Goal: Information Seeking & Learning: Learn about a topic

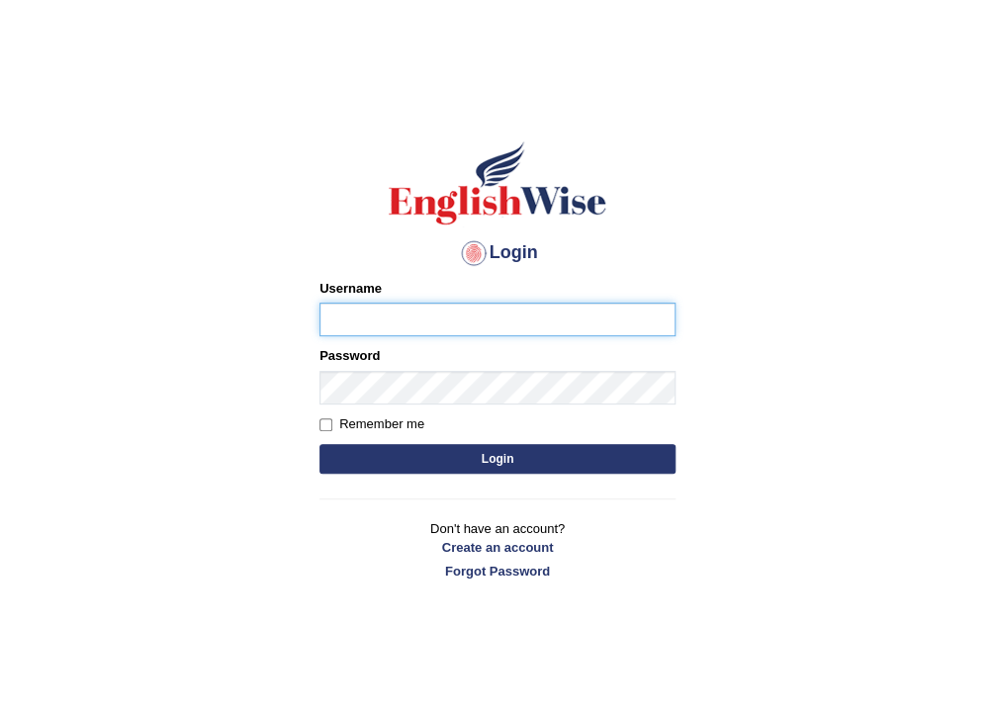
click at [632, 320] on input "Username" at bounding box center [497, 320] width 356 height 34
click at [319, 444] on button "Login" at bounding box center [497, 459] width 356 height 30
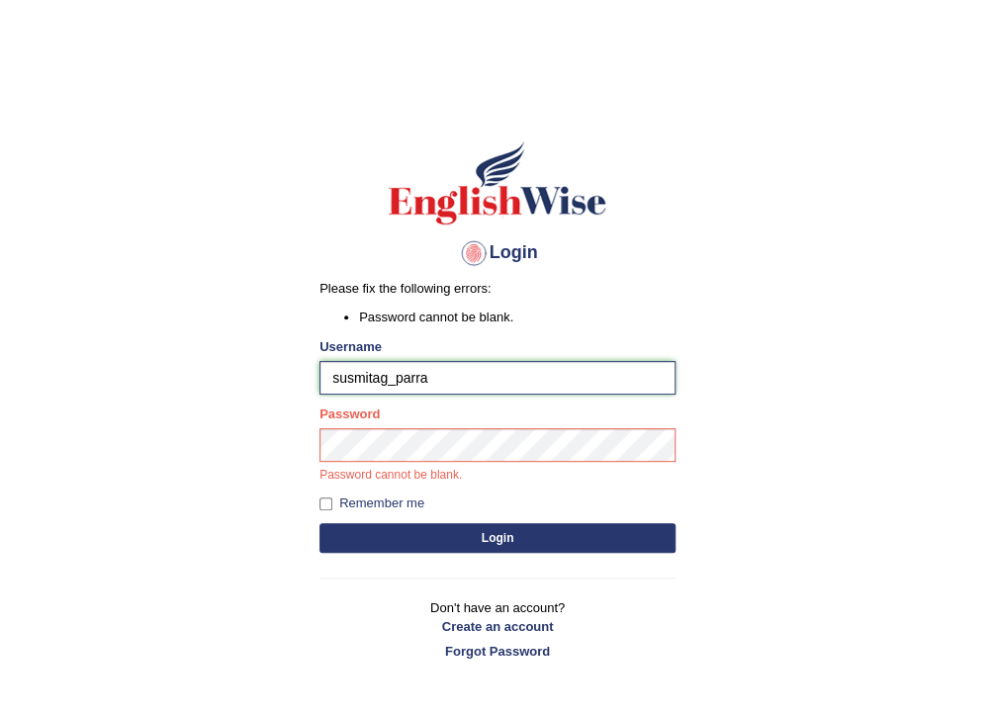
click at [461, 384] on input "susmitag_parra" at bounding box center [497, 378] width 356 height 34
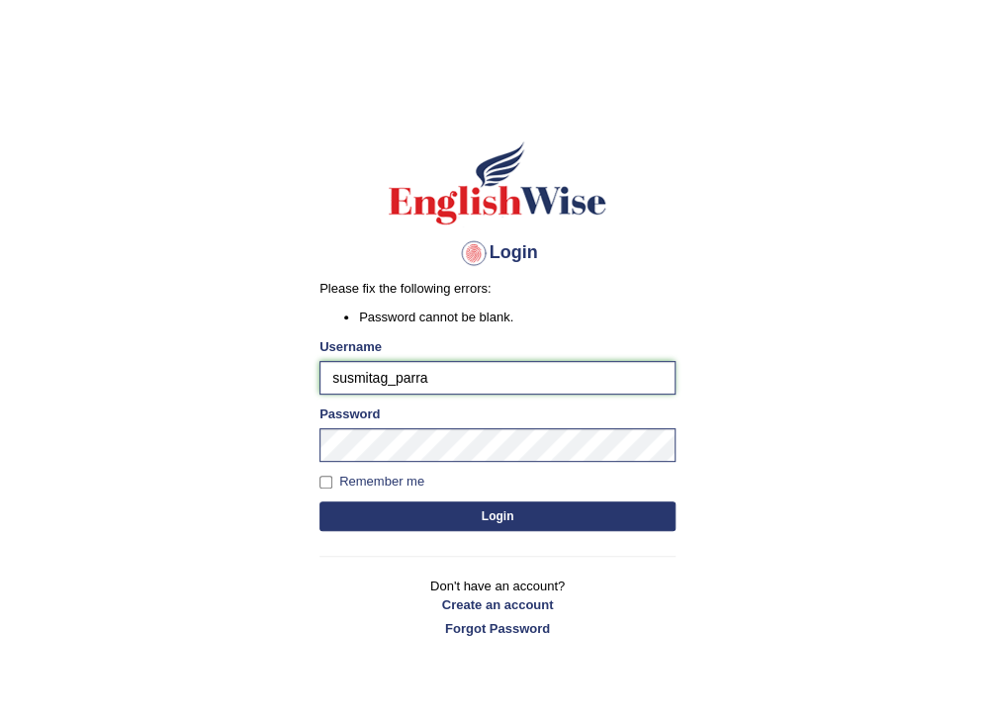
type input "susmitag_parramatta"
click at [455, 510] on button "Login" at bounding box center [497, 516] width 356 height 30
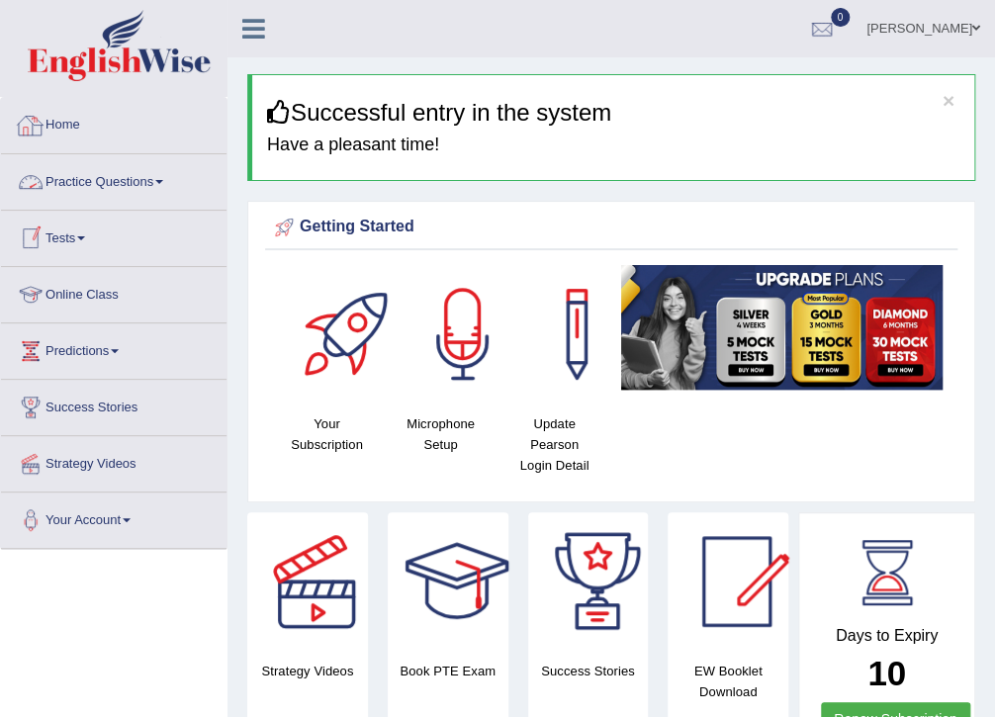
click at [148, 181] on link "Practice Questions" at bounding box center [113, 178] width 225 height 49
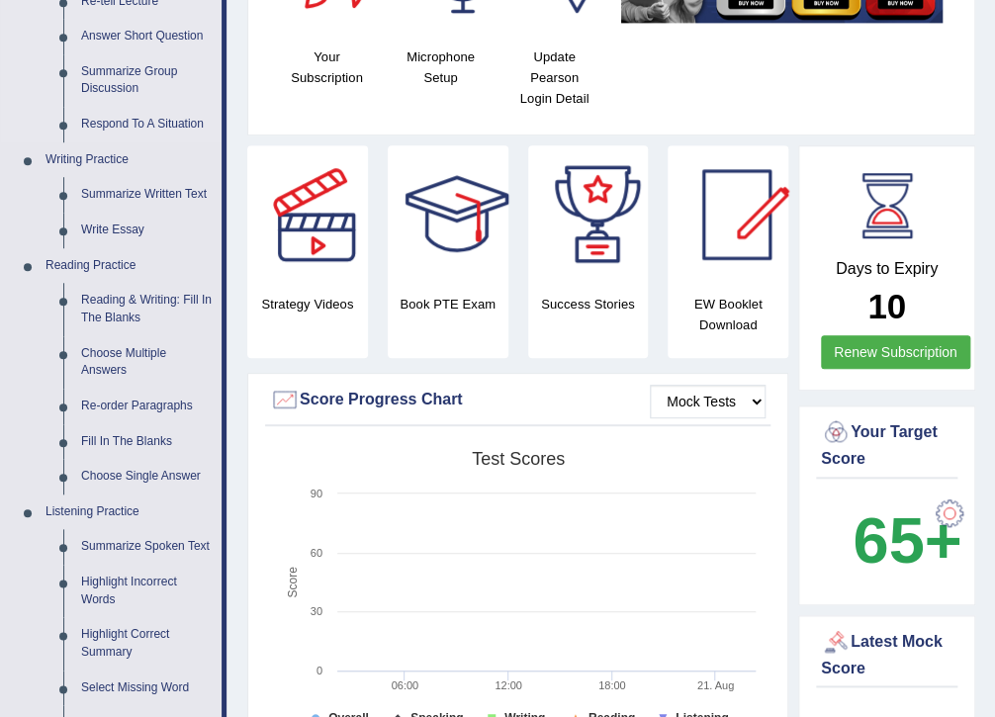
scroll to position [396, 0]
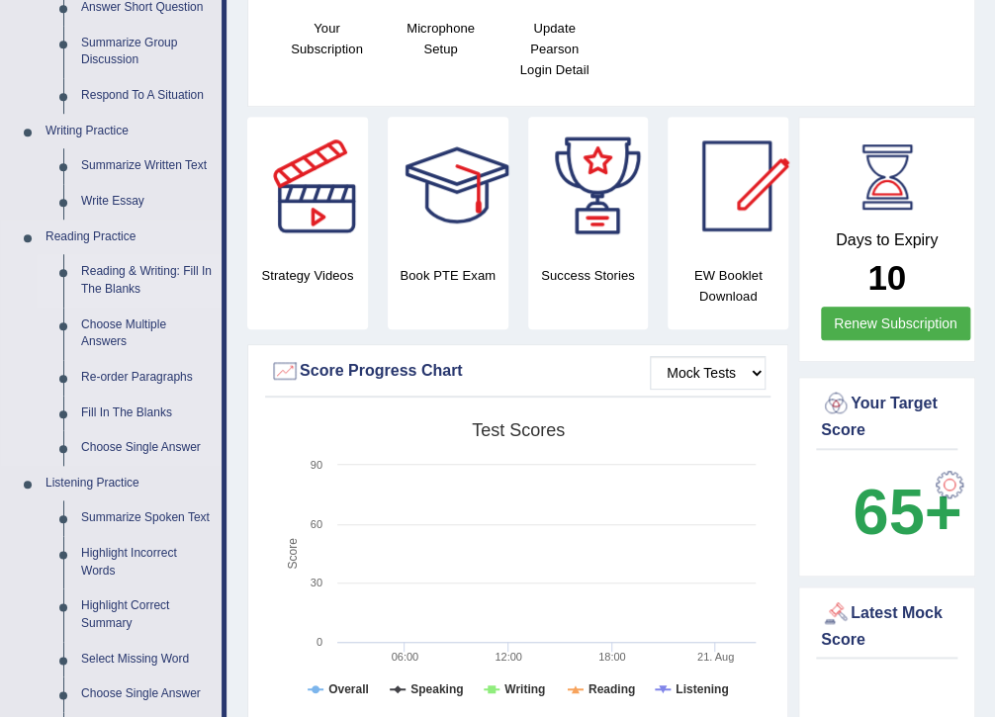
click at [116, 272] on link "Reading & Writing: Fill In The Blanks" at bounding box center [146, 280] width 149 height 52
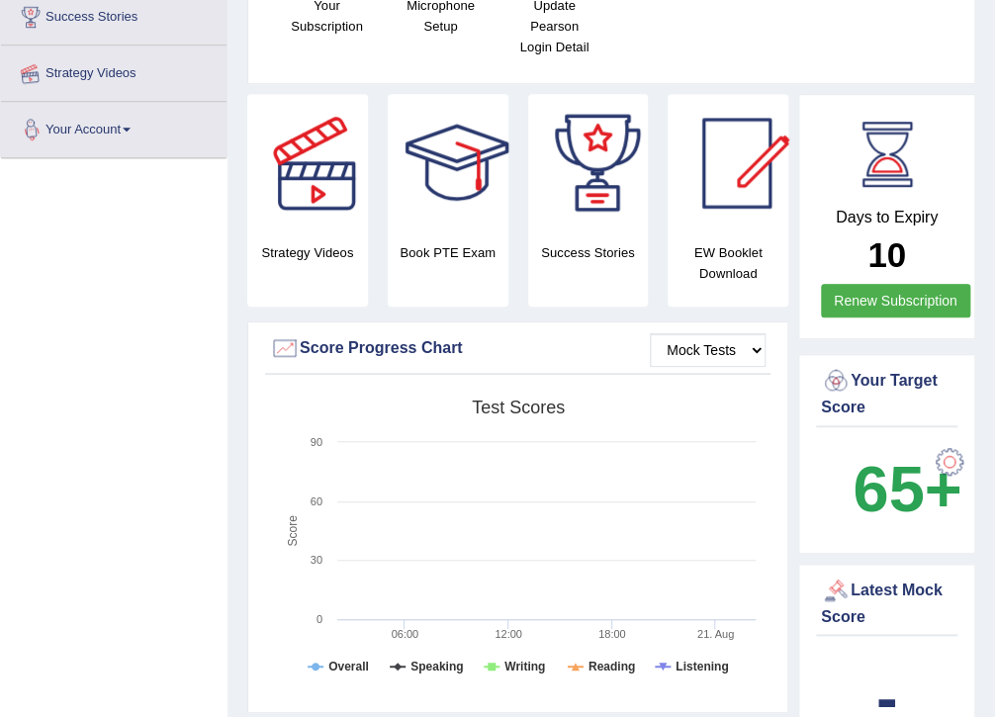
scroll to position [443, 0]
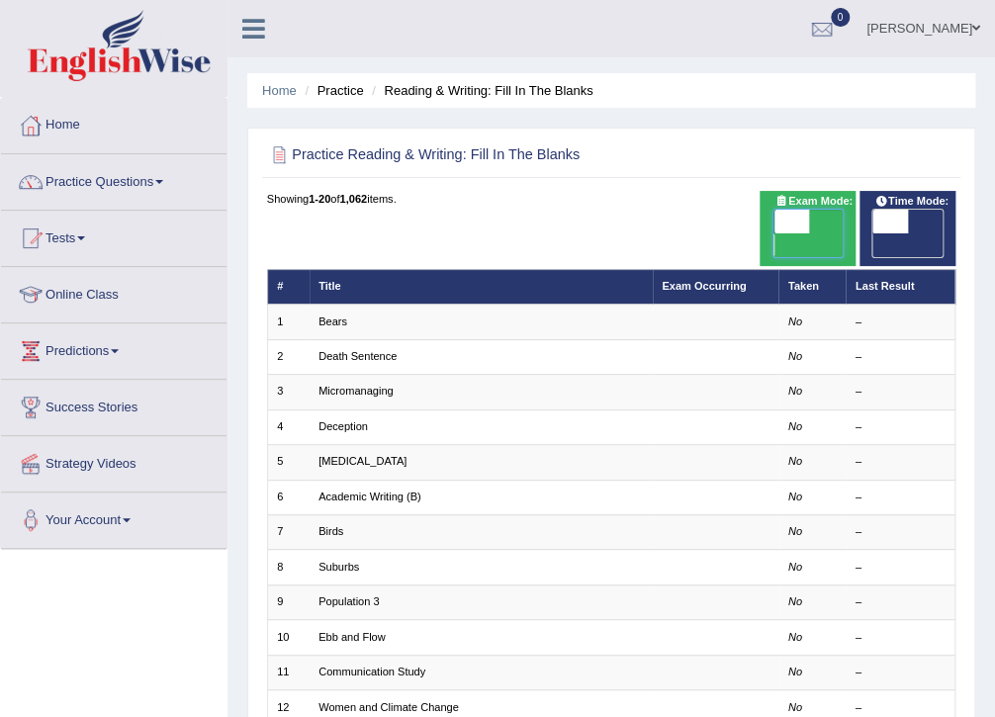
click at [783, 224] on span at bounding box center [790, 222] width 35 height 24
click at [772, 233] on span "OFF" at bounding box center [755, 245] width 35 height 24
checkbox input "true"
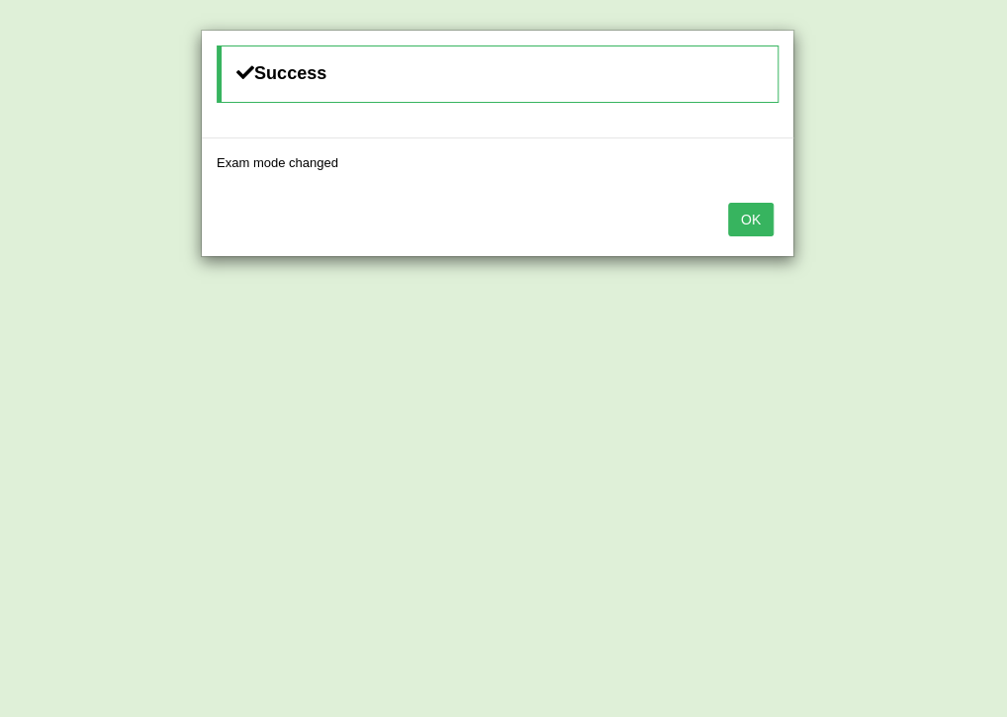
click at [738, 221] on button "OK" at bounding box center [750, 220] width 45 height 34
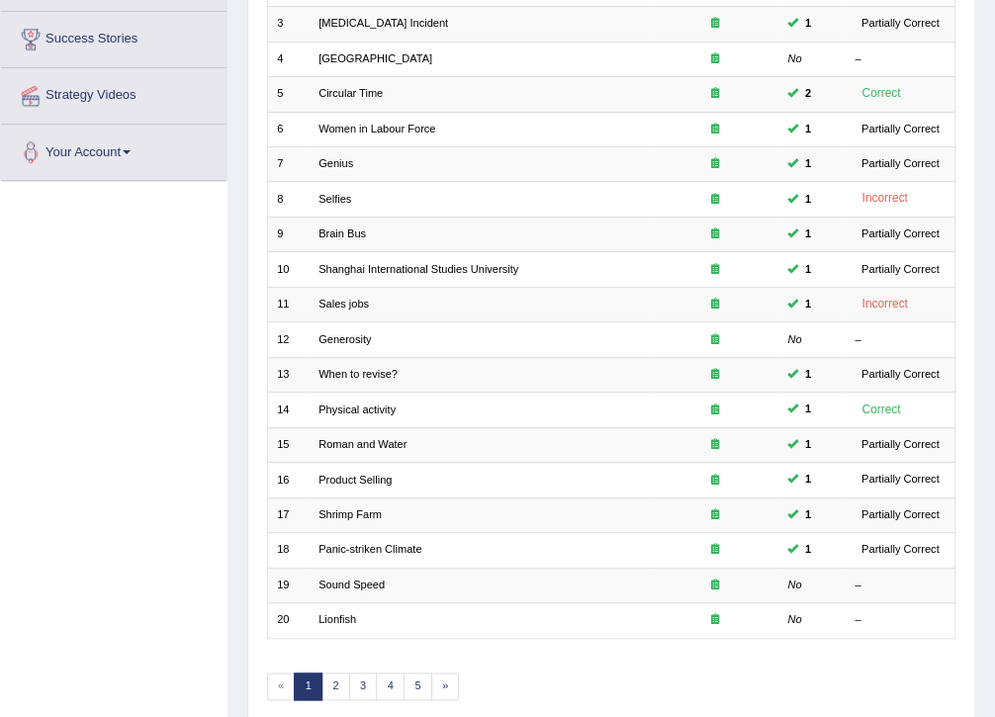
scroll to position [421, 0]
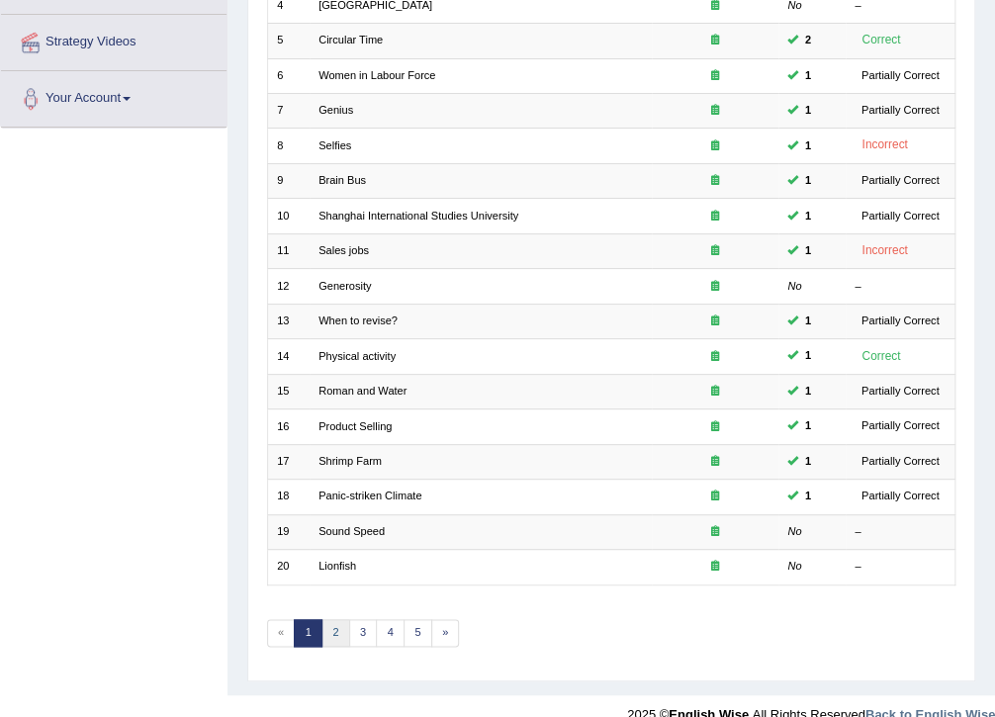
click at [335, 619] on link "2" at bounding box center [335, 633] width 29 height 28
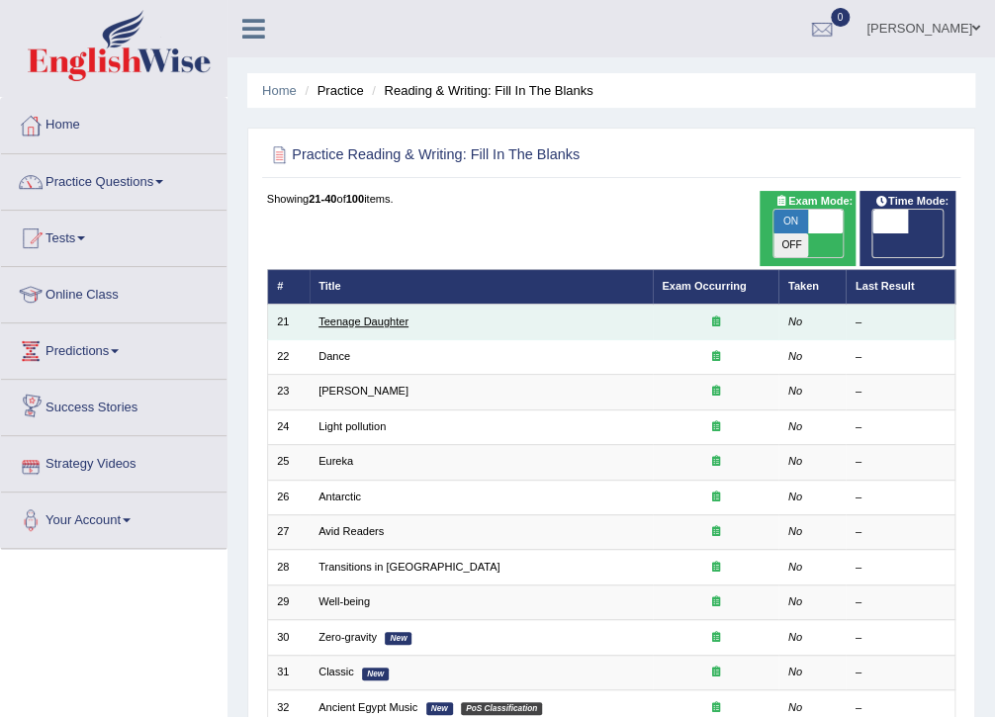
click at [329, 315] on link "Teenage Daughter" at bounding box center [363, 321] width 90 height 12
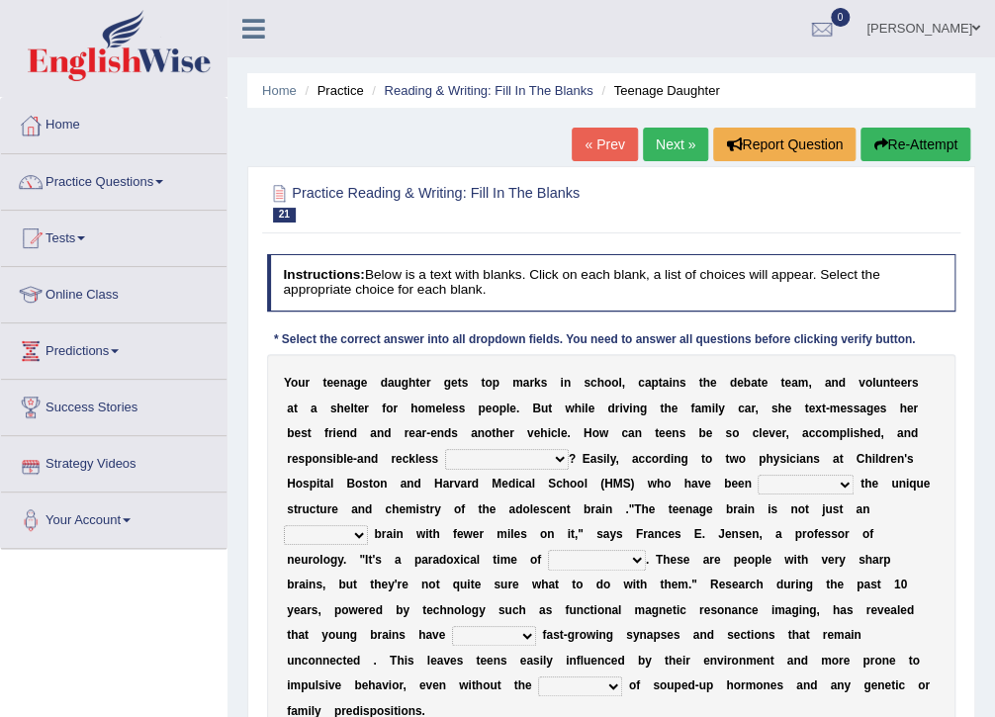
click at [445, 454] on select "for the time being at the same time as ever ingood time" at bounding box center [507, 459] width 124 height 20
select select "at the same time"
click at [445, 449] on select "for the time being at the same time as ever ingood time" at bounding box center [507, 459] width 124 height 20
click at [757, 486] on select "explaining exploring exposing enumerating" at bounding box center [805, 485] width 96 height 20
select select "enumerating"
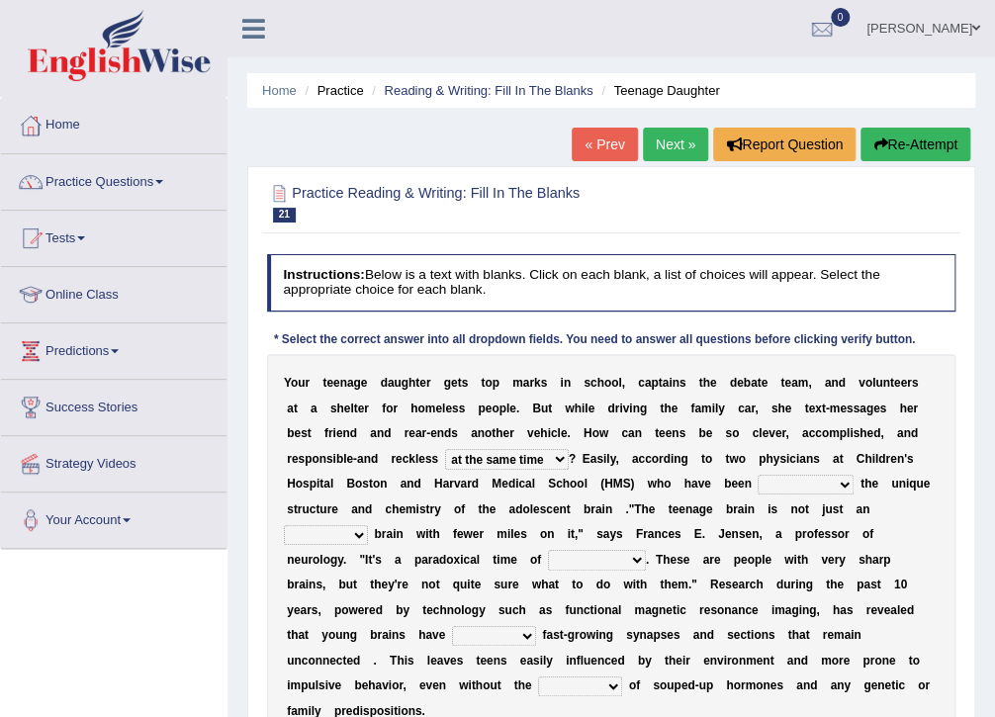
click at [757, 475] on select "explaining exploring exposing enumerating" at bounding box center [805, 485] width 96 height 20
click at [368, 525] on select "ample adult adulthood abundant" at bounding box center [326, 535] width 84 height 20
click at [704, 577] on b at bounding box center [700, 584] width 7 height 14
click at [646, 550] on select "enrichment development adornment adoration" at bounding box center [597, 560] width 98 height 20
select select "development"
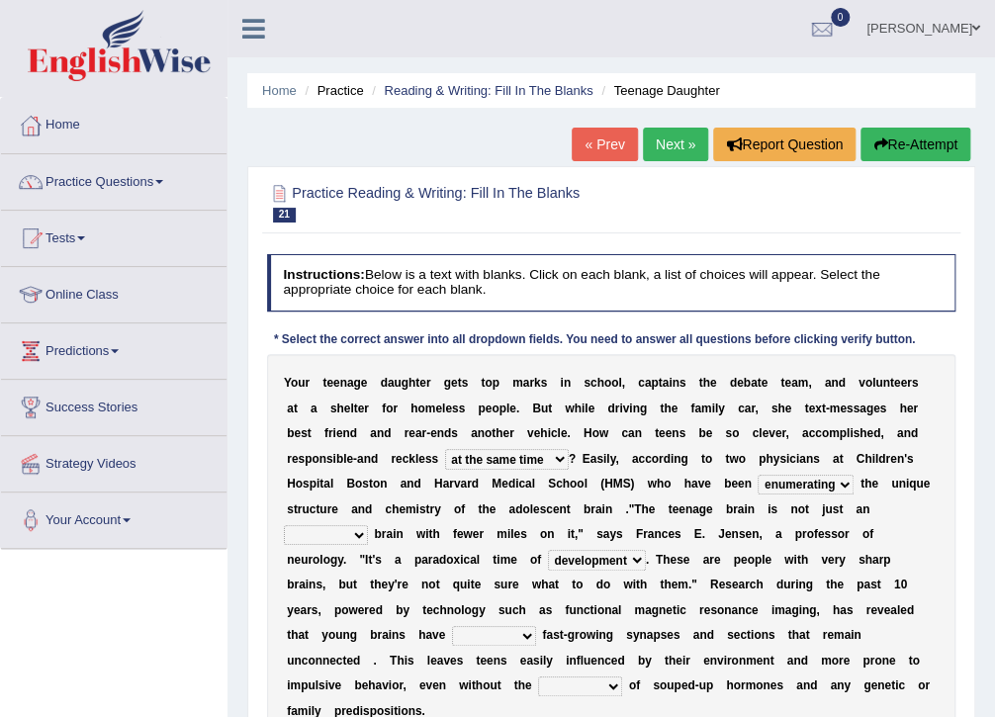
click at [646, 550] on select "enrichment development adornment adoration" at bounding box center [597, 560] width 98 height 20
click at [536, 626] on select "both either whole few" at bounding box center [494, 636] width 84 height 20
select select "both"
click at [525, 626] on select "both either whole few" at bounding box center [494, 636] width 84 height 20
click at [538, 676] on select "impact impress impair impose" at bounding box center [580, 686] width 84 height 20
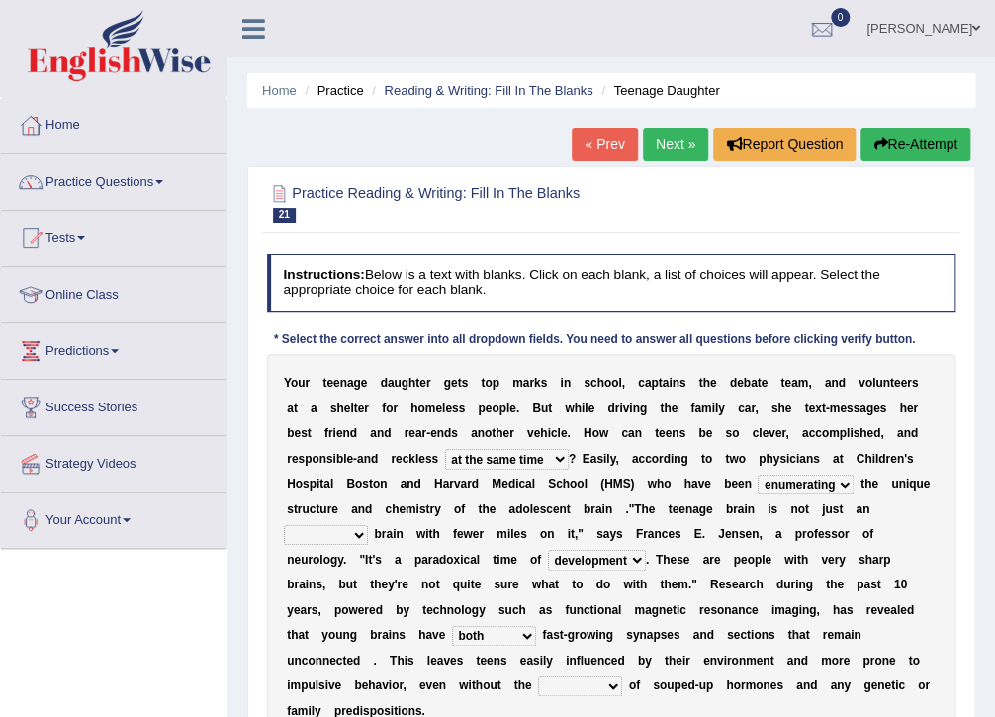
select select "impact"
click at [538, 676] on select "impact impress impair impose" at bounding box center [580, 686] width 84 height 20
click at [526, 681] on div "Y o u r t e e n a g e d a u g h t e r g e t s t o p m a r k s i n s c h o o l ,…" at bounding box center [611, 547] width 689 height 387
click at [368, 525] on select "ample adult adulthood abundant" at bounding box center [326, 535] width 84 height 20
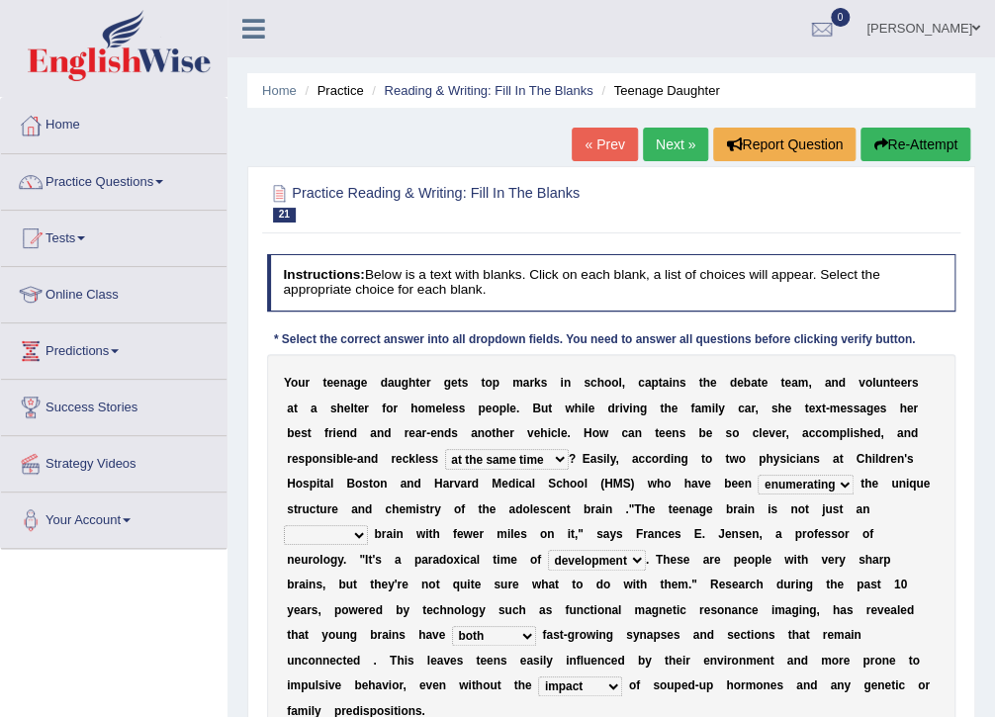
select select "abundant"
click at [368, 525] on select "ample adult adulthood abundant" at bounding box center [326, 535] width 84 height 20
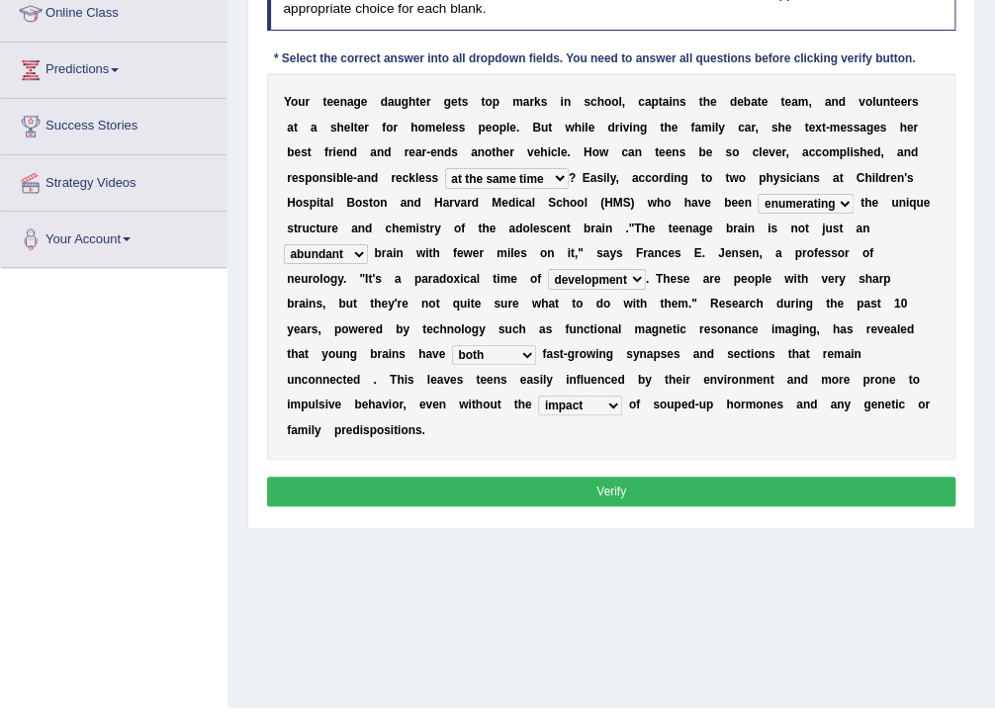
scroll to position [316, 0]
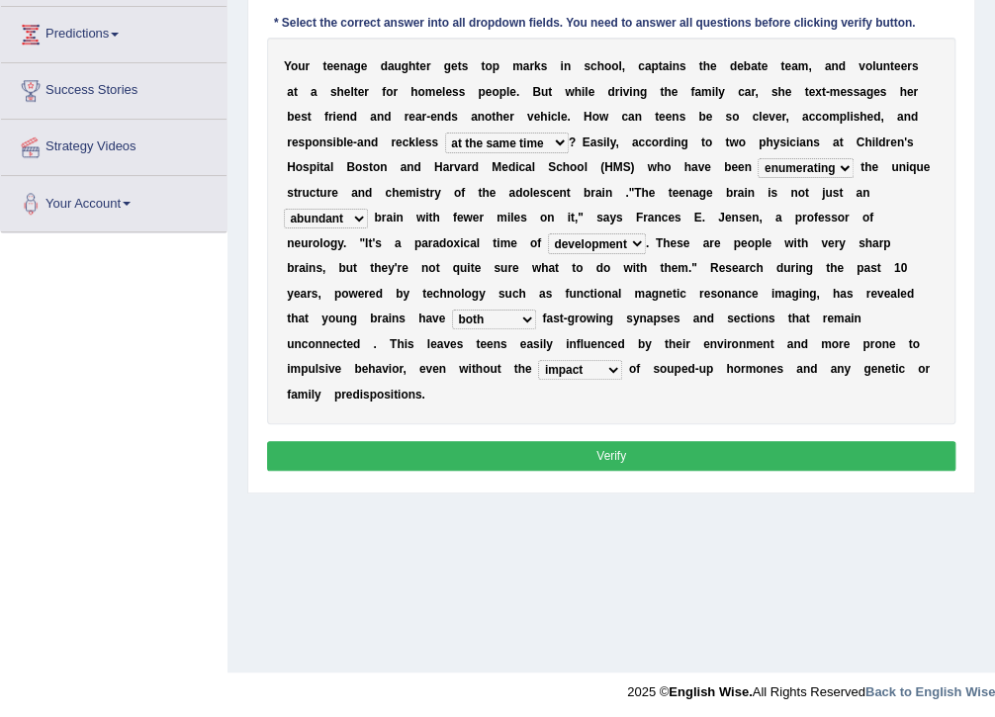
click at [545, 441] on button "Verify" at bounding box center [611, 455] width 689 height 29
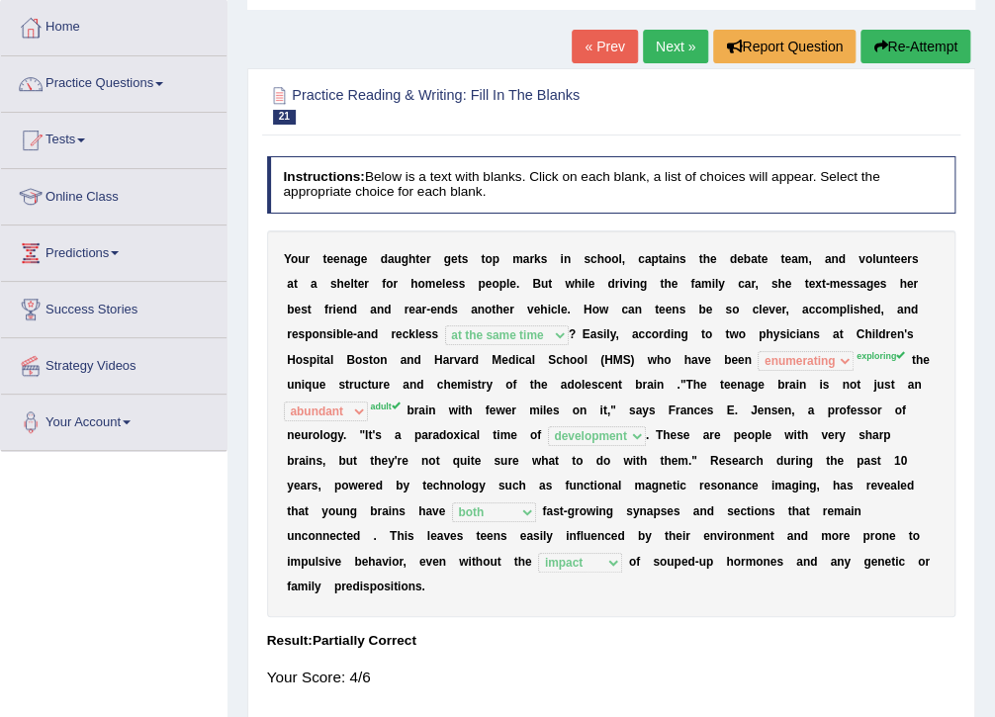
scroll to position [0, 0]
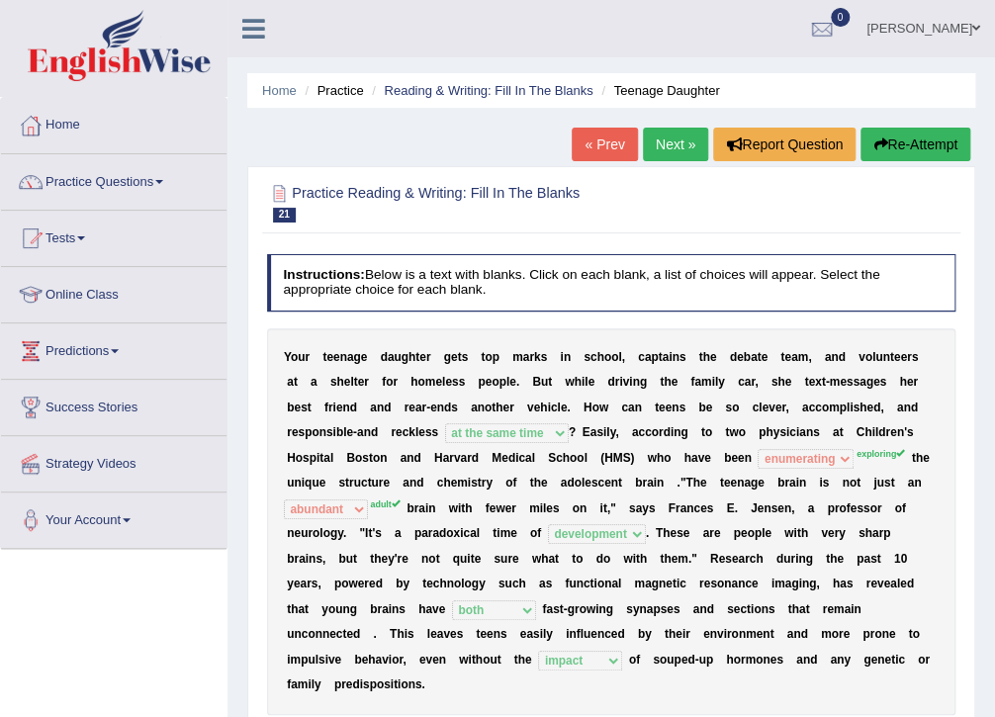
click at [649, 147] on link "Next »" at bounding box center [675, 145] width 65 height 34
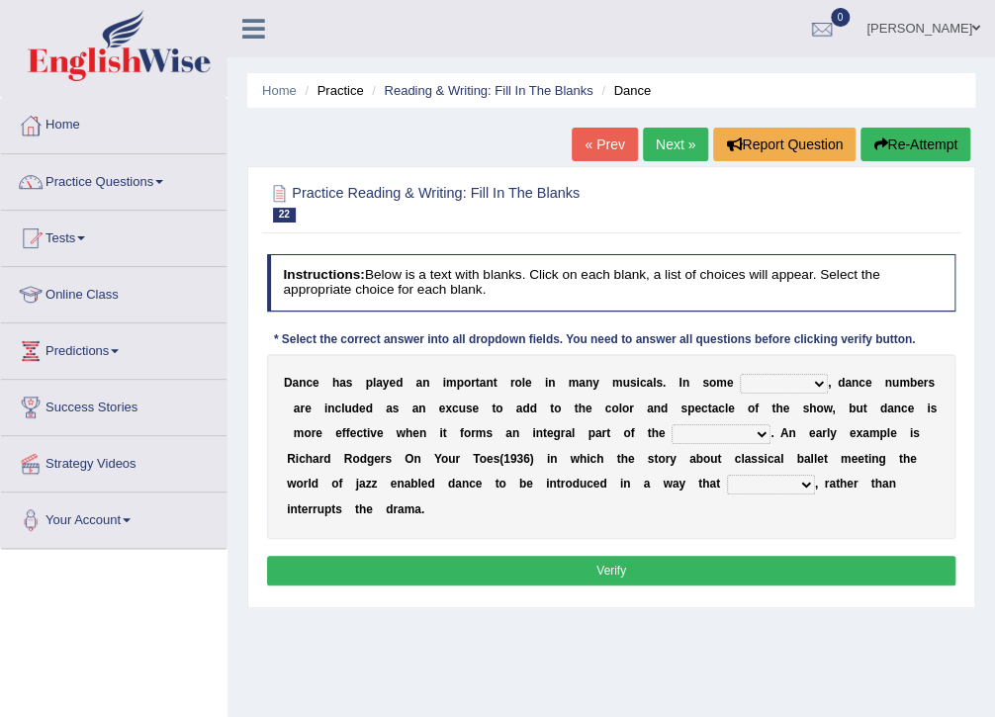
click at [769, 388] on select "dimentions cases brief extent" at bounding box center [784, 384] width 88 height 20
select select "cases"
click at [740, 374] on select "dimentions cases brief extent" at bounding box center [784, 384] width 88 height 20
click at [677, 433] on select "prowess plot phenomenon round about" at bounding box center [720, 434] width 99 height 20
select select "prowess"
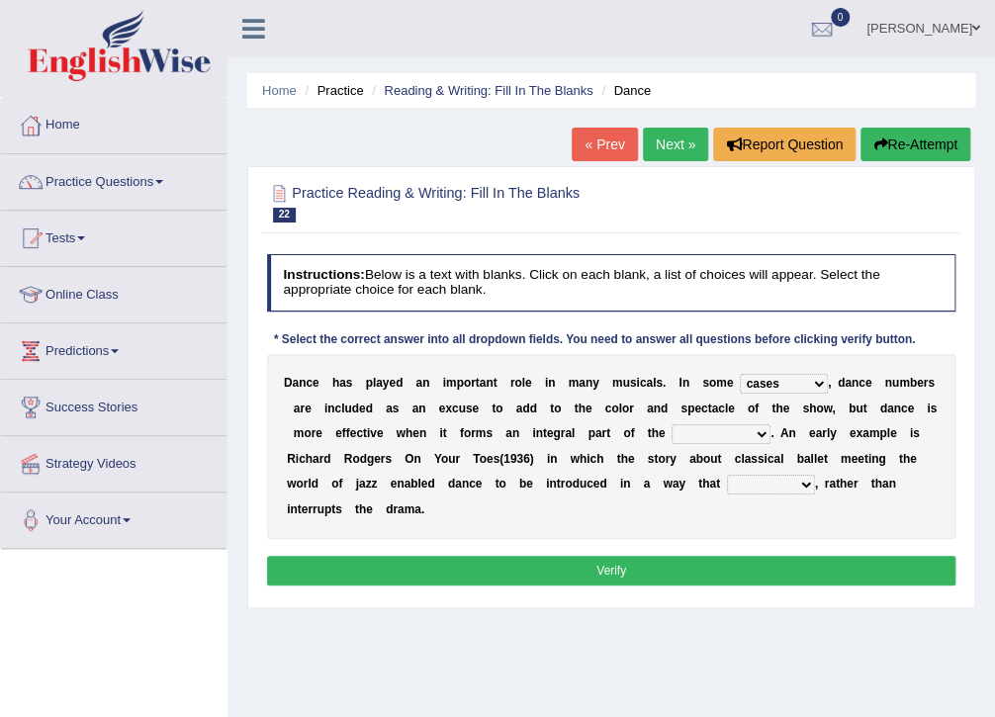
click at [671, 424] on select "prowess plot phenomenon round about" at bounding box center [720, 434] width 99 height 20
click at [727, 490] on select "crumples enhances encumbers levels" at bounding box center [771, 485] width 88 height 20
select select "enhances"
click at [727, 475] on select "crumples enhances encumbers levels" at bounding box center [771, 485] width 88 height 20
click at [594, 556] on button "Verify" at bounding box center [611, 570] width 689 height 29
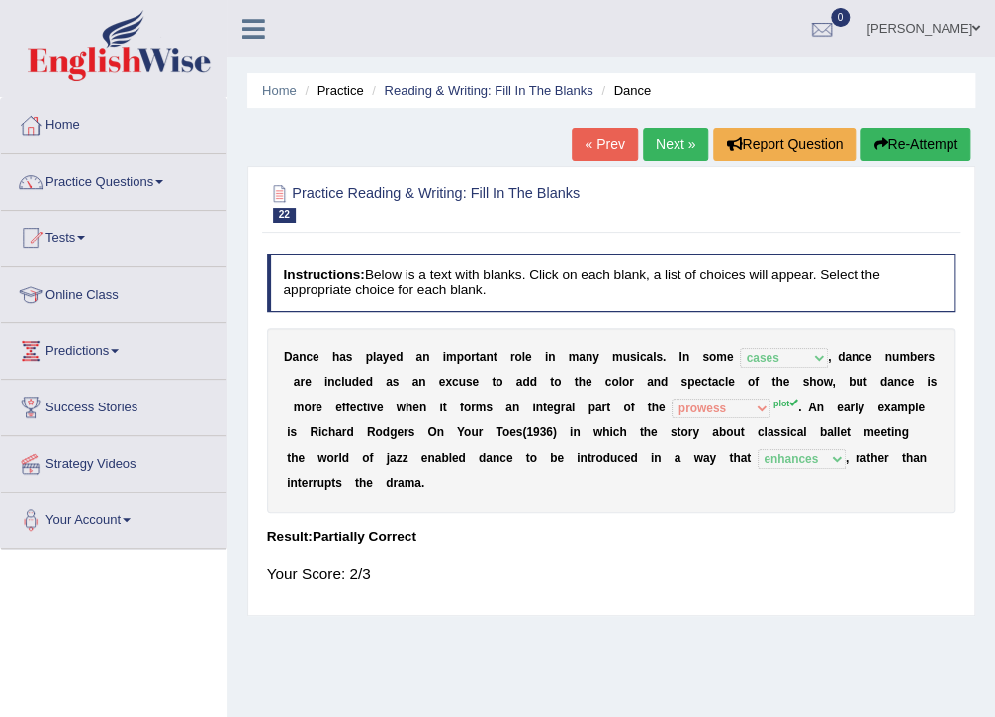
click at [678, 138] on link "Next »" at bounding box center [675, 145] width 65 height 34
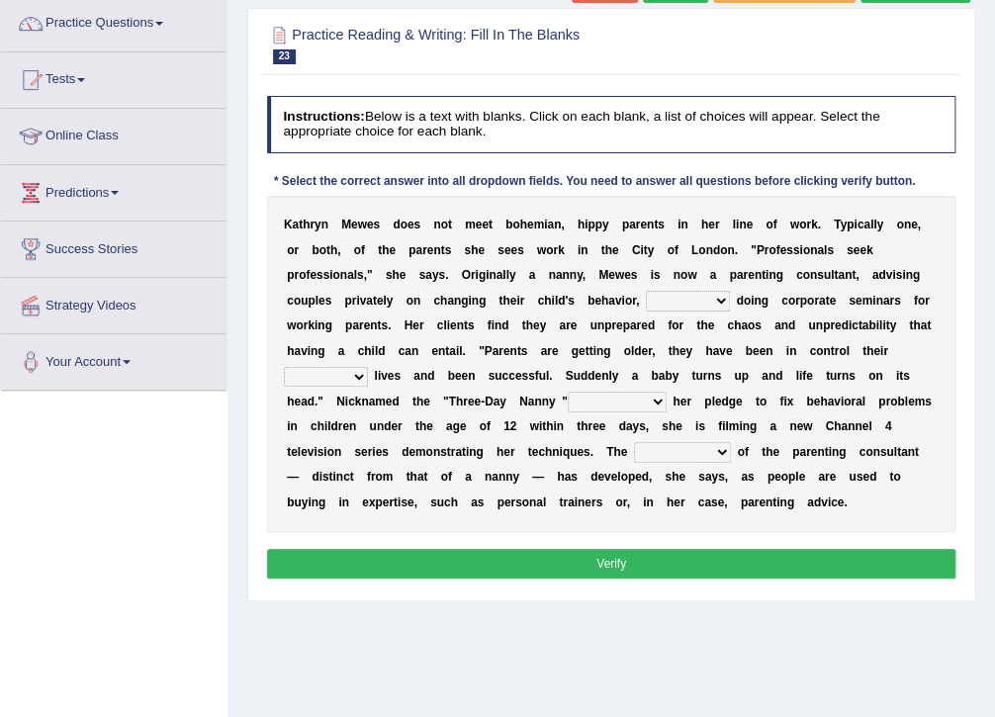
scroll to position [79, 0]
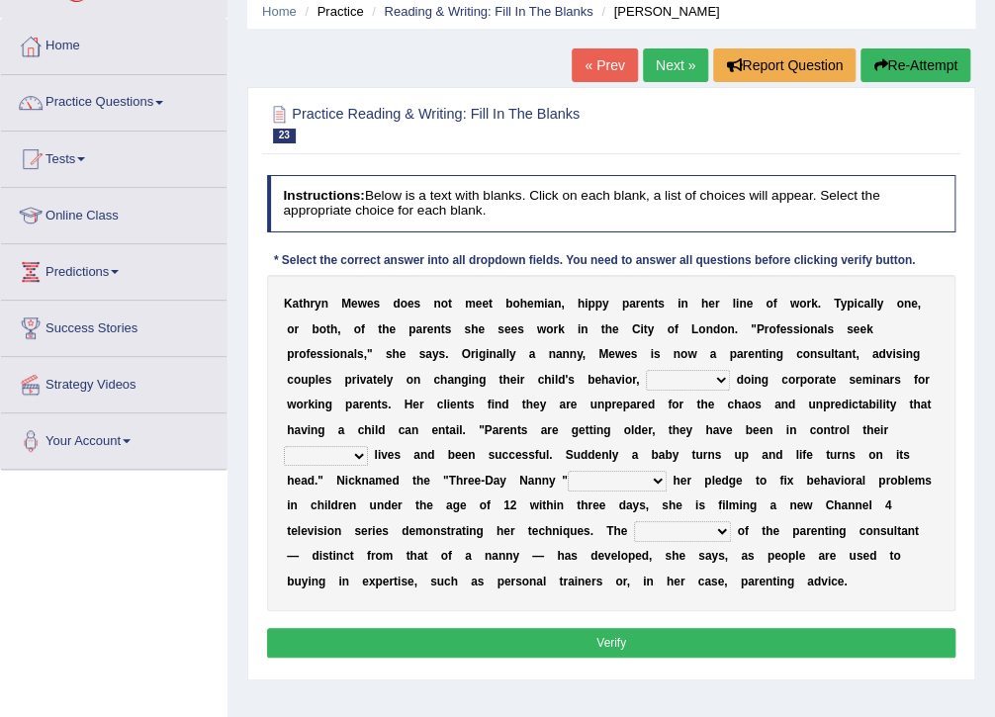
click at [646, 380] on select "as long as in order to in spite of as well as" at bounding box center [688, 380] width 84 height 20
select select "as long as"
click at [646, 370] on select "as long as in order to in spite of as well as" at bounding box center [688, 380] width 84 height 20
click at [368, 446] on select "whole all full every" at bounding box center [326, 456] width 84 height 20
select select "full"
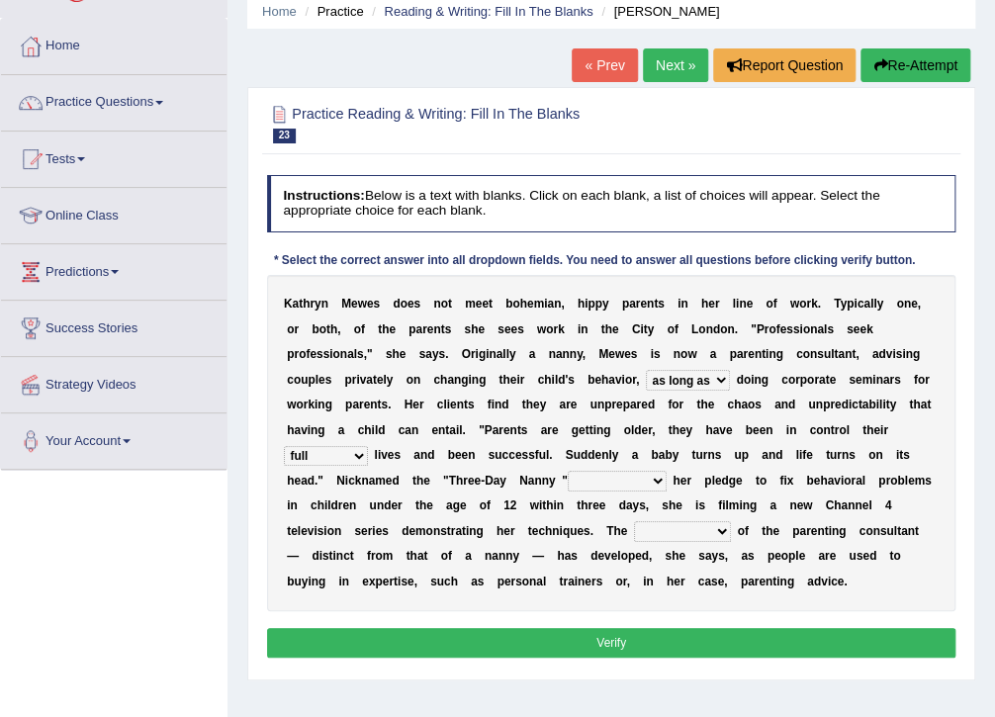
click at [368, 446] on select "whole all full every" at bounding box center [326, 456] width 84 height 20
click at [666, 471] on select "related with together with because of according to" at bounding box center [617, 481] width 99 height 20
select select "according to"
click at [666, 471] on select "related with together with because of according to" at bounding box center [617, 481] width 99 height 20
click at [731, 521] on select "percentage performance role belief" at bounding box center [682, 531] width 97 height 20
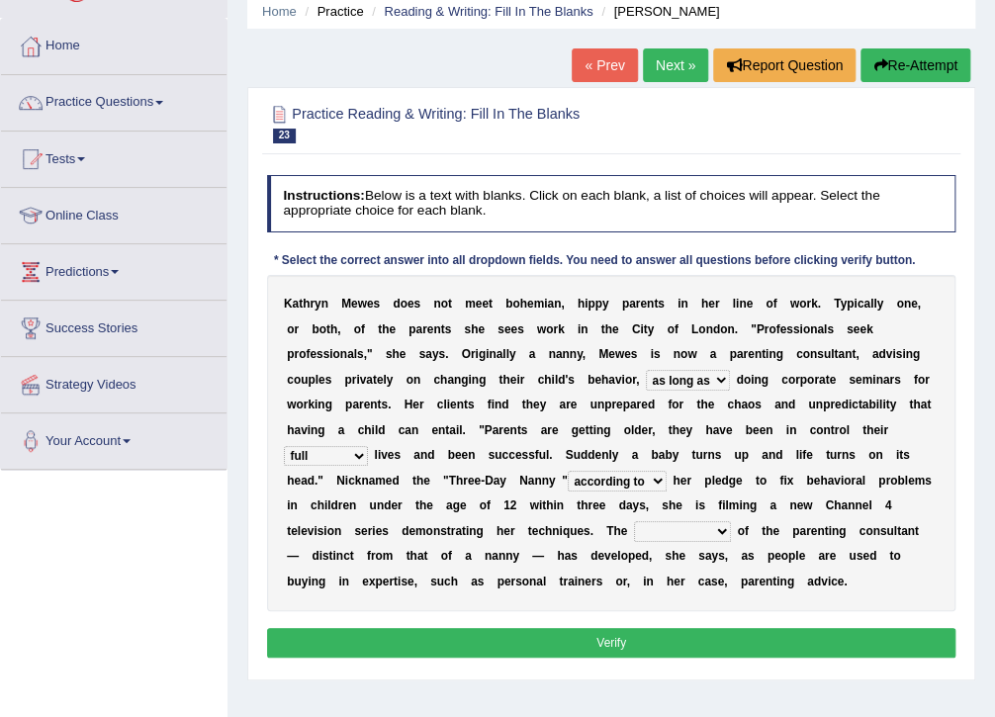
click at [907, 569] on div "K a t h r y n M e w e s d o e s n o t m e e t b o h e m i a n , h i p p y p a r…" at bounding box center [611, 443] width 689 height 336
click at [731, 521] on select "percentage performance role belief" at bounding box center [682, 531] width 97 height 20
select select "role"
click at [731, 521] on select "percentage performance role belief" at bounding box center [682, 531] width 97 height 20
click at [646, 372] on select "as long as in order to in spite of as well as" at bounding box center [688, 380] width 84 height 20
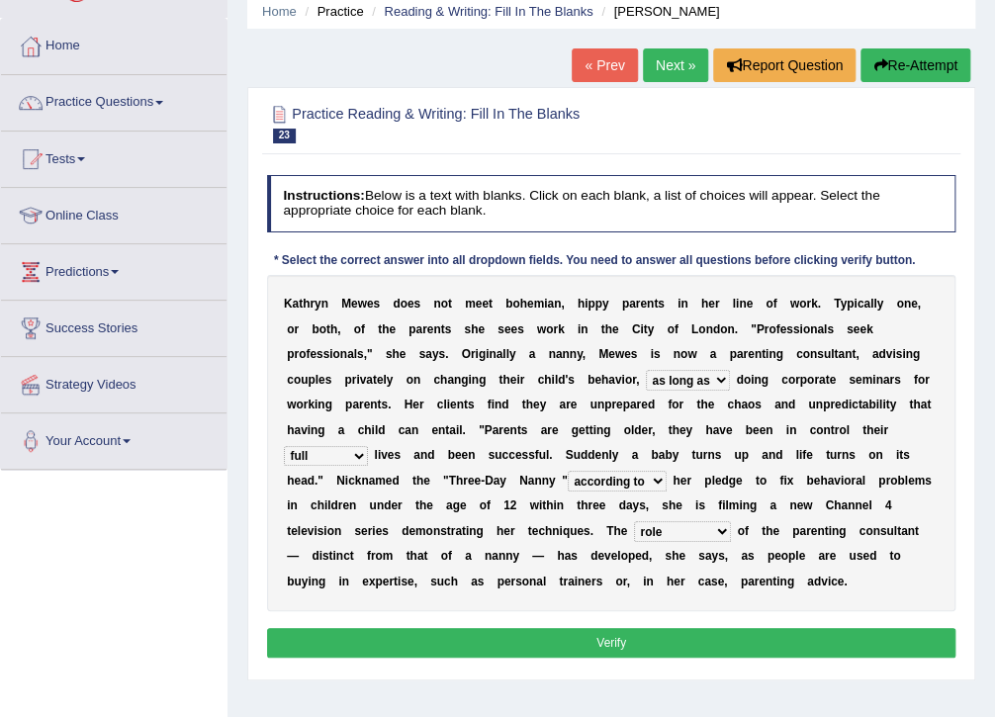
click at [612, 628] on button "Verify" at bounding box center [611, 642] width 689 height 29
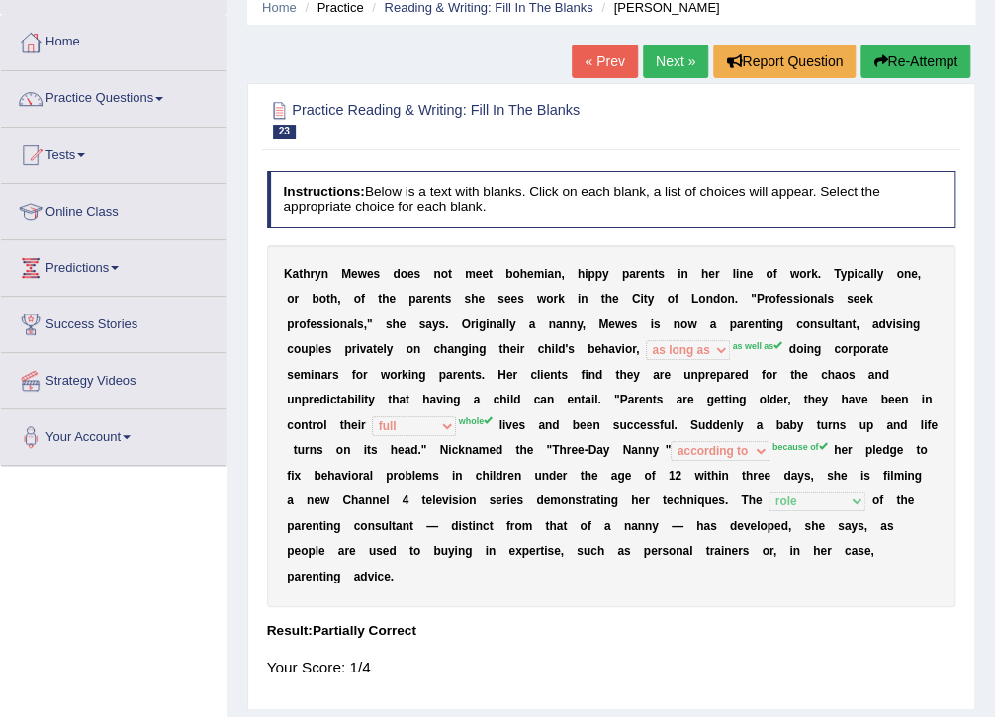
scroll to position [0, 0]
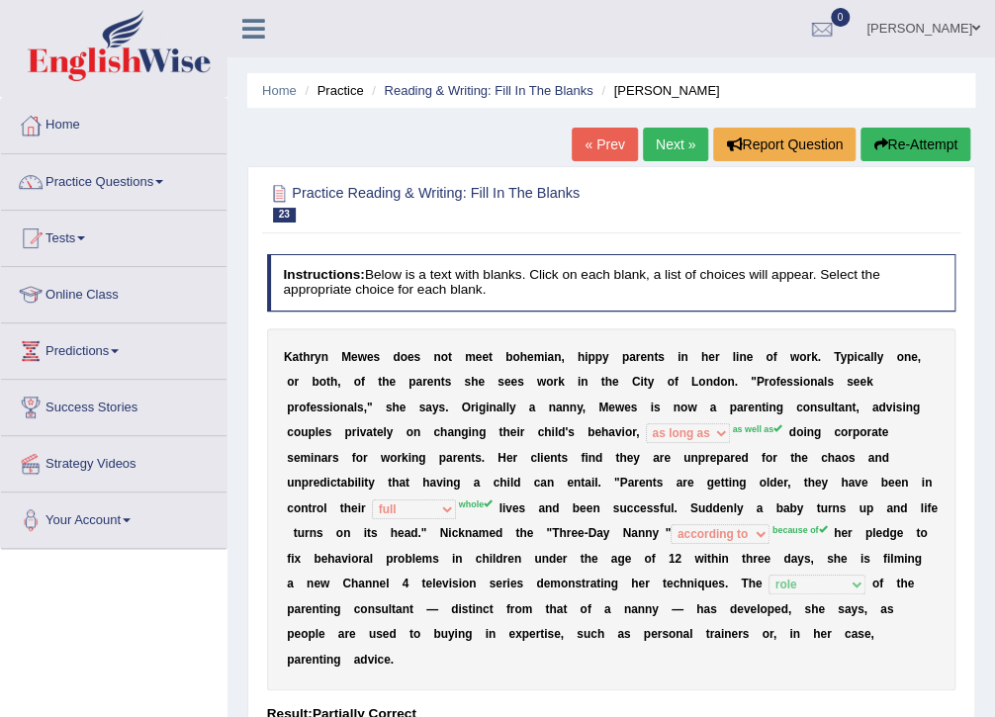
click at [658, 142] on link "Next »" at bounding box center [675, 145] width 65 height 34
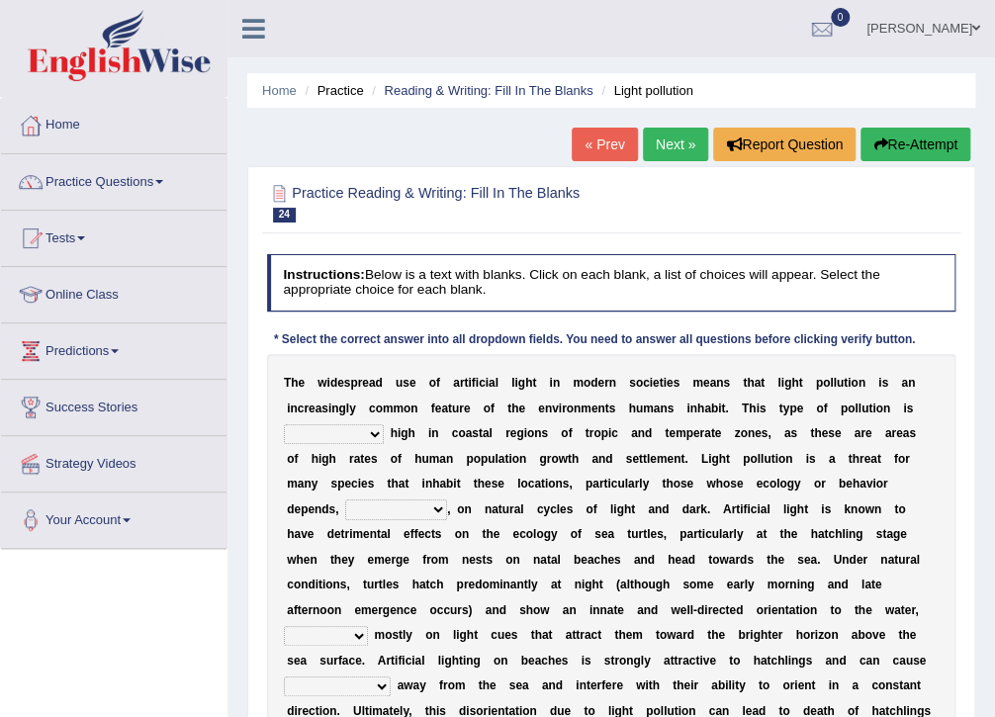
click at [364, 427] on select "exceptionally absolutely completely rarely" at bounding box center [334, 434] width 100 height 20
click at [578, 479] on b at bounding box center [581, 484] width 7 height 14
click at [366, 434] on select "exceptionally absolutely completely rarely" at bounding box center [334, 434] width 100 height 20
select select "exceptionally"
click at [284, 424] on select "exceptionally absolutely completely rarely" at bounding box center [334, 434] width 100 height 20
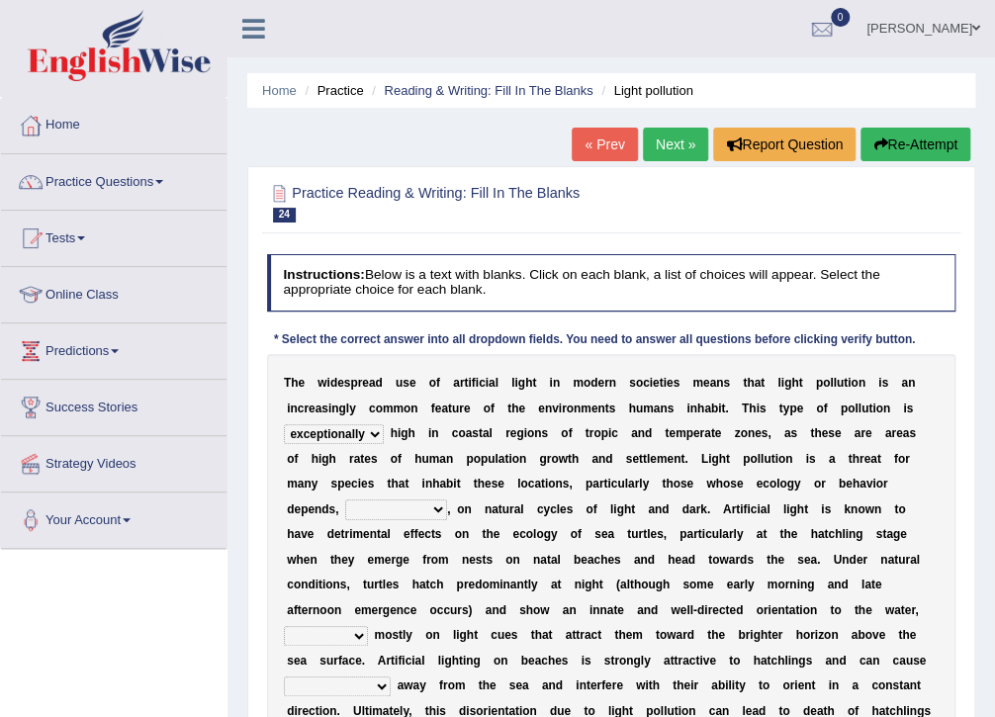
click at [360, 432] on select "exceptionally absolutely completely rarely" at bounding box center [334, 434] width 100 height 20
click at [361, 432] on select "exceptionally absolutely completely rarely" at bounding box center [334, 434] width 100 height 20
click at [447, 499] on select "in no way in some way by the wy in some ways" at bounding box center [396, 509] width 102 height 20
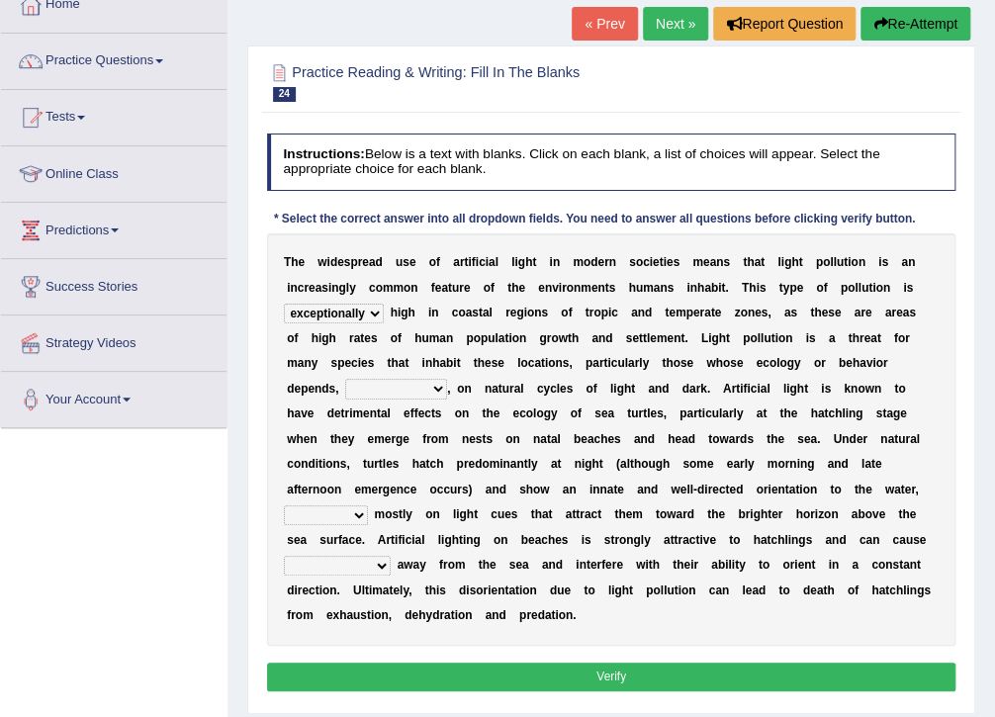
scroll to position [158, 0]
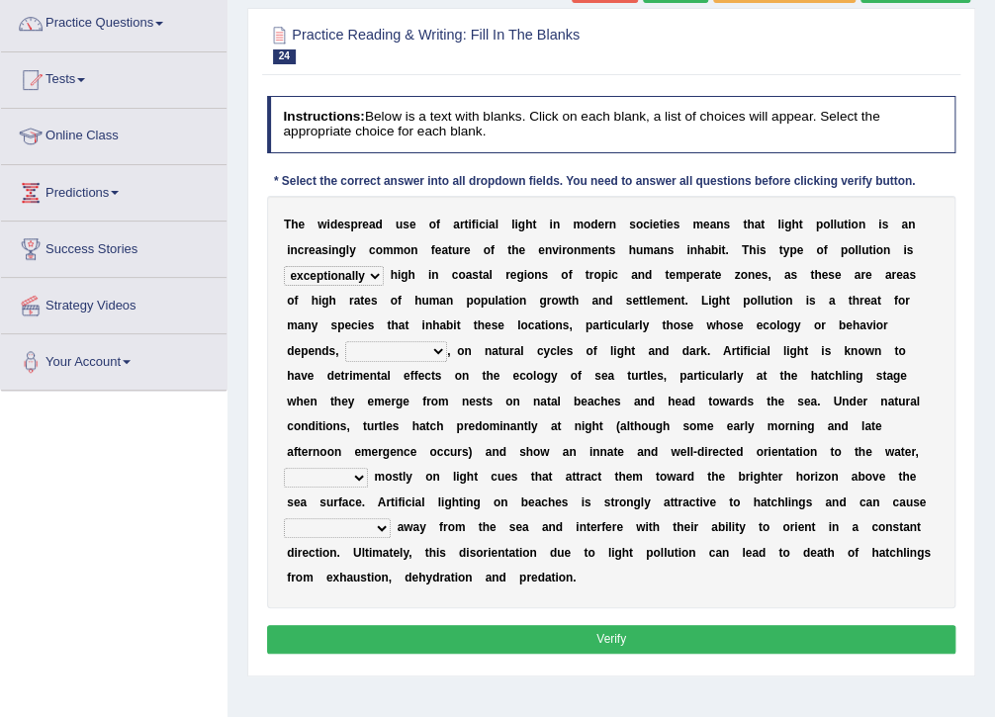
click at [447, 341] on select "in no way in some way by the wy in some ways" at bounding box center [396, 351] width 102 height 20
click at [797, 581] on div "Instructions: Below is a text with blanks. Click on each blank, a list of choic…" at bounding box center [610, 377] width 697 height 579
click at [447, 341] on select "in no way in some way by the wy in some ways" at bounding box center [396, 351] width 102 height 20
select select "in some way"
click at [447, 341] on select "in no way in some way by the wy in some ways" at bounding box center [396, 351] width 102 height 20
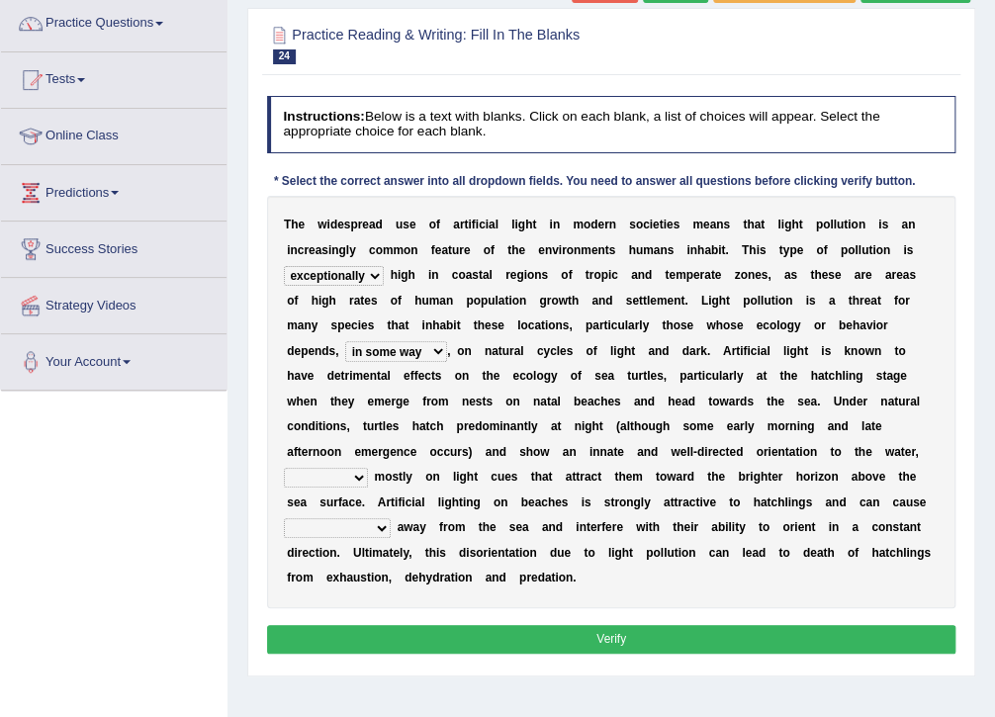
click at [368, 468] on select "imposing figuring relying pouring" at bounding box center [326, 478] width 84 height 20
click at [575, 571] on b "." at bounding box center [573, 578] width 3 height 14
click at [391, 518] on select "them to move it to move which to move that to move" at bounding box center [337, 528] width 107 height 20
select select "them to move"
click at [391, 518] on select "them to move it to move which to move that to move" at bounding box center [337, 528] width 107 height 20
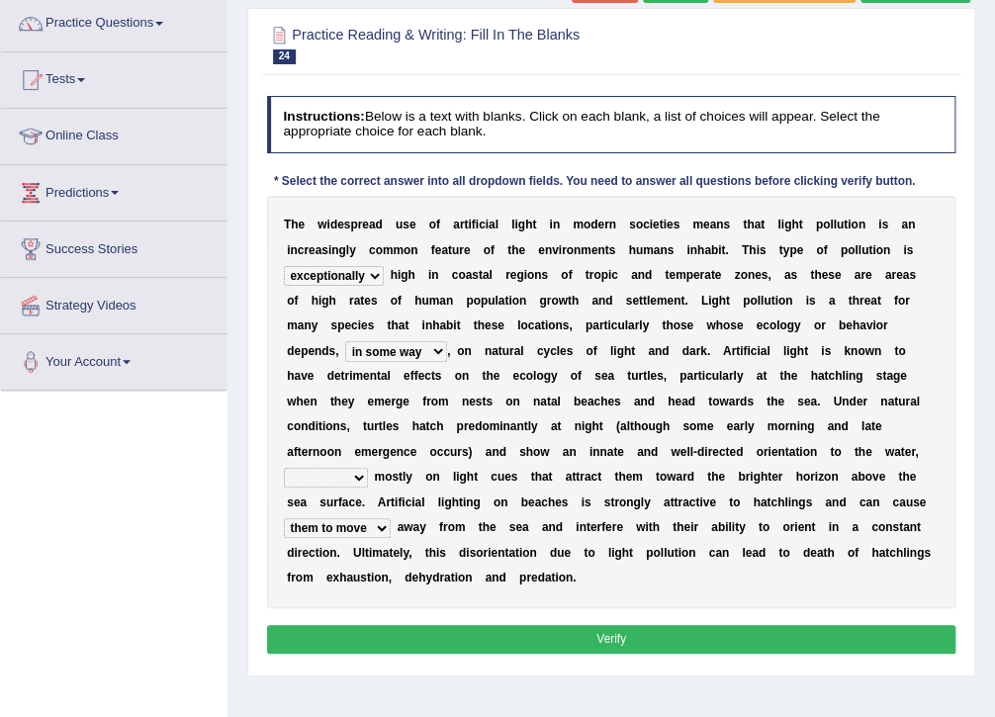
click at [368, 468] on select "imposing figuring relying pouring" at bounding box center [326, 478] width 84 height 20
select select "relying"
click at [368, 468] on select "imposing figuring relying pouring" at bounding box center [326, 478] width 84 height 20
click at [486, 625] on button "Verify" at bounding box center [611, 639] width 689 height 29
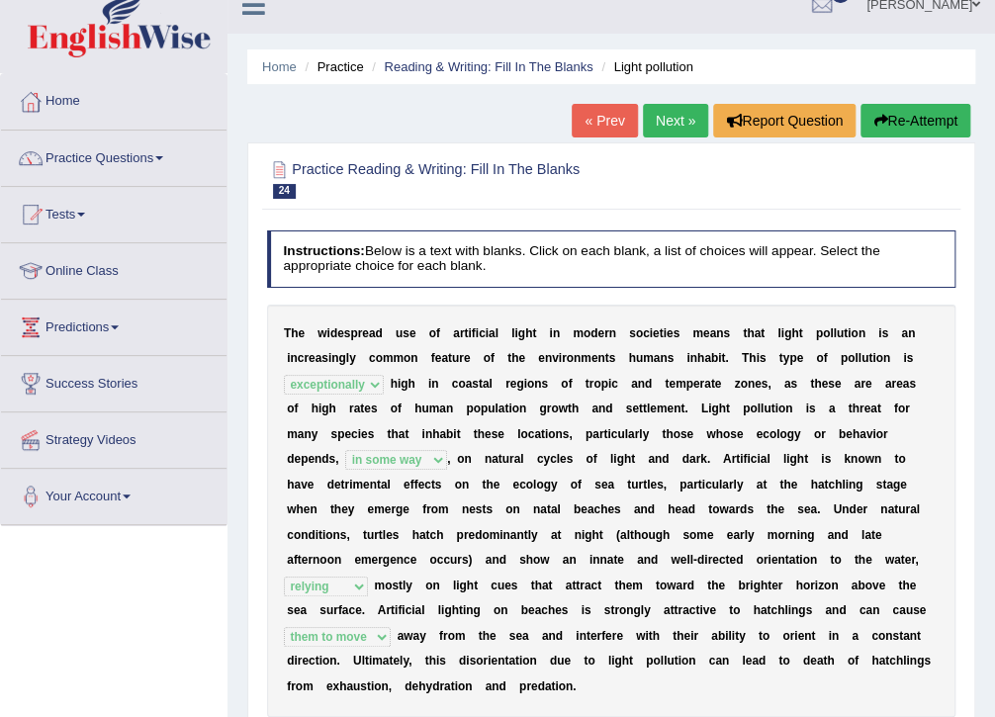
scroll to position [0, 0]
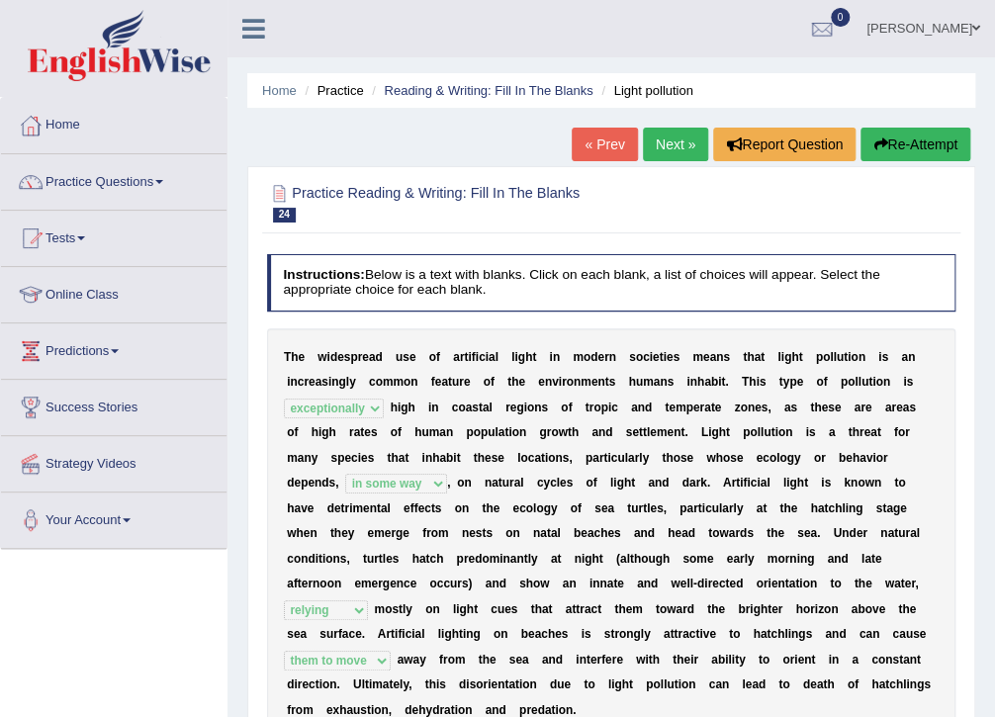
click at [675, 140] on link "Next »" at bounding box center [675, 145] width 65 height 34
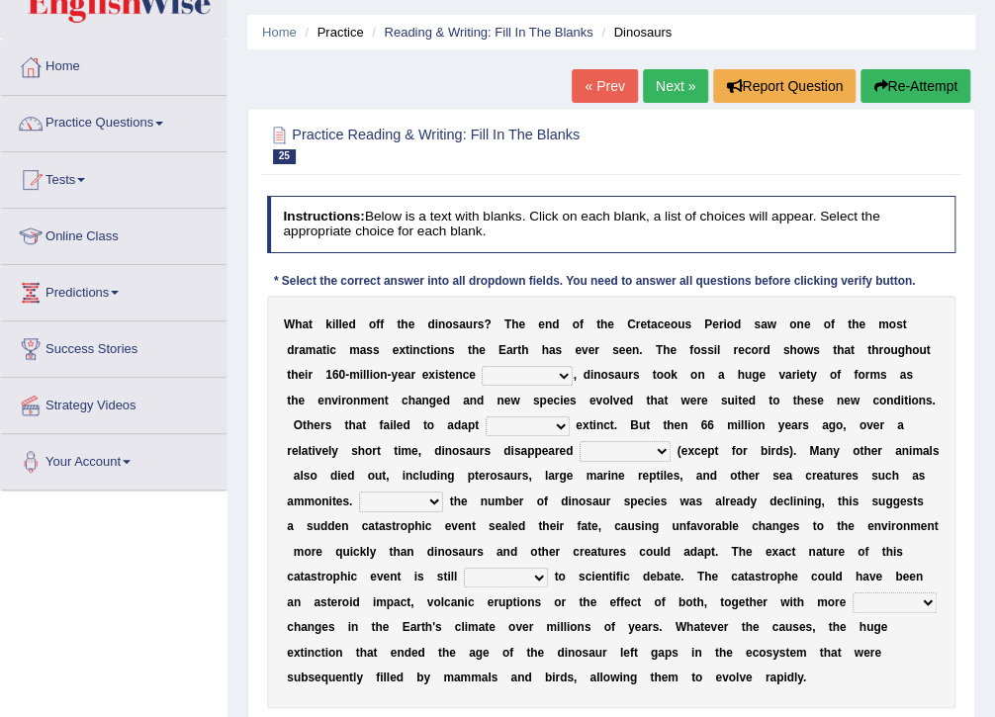
scroll to position [158, 0]
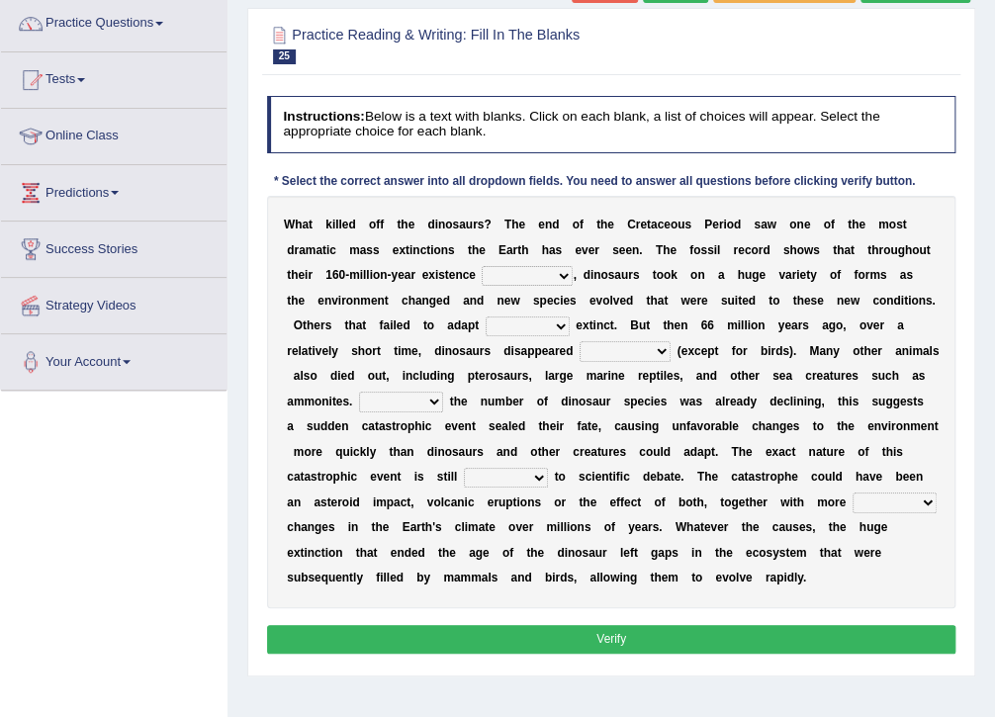
click at [482, 277] on select "existence continuous extent expectation" at bounding box center [527, 276] width 91 height 20
click at [485, 321] on select "went to go going go" at bounding box center [527, 326] width 84 height 20
click at [707, 340] on div "W h a t k i l l e d o f f t h e d i n o s a u r s ? T h e e n d o f t h e C r e…" at bounding box center [611, 402] width 689 height 412
click at [485, 323] on select "went to go going go" at bounding box center [527, 326] width 84 height 20
select select "to go"
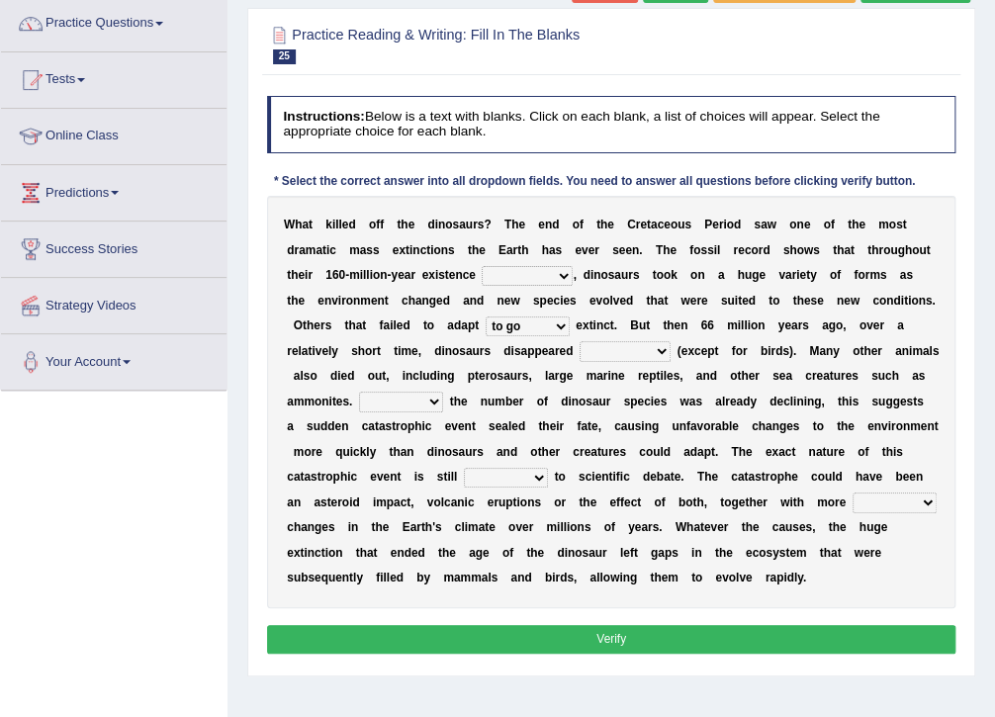
click at [485, 316] on select "went to go going go" at bounding box center [527, 326] width 84 height 20
click at [579, 352] on select "partially gradually completely excessively" at bounding box center [624, 351] width 91 height 20
select select "gradually"
click at [579, 341] on select "partially gradually completely excessively" at bounding box center [624, 351] width 91 height 20
click at [443, 392] on select "However Because Although Unless" at bounding box center [401, 402] width 84 height 20
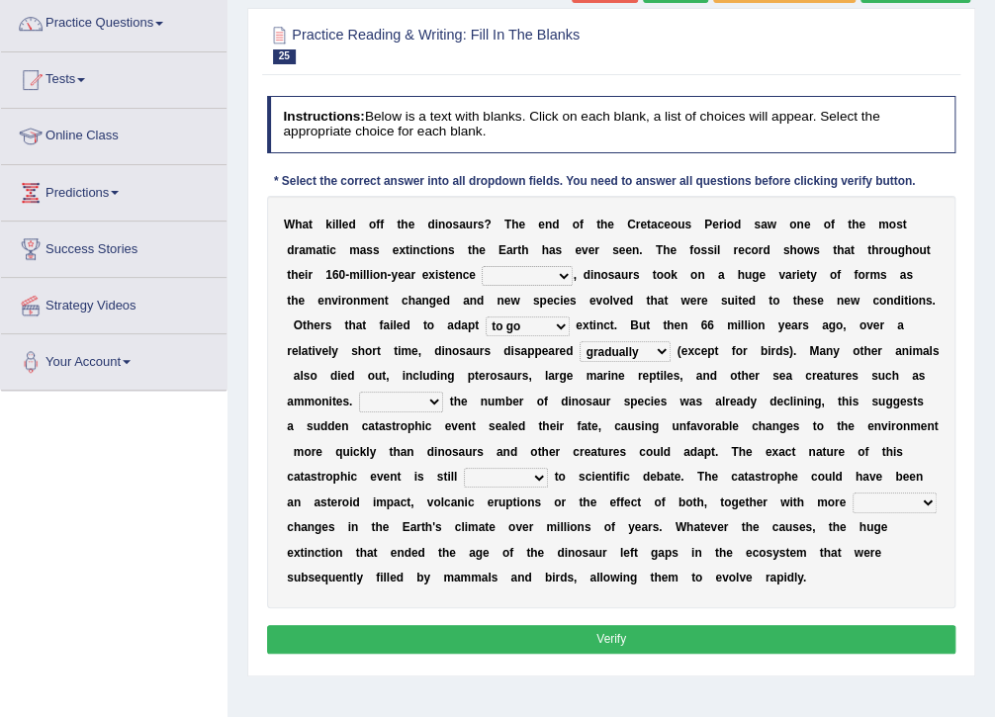
click at [683, 470] on b "." at bounding box center [681, 477] width 3 height 14
click at [443, 392] on select "However Because Although Unless" at bounding box center [401, 402] width 84 height 20
select select "Unless"
click at [443, 392] on select "However Because Although Unless" at bounding box center [401, 402] width 84 height 20
click at [548, 468] on select "relative open additional focused" at bounding box center [506, 478] width 84 height 20
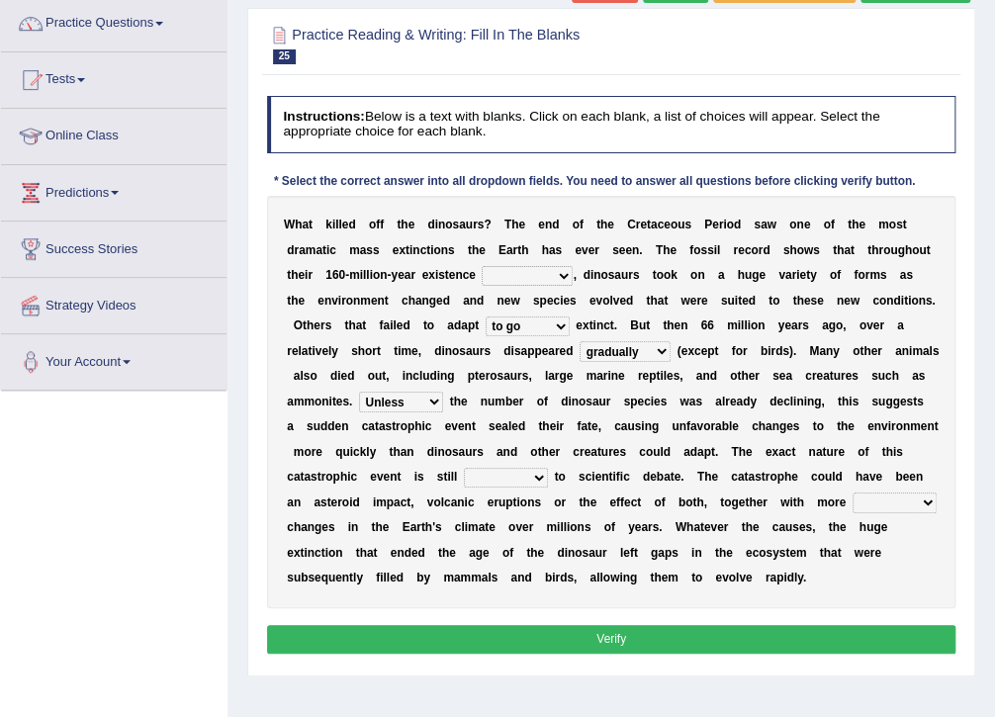
select select "focused"
click at [548, 468] on select "relative open additional focused" at bounding box center [506, 478] width 84 height 20
click at [852, 506] on select "irregular gradual spiritual positive" at bounding box center [894, 502] width 84 height 20
select select "gradual"
click at [852, 492] on select "irregular gradual spiritual positive" at bounding box center [894, 502] width 84 height 20
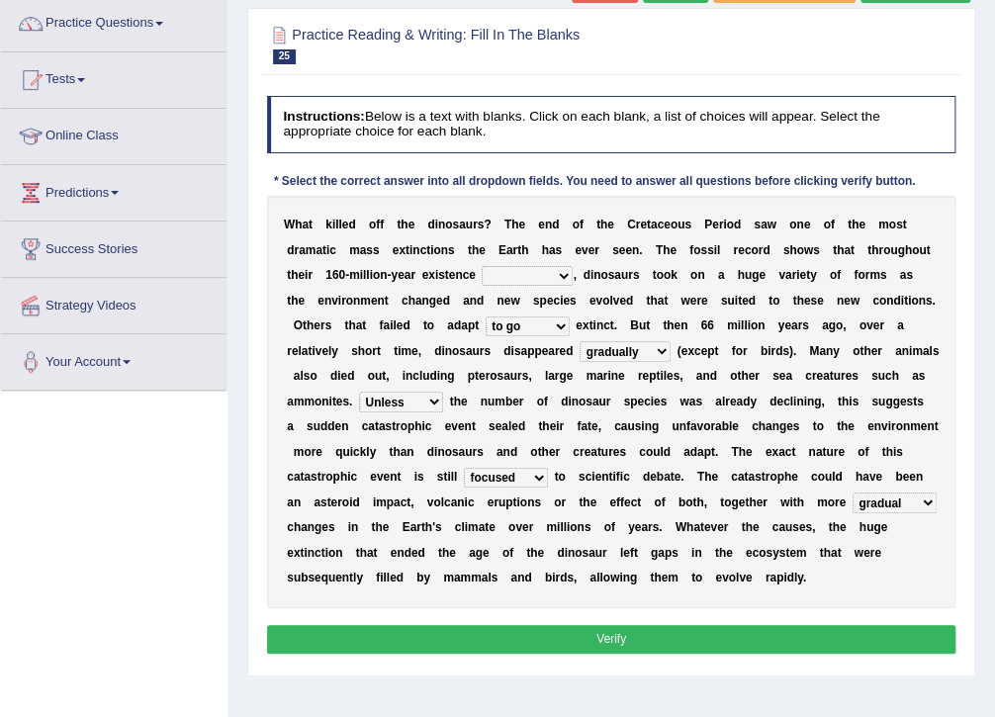
click at [852, 502] on select "irregular gradual spiritual positive" at bounding box center [894, 502] width 84 height 20
click at [589, 570] on div "W h a t k i l l e d o f f t h e d i n o s a u r s ? T h e e n d o f t h e C r e…" at bounding box center [611, 402] width 689 height 412
click at [482, 278] on select "existence continuous extent expectation" at bounding box center [527, 276] width 91 height 20
select select "extent"
click at [482, 266] on select "existence continuous extent expectation" at bounding box center [527, 276] width 91 height 20
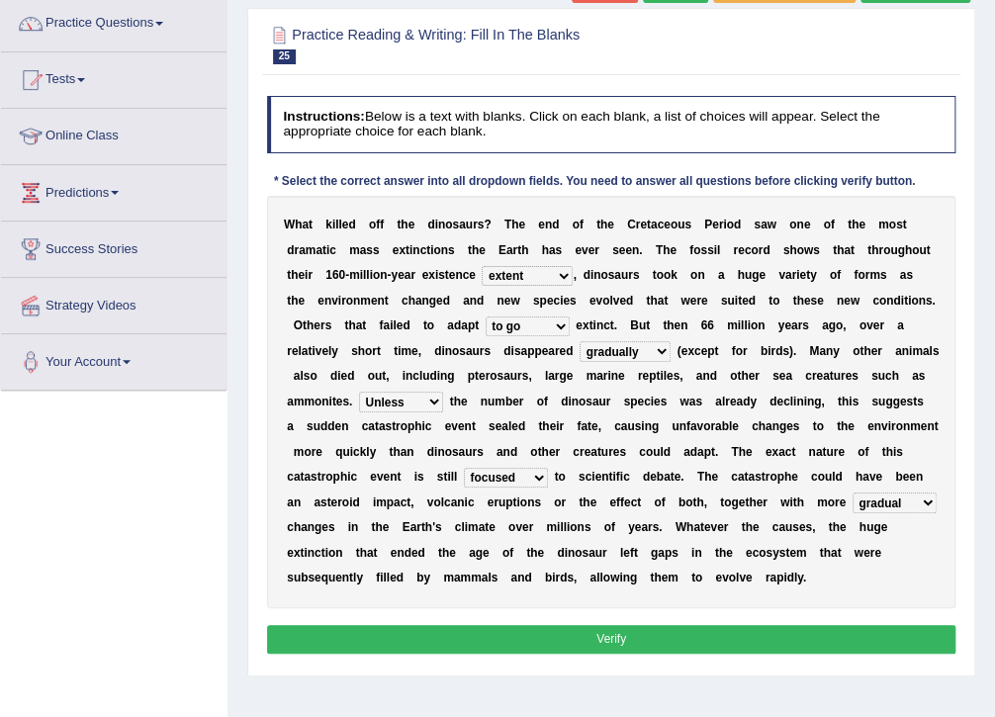
click at [434, 625] on button "Verify" at bounding box center [611, 639] width 689 height 29
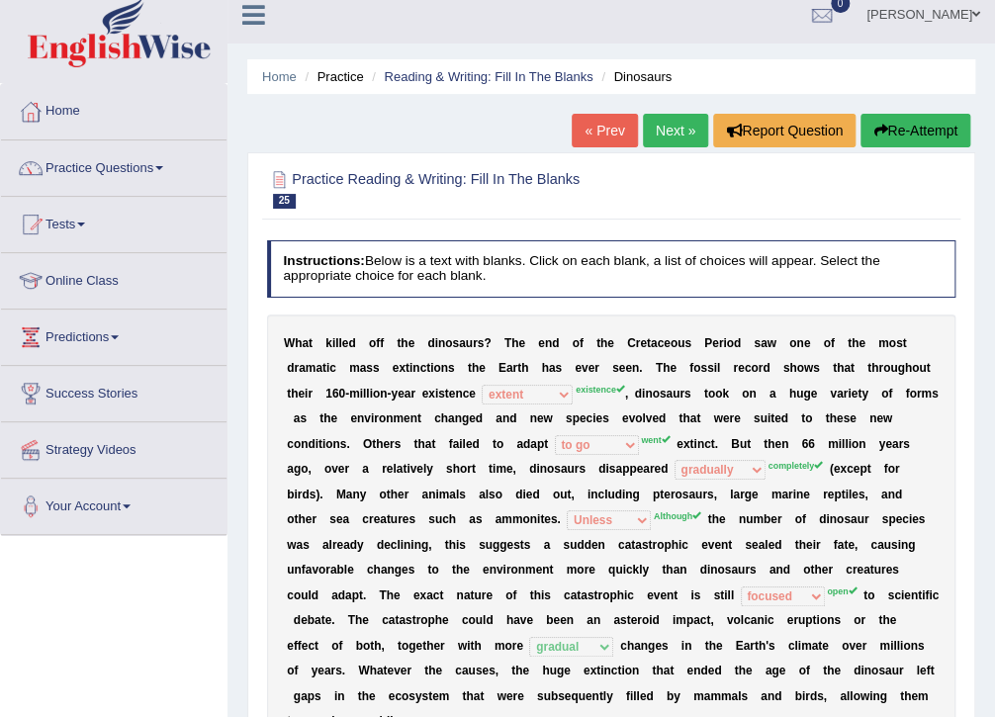
scroll to position [0, 0]
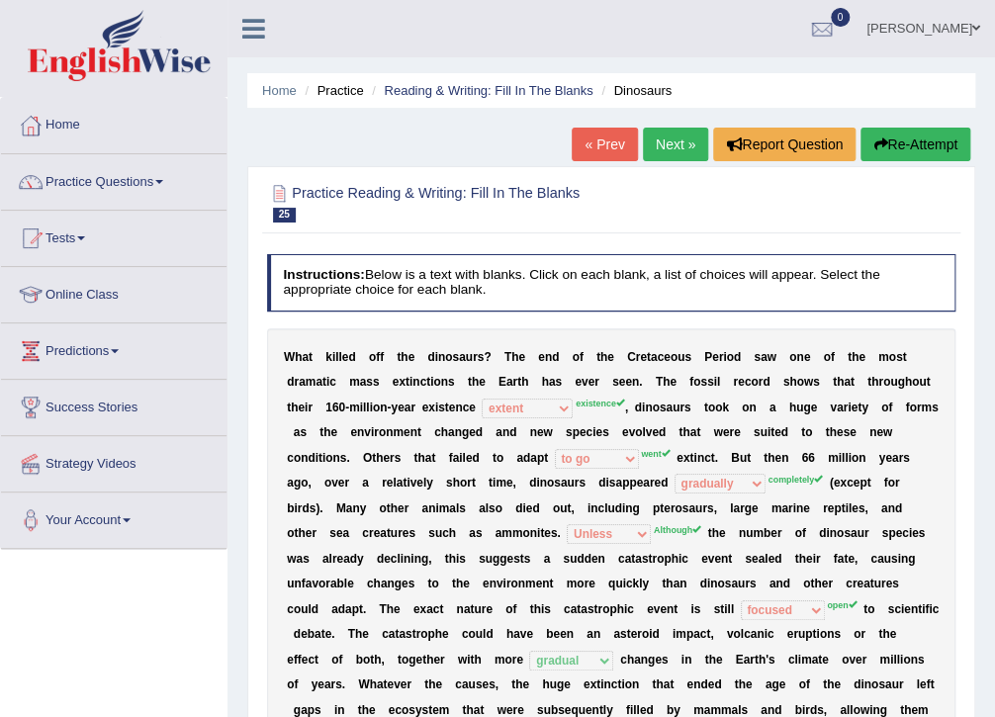
click at [676, 138] on link "Next »" at bounding box center [675, 145] width 65 height 34
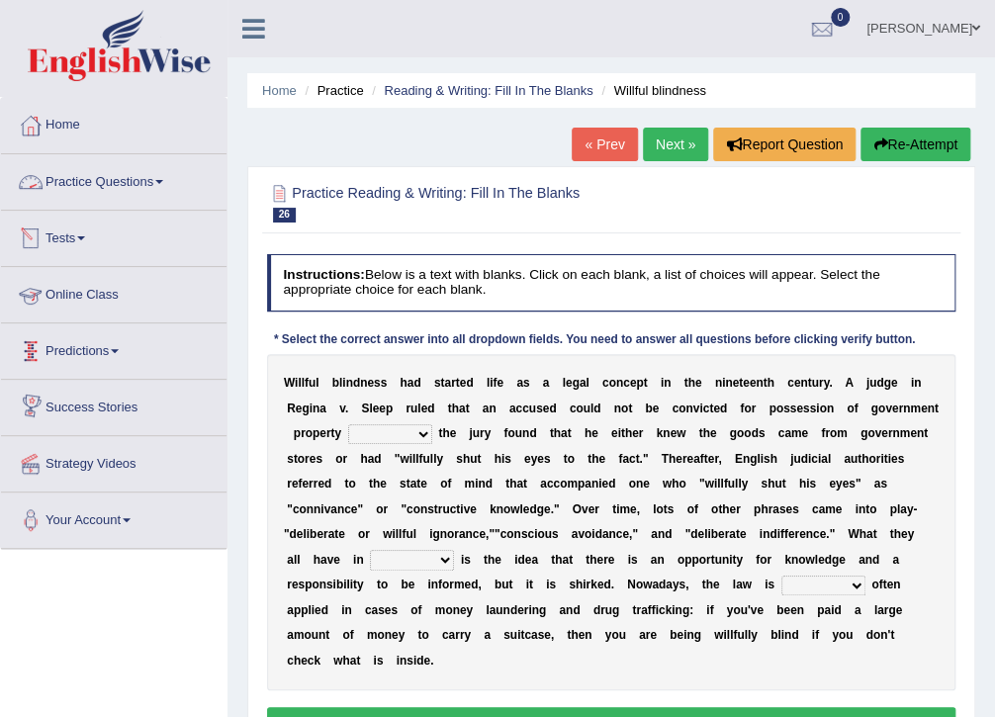
click at [59, 180] on link "Practice Questions" at bounding box center [113, 178] width 225 height 49
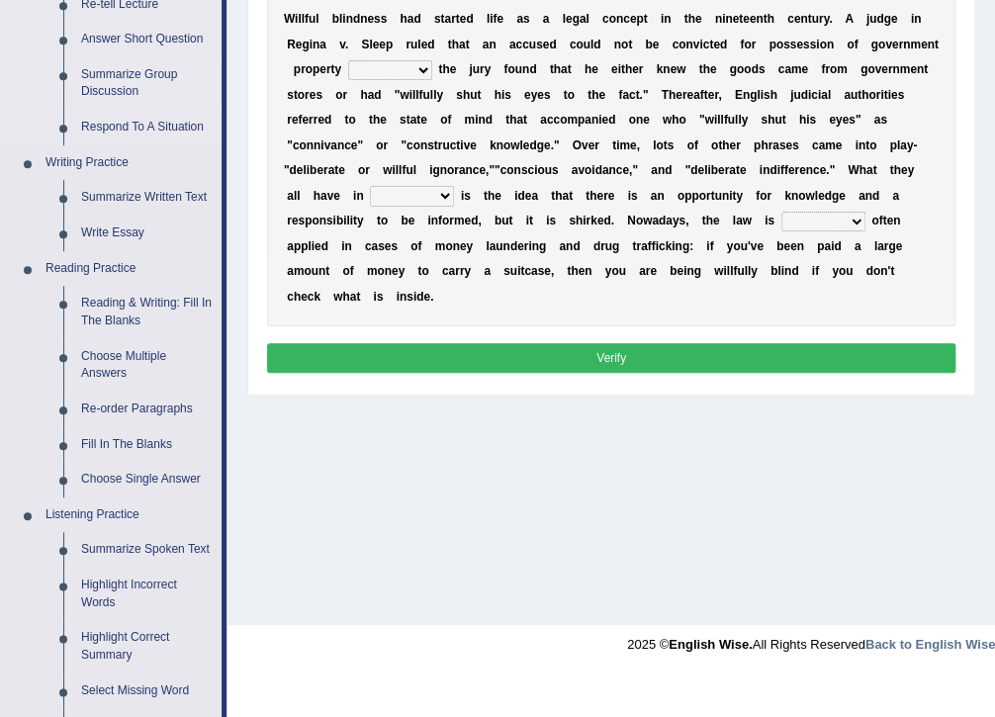
scroll to position [316, 0]
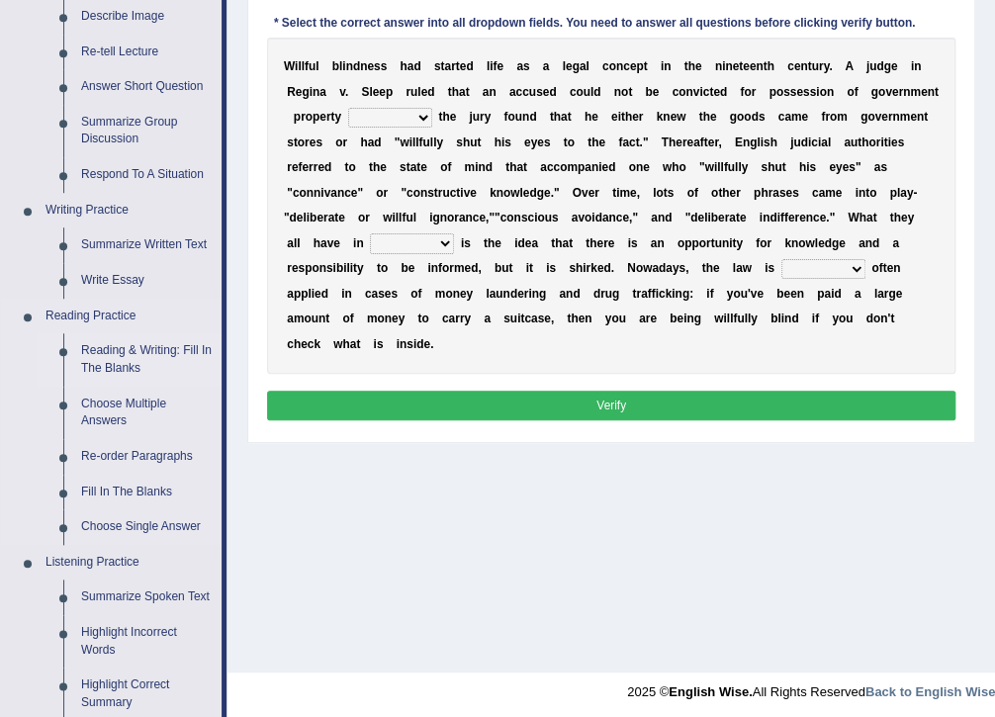
click at [138, 353] on link "Reading & Writing: Fill In The Blanks" at bounding box center [146, 359] width 149 height 52
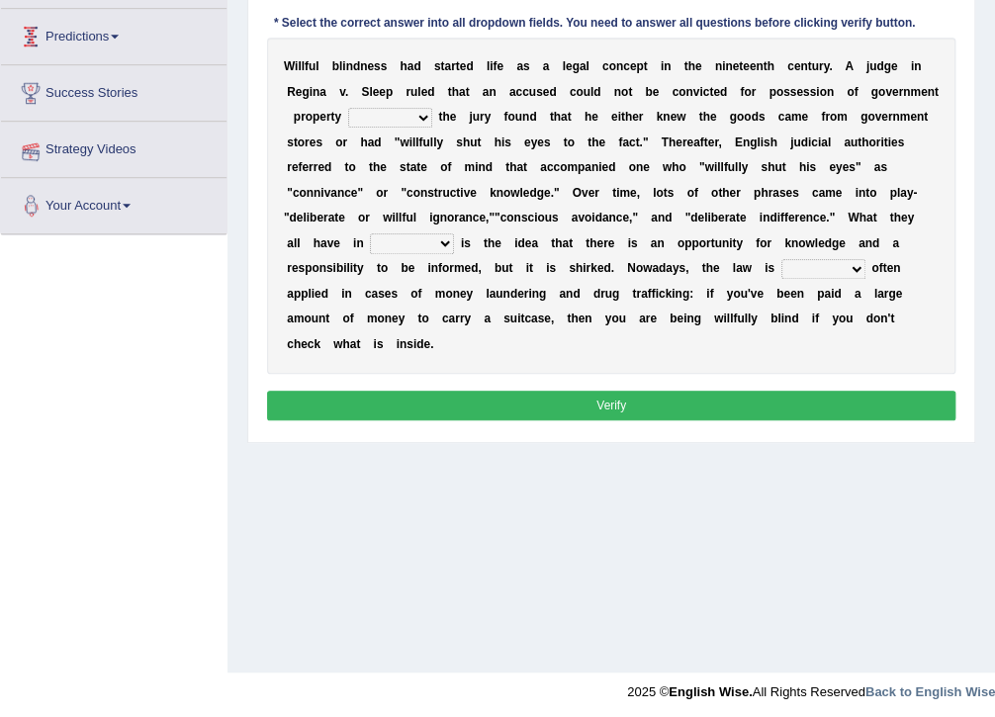
scroll to position [321, 0]
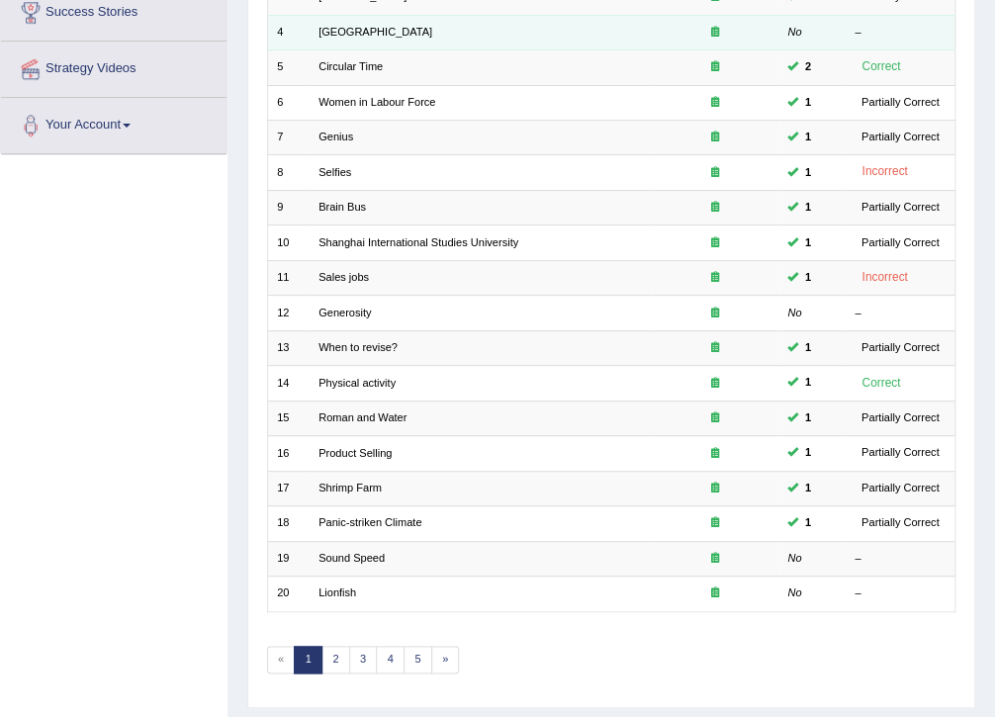
scroll to position [396, 0]
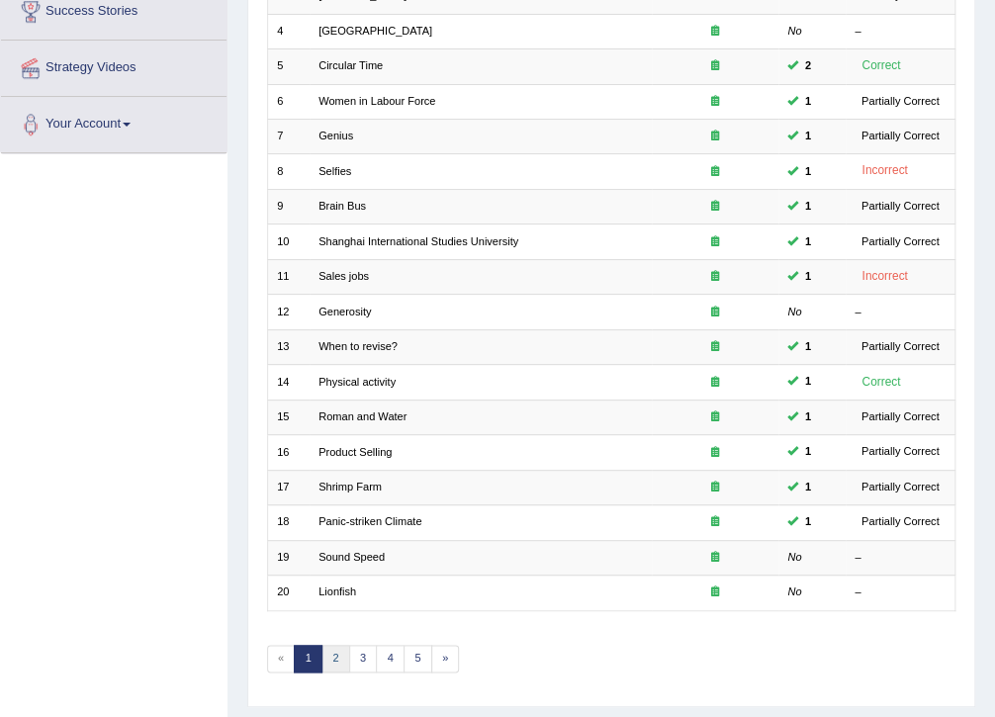
click at [329, 645] on link "2" at bounding box center [335, 659] width 29 height 28
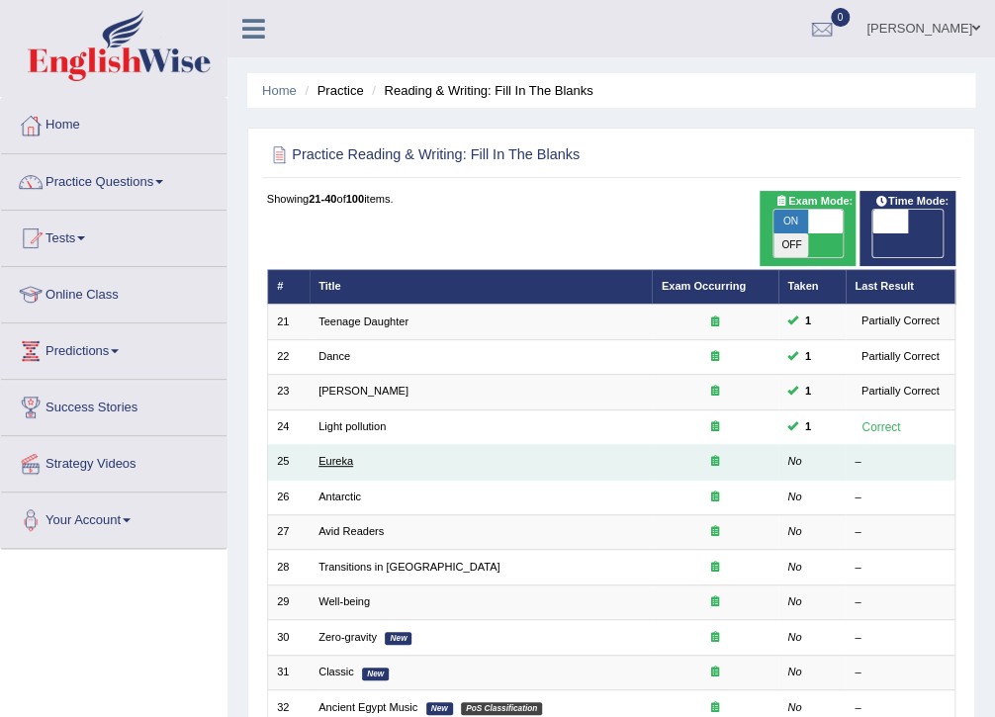
click at [338, 455] on link "Eureka" at bounding box center [335, 461] width 35 height 12
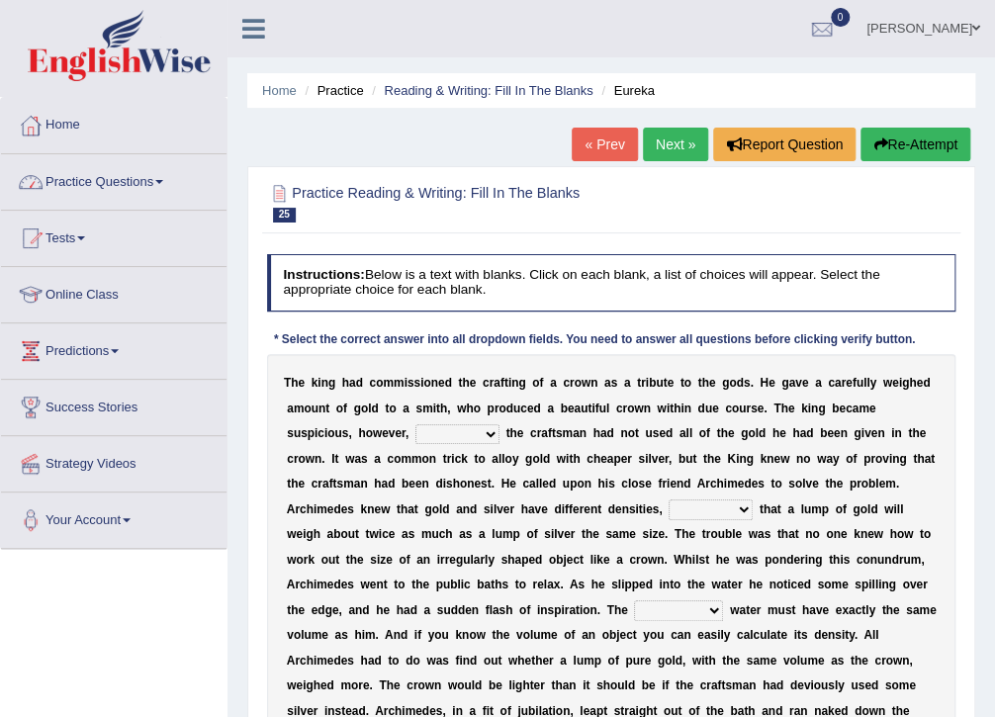
click at [139, 178] on link "Practice Questions" at bounding box center [113, 178] width 225 height 49
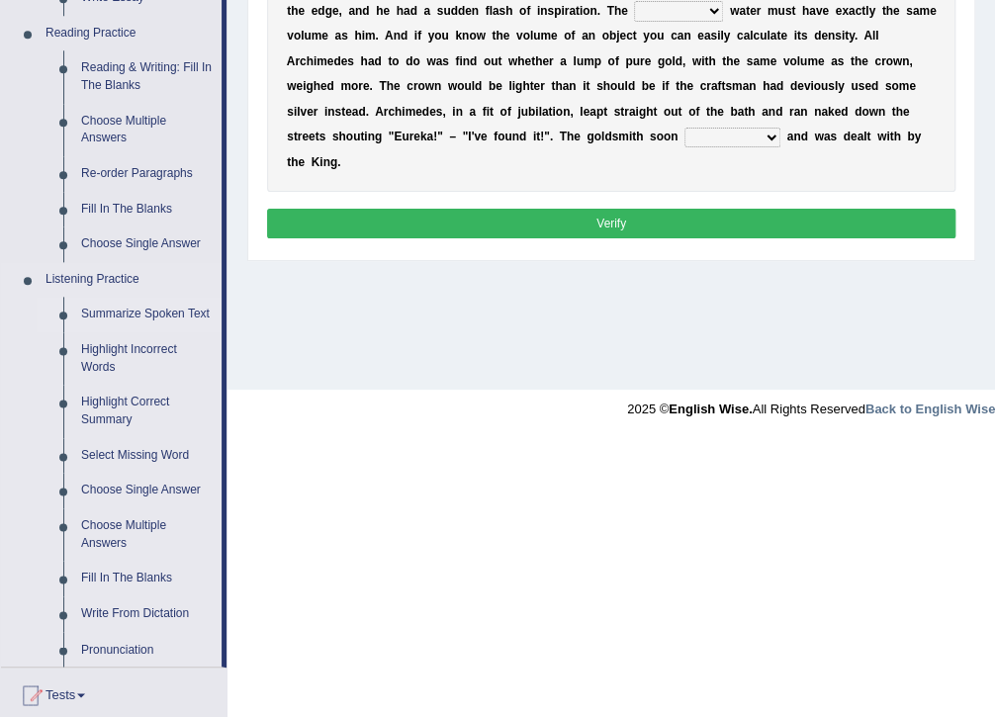
scroll to position [554, 0]
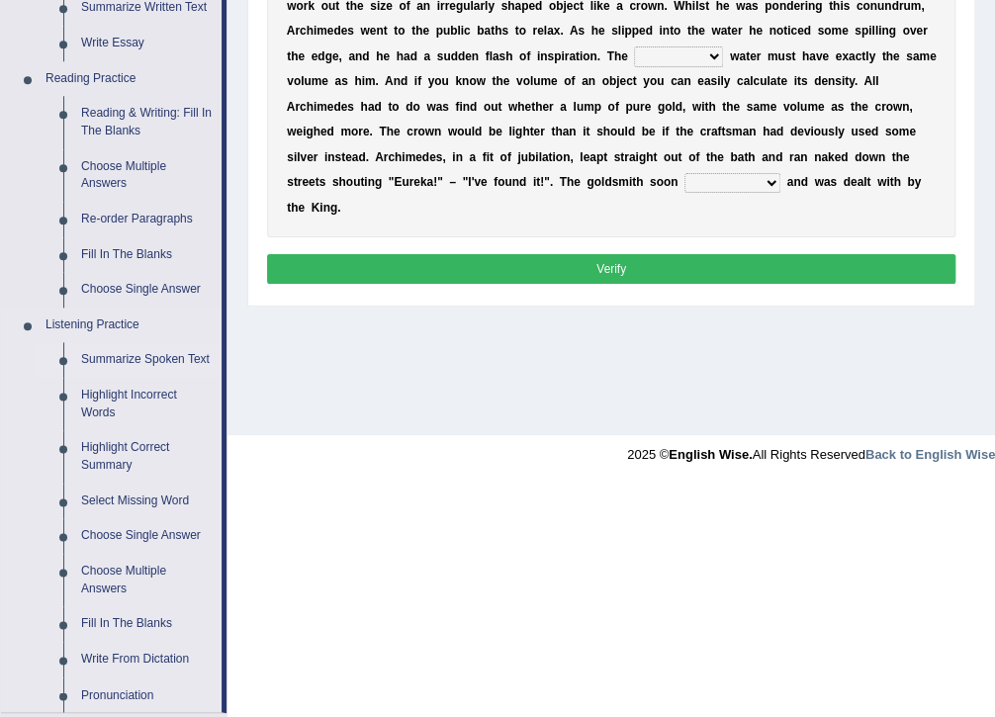
click at [133, 115] on link "Reading & Writing: Fill In The Blanks" at bounding box center [146, 122] width 149 height 52
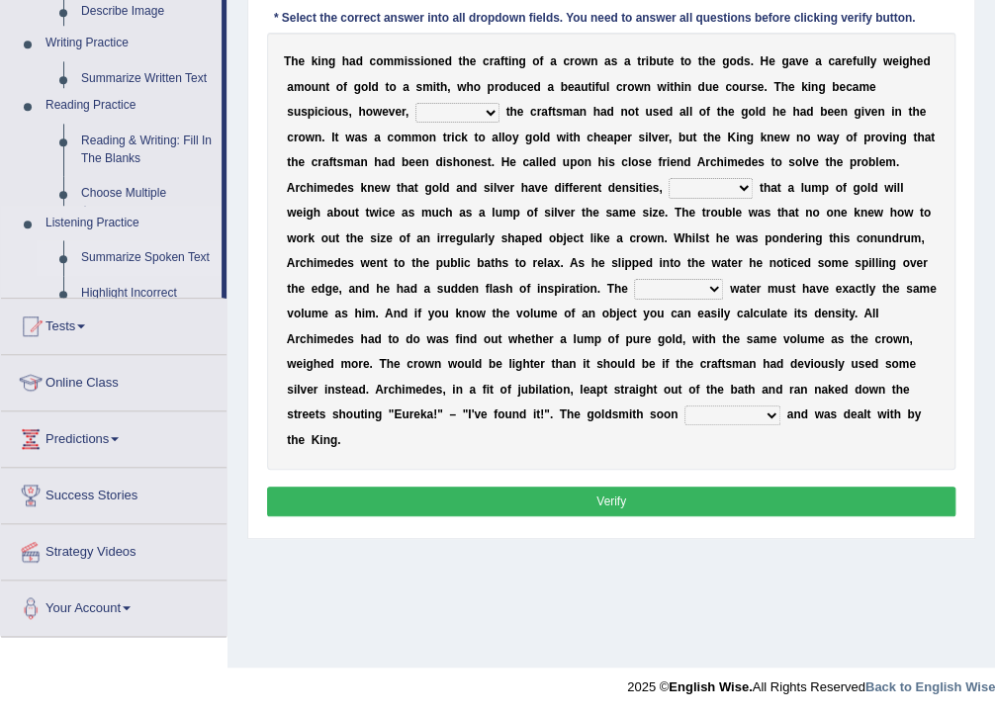
scroll to position [321, 0]
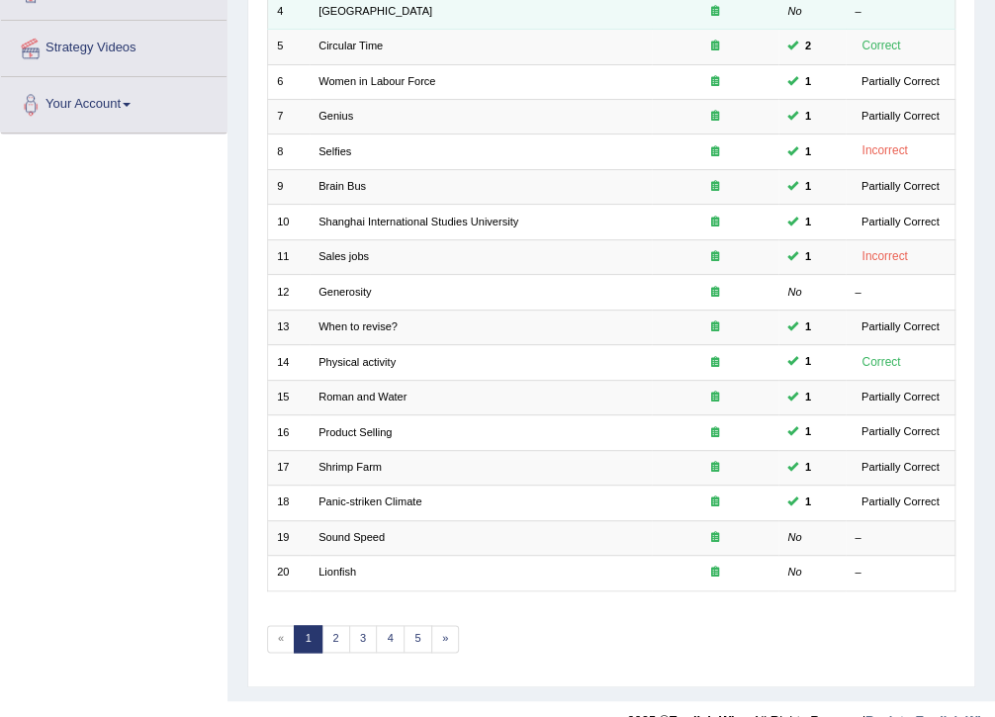
scroll to position [421, 0]
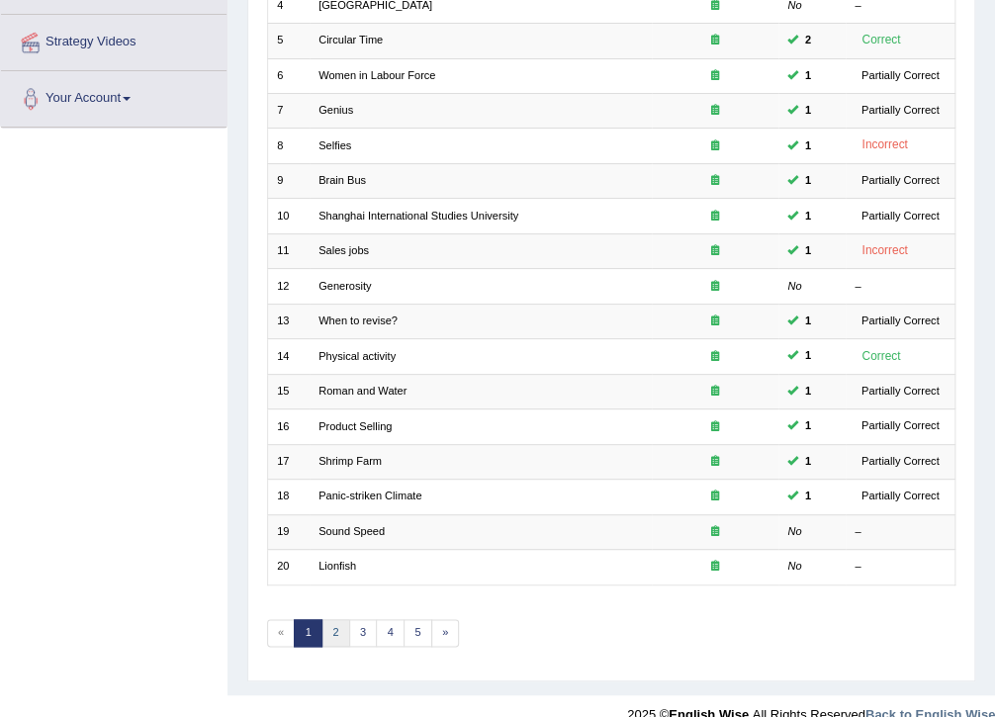
click at [339, 619] on link "2" at bounding box center [335, 633] width 29 height 28
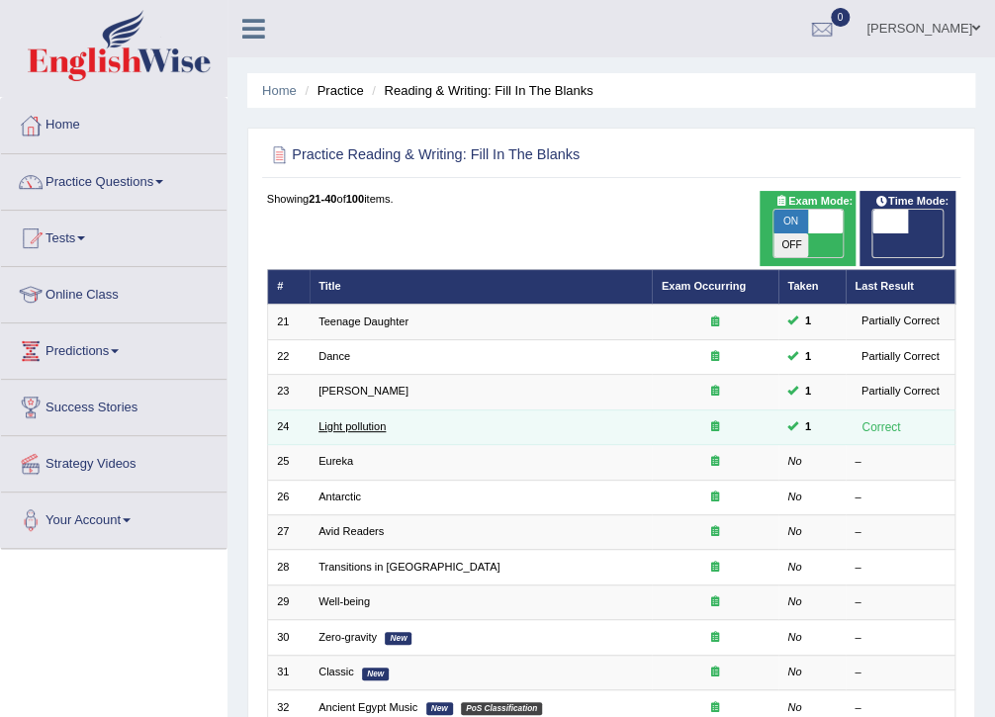
click at [356, 420] on link "Light pollution" at bounding box center [351, 426] width 67 height 12
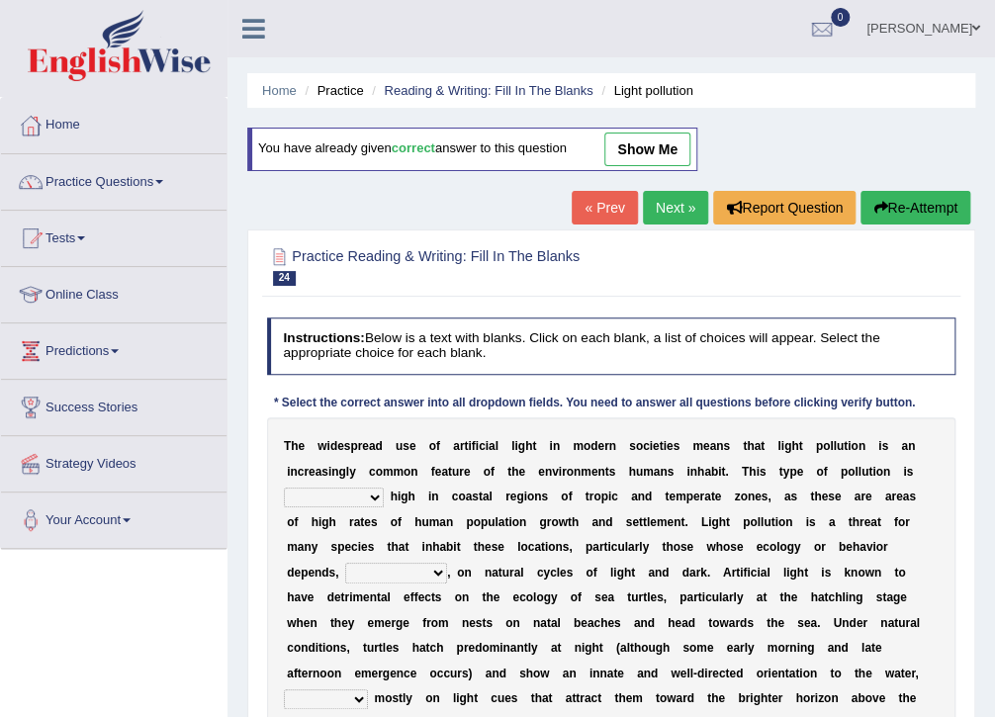
click at [641, 149] on link "show me" at bounding box center [647, 149] width 86 height 34
select select "exceptionally"
select select "in some way"
select select "relying"
select select "them to move"
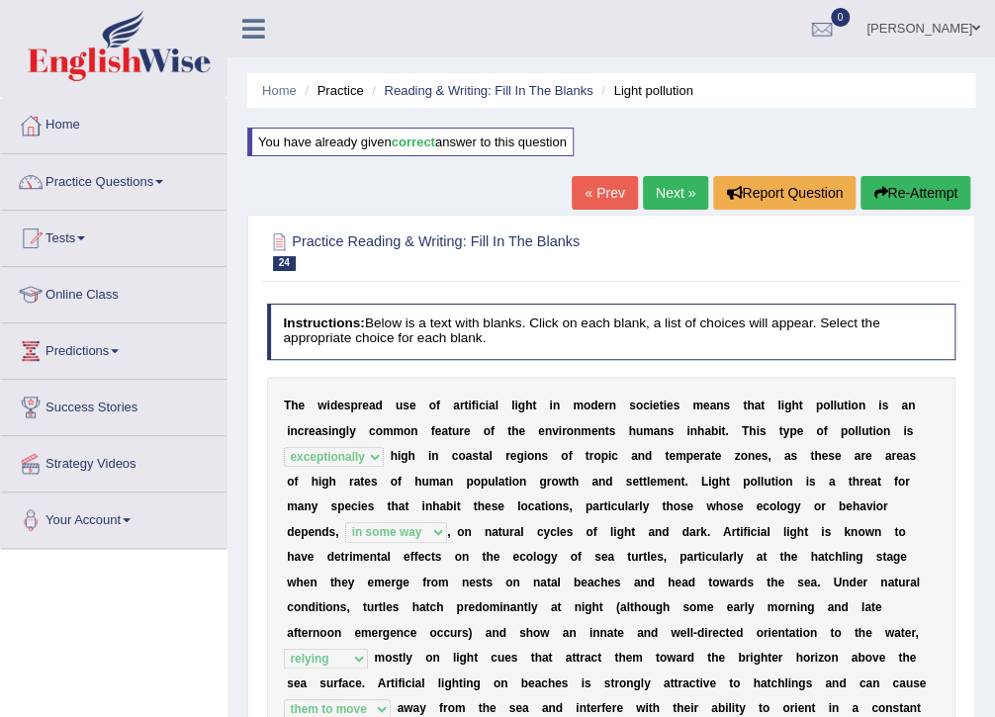
click at [688, 196] on link "Next »" at bounding box center [675, 193] width 65 height 34
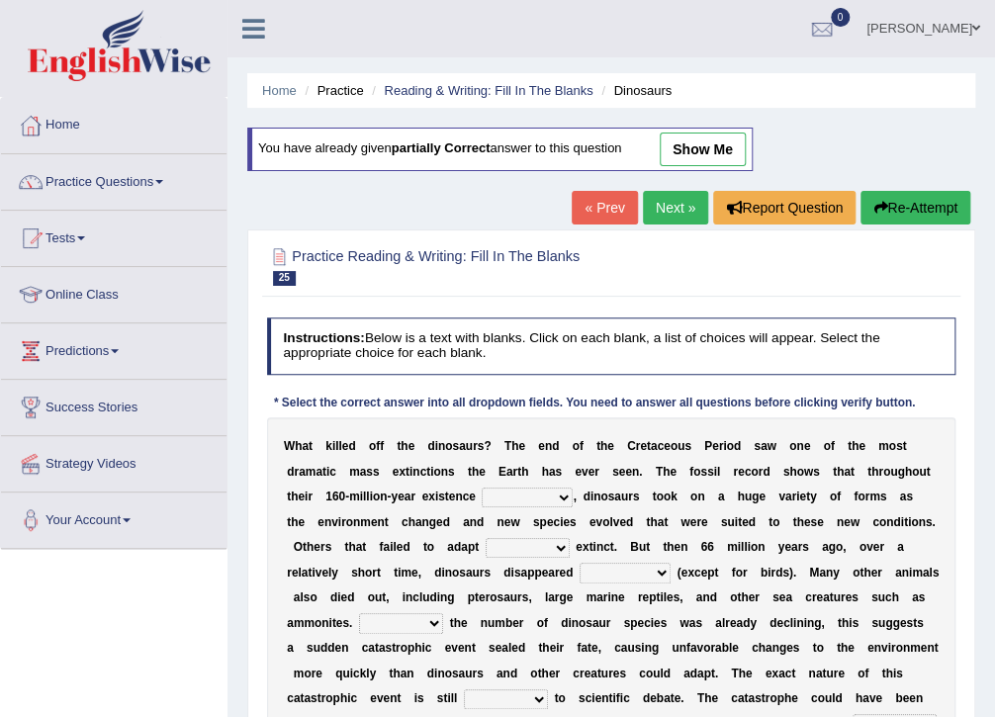
click at [696, 159] on link "show me" at bounding box center [702, 149] width 86 height 34
select select "extent"
select select "to go"
select select "gradually"
select select "Unless"
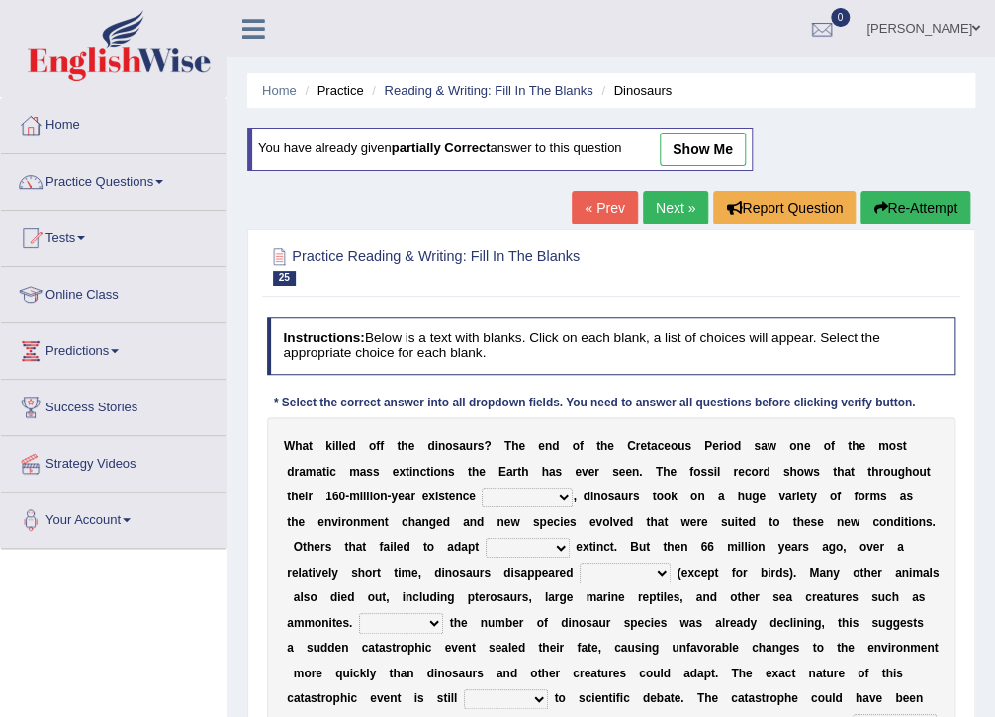
select select "focused"
select select "gradual"
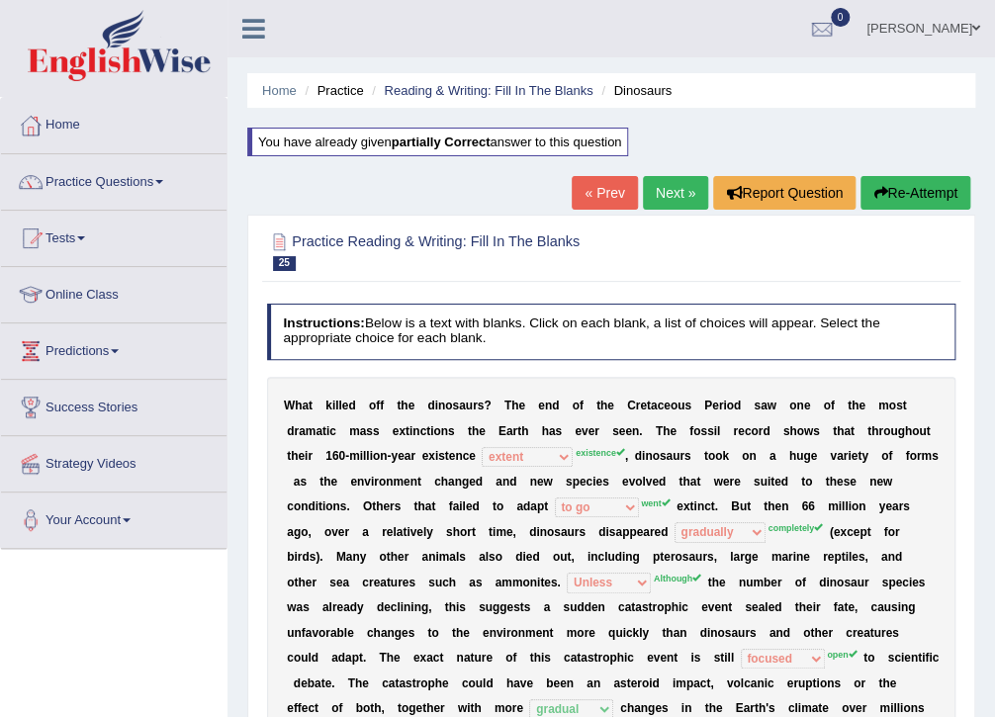
click at [880, 190] on icon "button" at bounding box center [880, 193] width 14 height 14
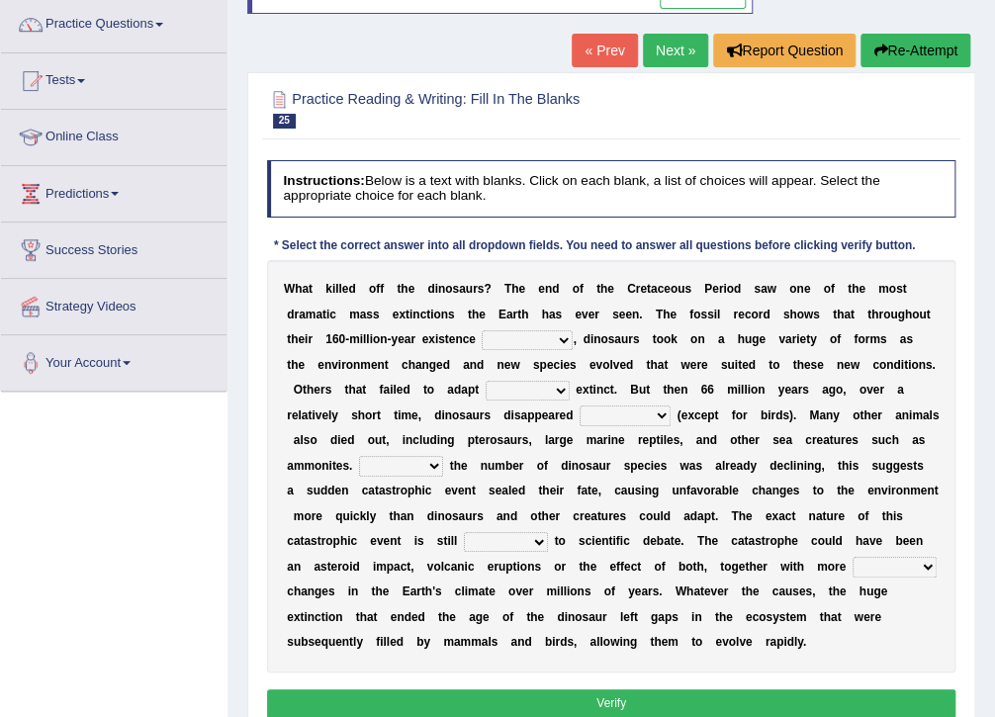
scroll to position [158, 0]
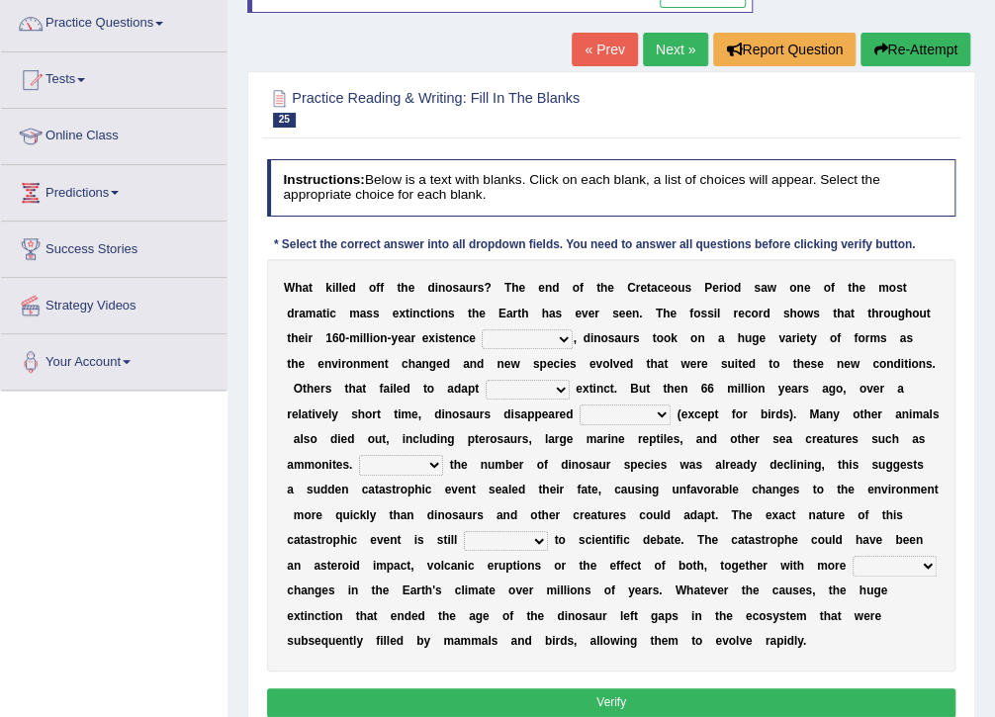
click at [852, 571] on select "irregular gradual spiritual positive" at bounding box center [894, 566] width 84 height 20
select select "gradual"
click at [852, 556] on select "irregular gradual spiritual positive" at bounding box center [894, 566] width 84 height 20
click at [482, 342] on select "existence continuous extent expectation" at bounding box center [527, 339] width 91 height 20
select select "extent"
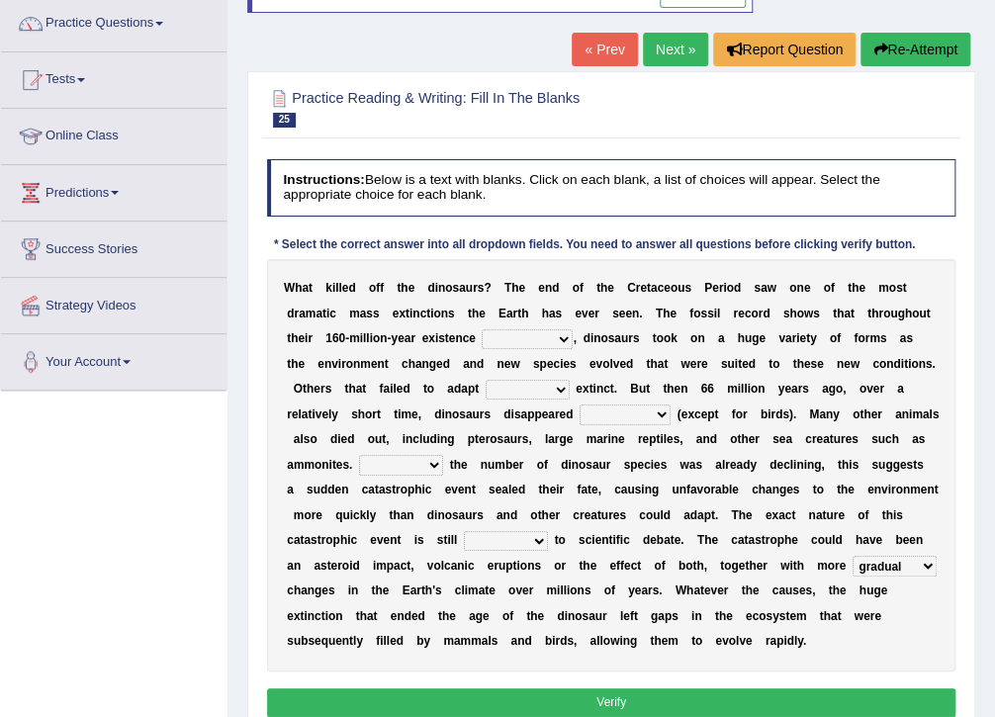
click at [482, 329] on select "existence continuous extent expectation" at bounding box center [527, 339] width 91 height 20
click at [485, 395] on select "went to go going go" at bounding box center [527, 390] width 84 height 20
select select "went"
click at [485, 380] on select "went to go going go" at bounding box center [527, 390] width 84 height 20
click at [579, 411] on select "partially gradually completely excessively" at bounding box center [624, 414] width 91 height 20
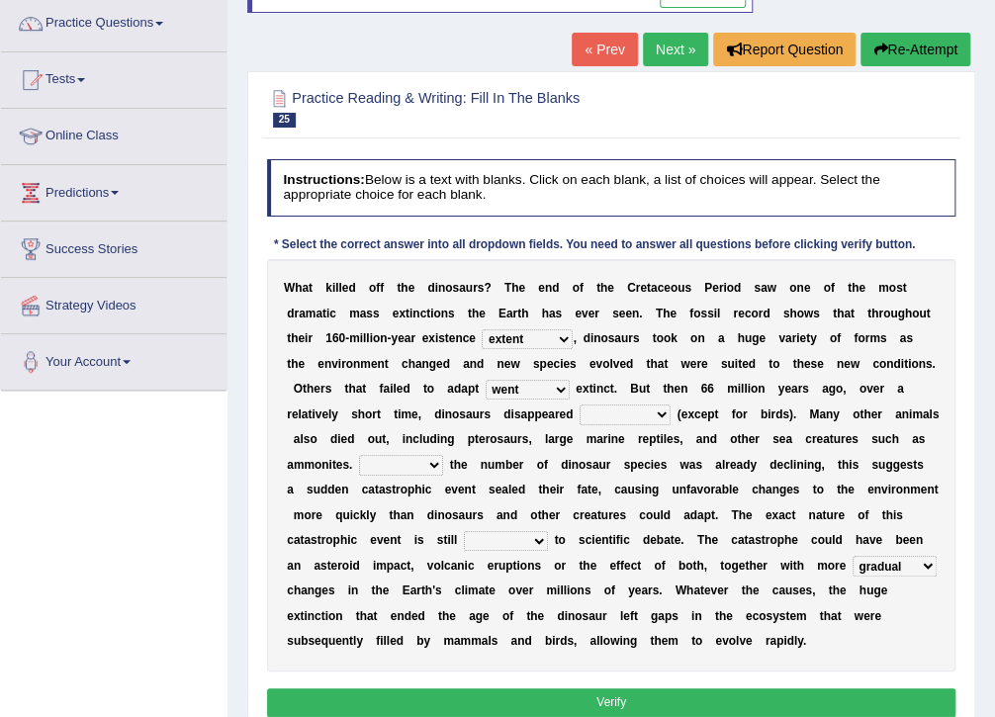
click at [494, 424] on div "W h a t k i l l e d o f f t h e d i n o s a u r s ? T h e e n d o f t h e C r e…" at bounding box center [611, 465] width 689 height 412
click at [548, 531] on select "relative open additional focused" at bounding box center [506, 541] width 84 height 20
select select "open"
click at [548, 531] on select "relative open additional focused" at bounding box center [506, 541] width 84 height 20
click at [443, 455] on select "However Because Although Unless" at bounding box center [401, 465] width 84 height 20
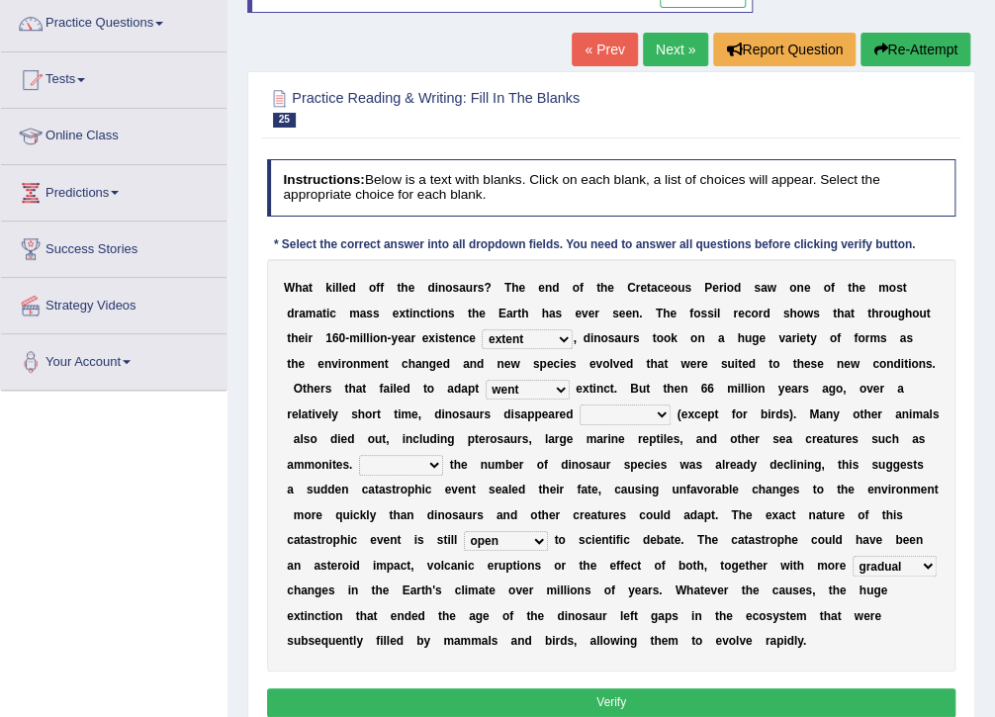
click at [811, 446] on div "W h a t k i l l e d o f f t h e d i n o s a u r s ? T h e e n d o f t h e C r e…" at bounding box center [611, 465] width 689 height 412
click at [443, 455] on select "However Because Although Unless" at bounding box center [401, 465] width 84 height 20
select select "Because"
click at [443, 455] on select "However Because Although Unless" at bounding box center [401, 465] width 84 height 20
click at [579, 413] on select "partially gradually completely excessively" at bounding box center [624, 414] width 91 height 20
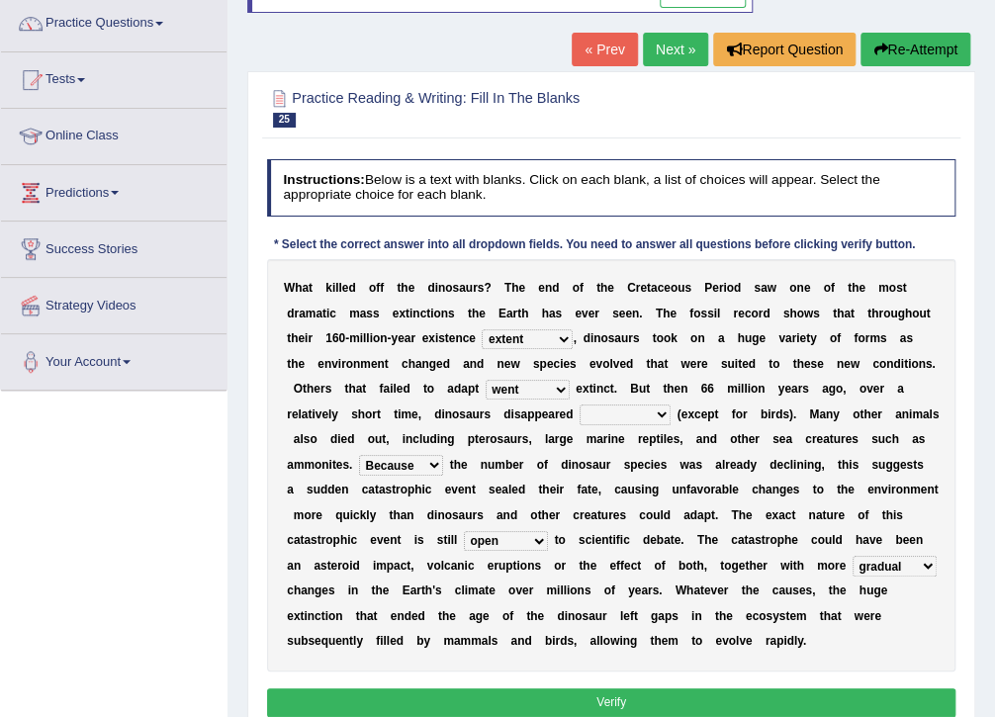
select select "completely"
click at [579, 404] on select "partially gradually completely excessively" at bounding box center [624, 414] width 91 height 20
click at [458, 688] on button "Verify" at bounding box center [611, 702] width 689 height 29
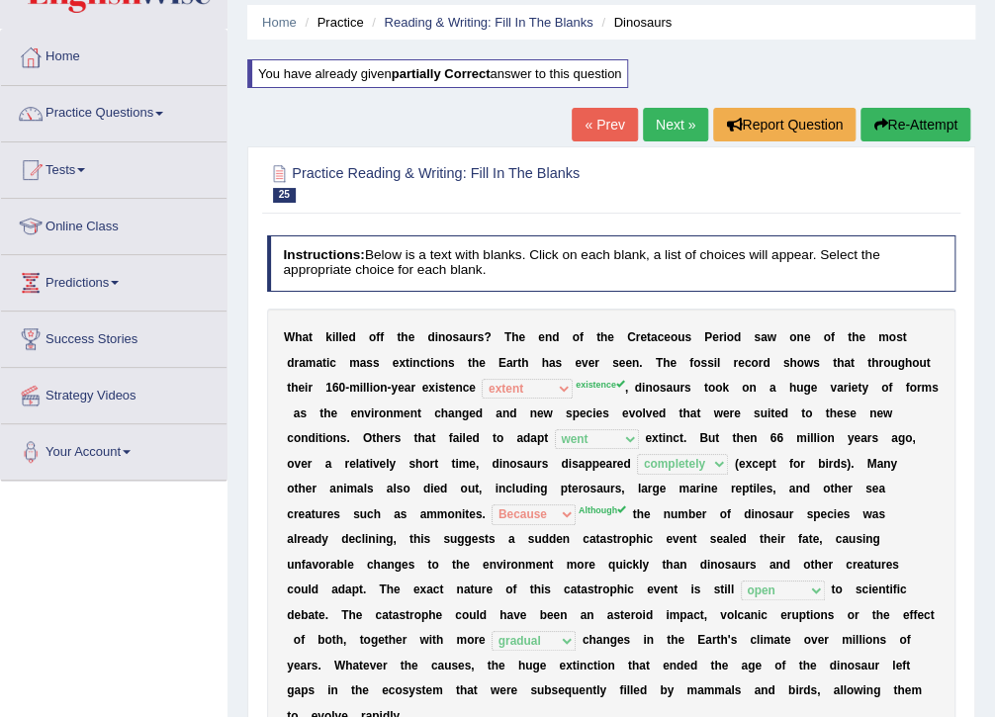
scroll to position [0, 0]
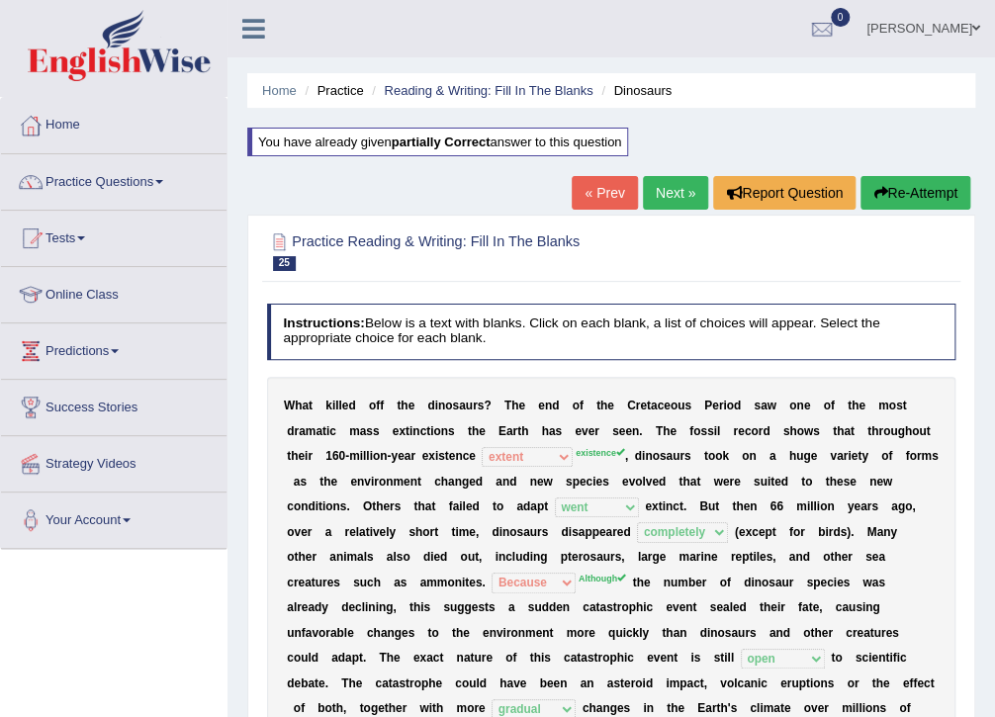
click at [684, 192] on link "Next »" at bounding box center [675, 193] width 65 height 34
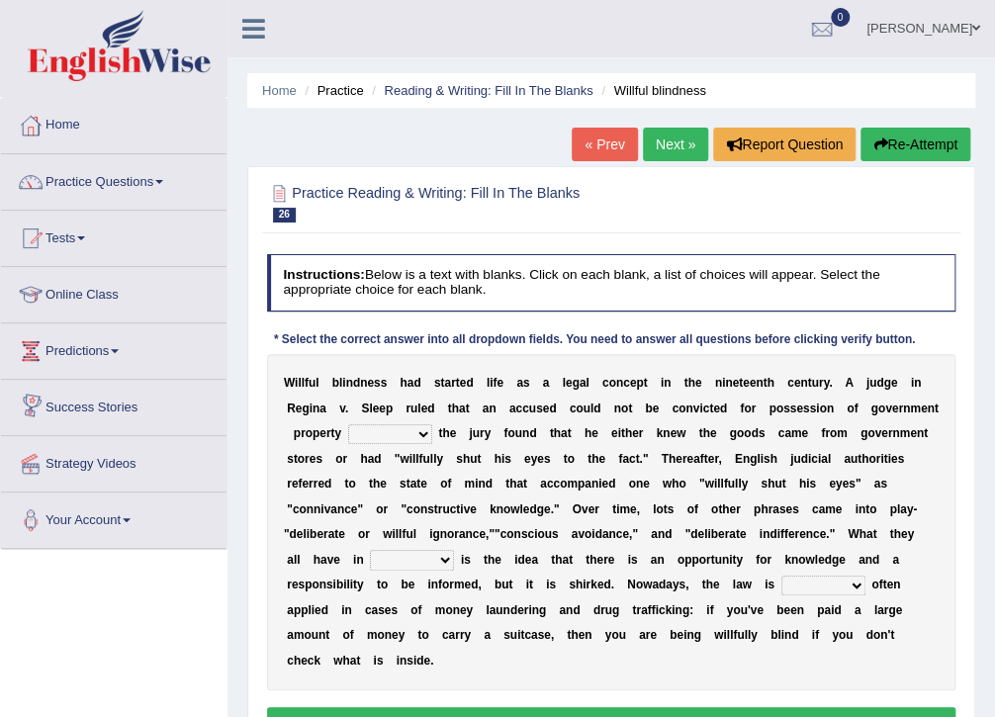
click at [352, 430] on select "since unless although thereby" at bounding box center [390, 434] width 84 height 20
click at [494, 440] on div "W i l l f u l b l i n d n e s s h a d s t a r t e d l i f e a s a l e g a l c o…" at bounding box center [611, 522] width 689 height 336
click at [360, 431] on select "since unless although thereby" at bounding box center [390, 434] width 84 height 20
click at [348, 424] on select "since unless although thereby" at bounding box center [390, 434] width 84 height 20
click at [348, 430] on select "since unless although thereby" at bounding box center [390, 434] width 84 height 20
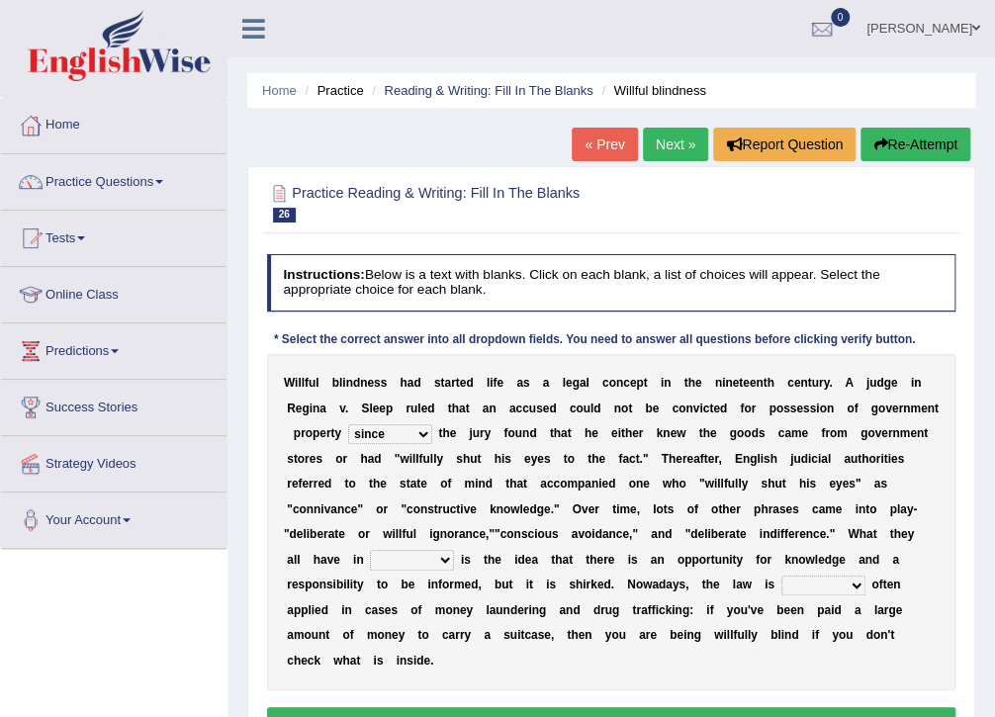
select select "unless"
click at [348, 424] on select "since unless although thereby" at bounding box center [390, 434] width 84 height 20
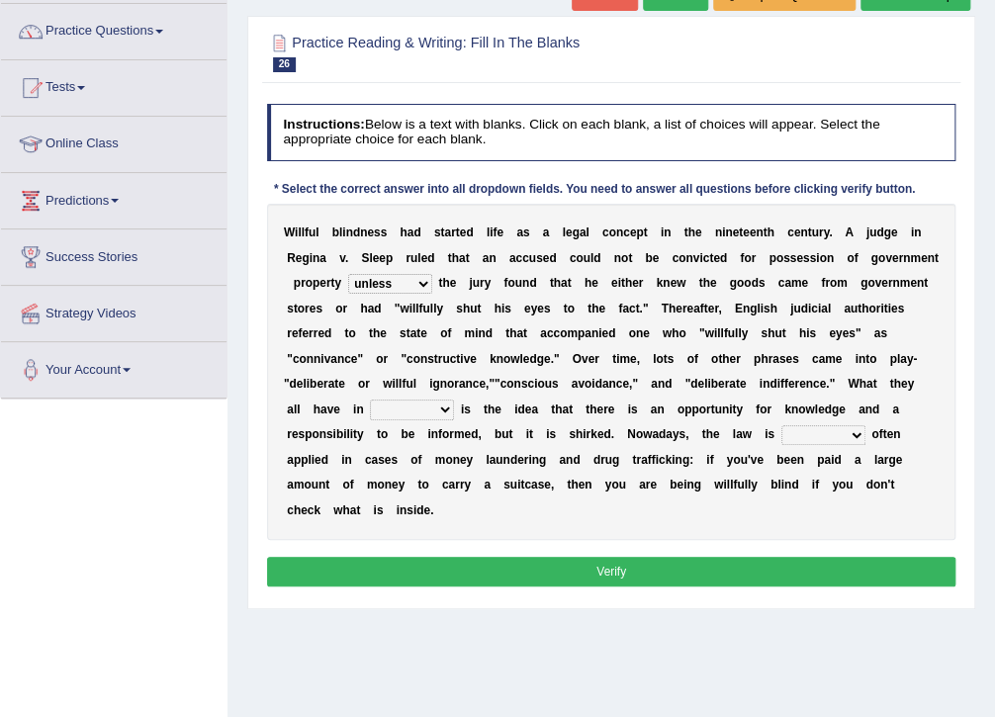
scroll to position [158, 0]
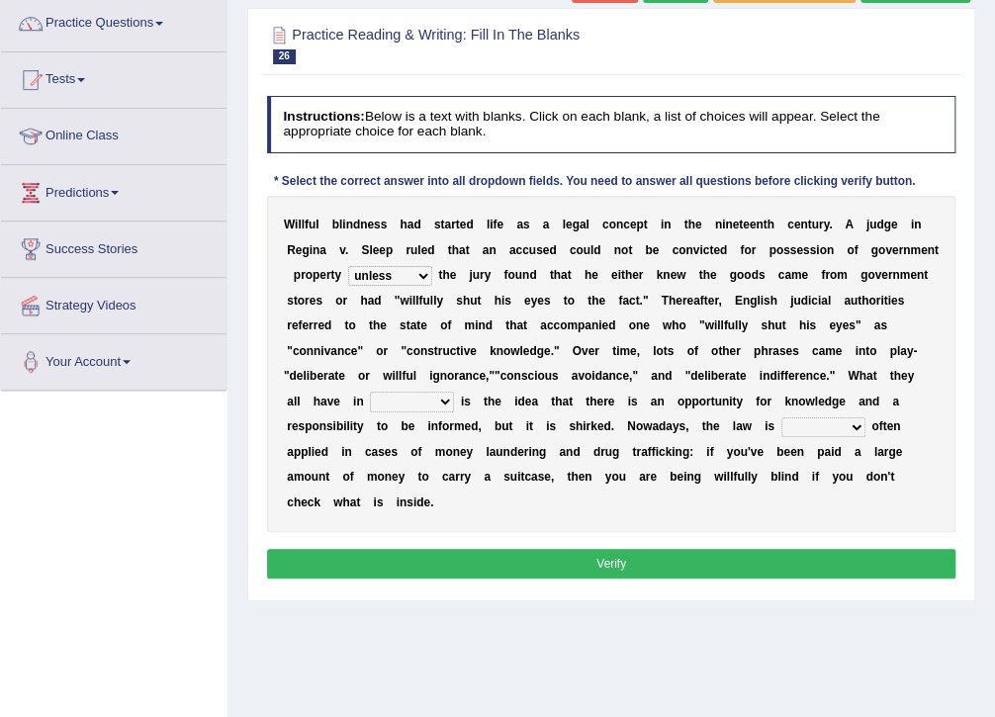
click at [454, 392] on select "contrast total relation common" at bounding box center [412, 402] width 84 height 20
select select "total"
click at [454, 392] on select "contrast total relation common" at bounding box center [412, 402] width 84 height 20
click at [781, 433] on select "little few most less" at bounding box center [823, 427] width 84 height 20
select select "most"
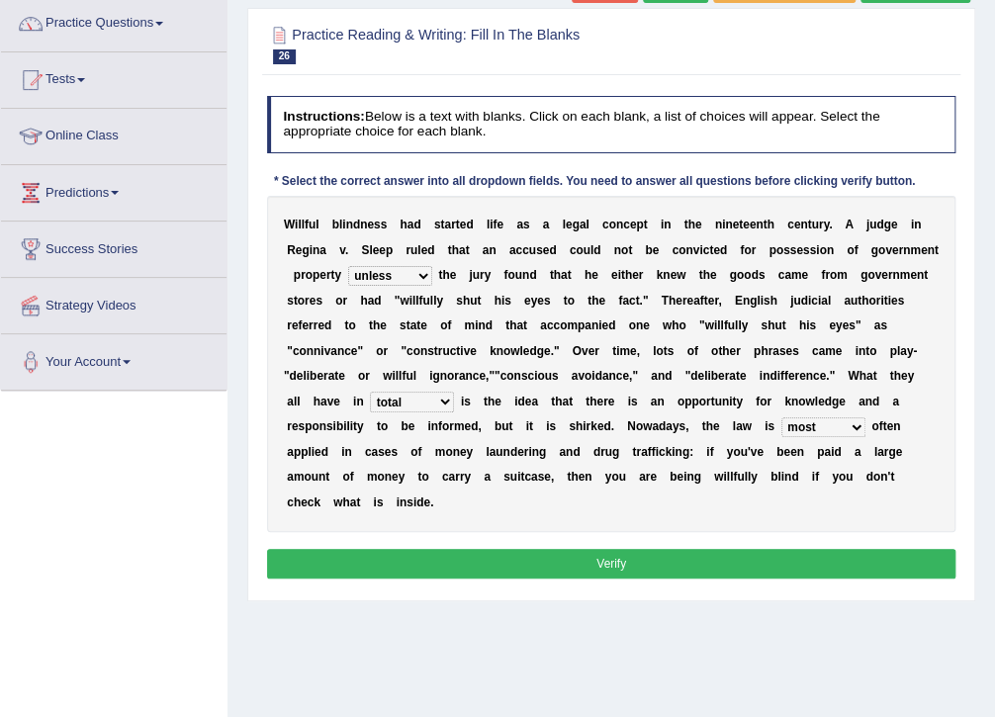
click at [781, 417] on select "little few most less" at bounding box center [823, 427] width 84 height 20
click at [781, 421] on select "little few most less" at bounding box center [823, 427] width 84 height 20
click at [573, 549] on button "Verify" at bounding box center [611, 563] width 689 height 29
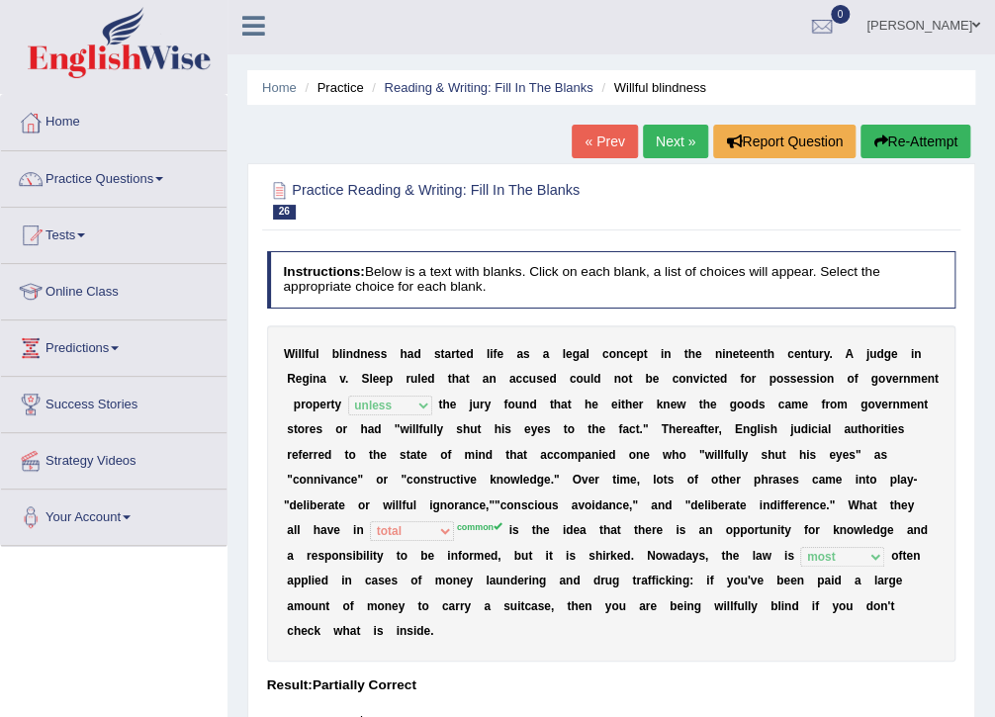
scroll to position [0, 0]
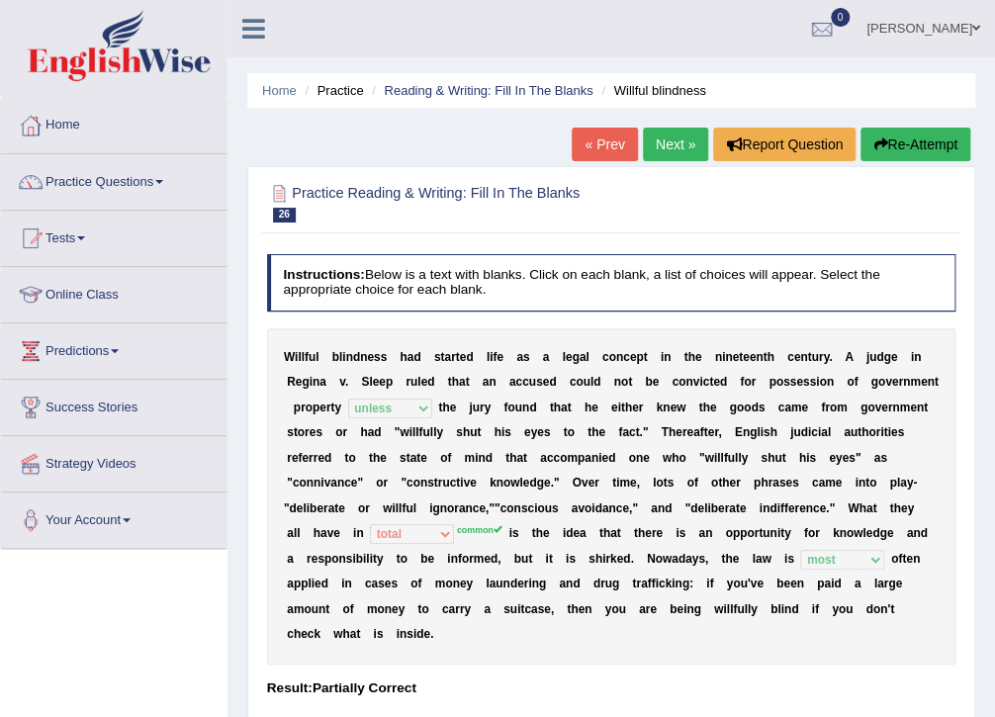
click at [694, 138] on link "Next »" at bounding box center [675, 145] width 65 height 34
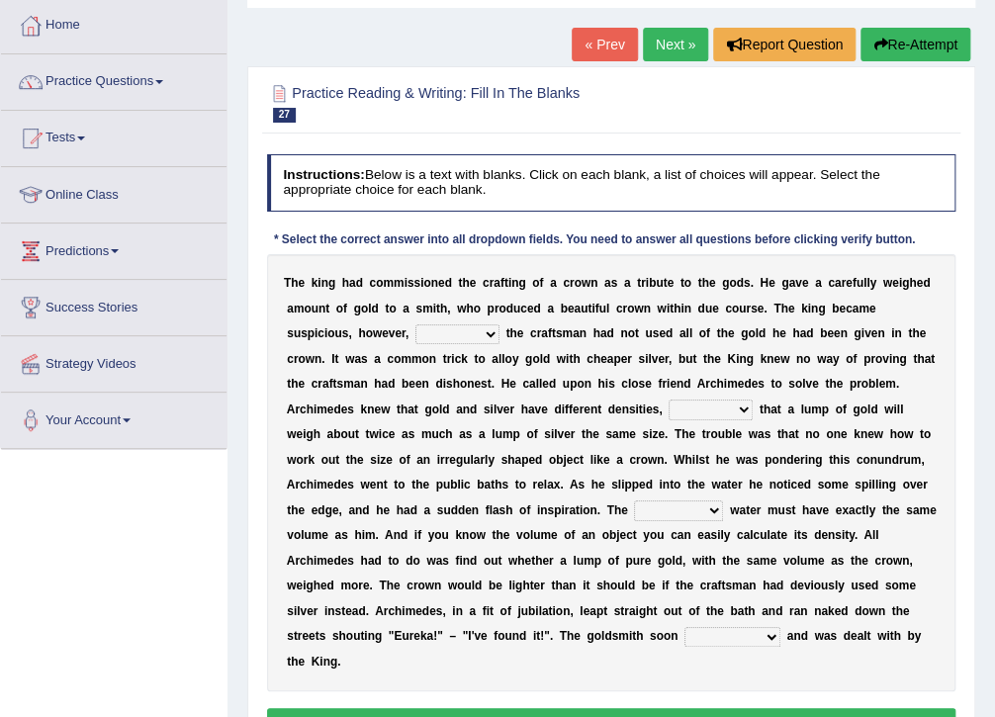
scroll to position [79, 0]
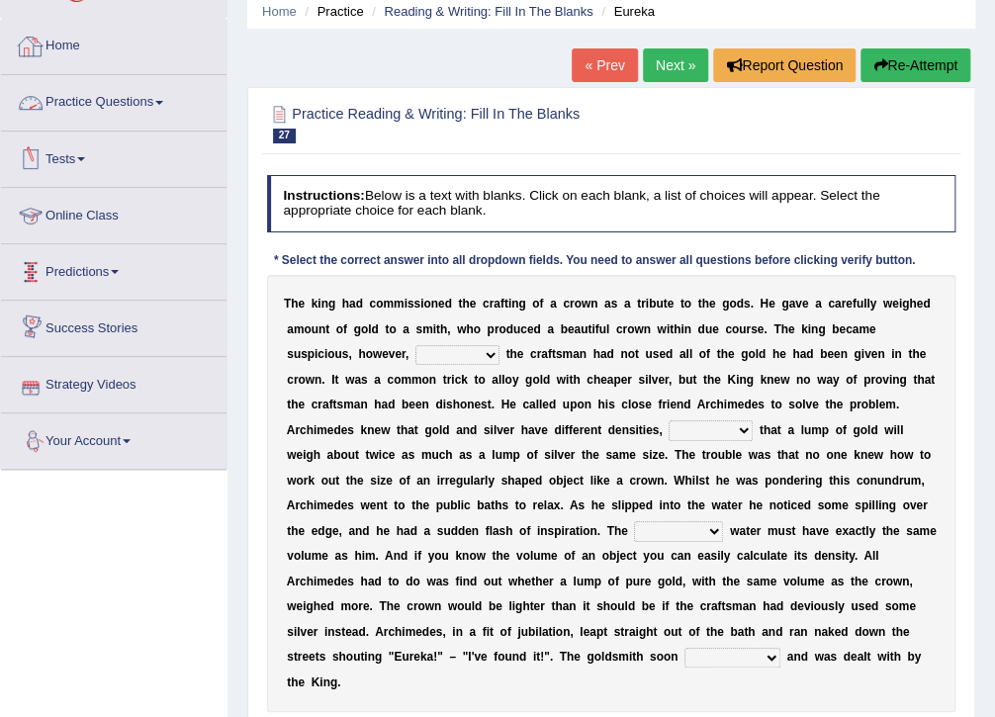
click at [154, 109] on link "Practice Questions" at bounding box center [113, 99] width 225 height 49
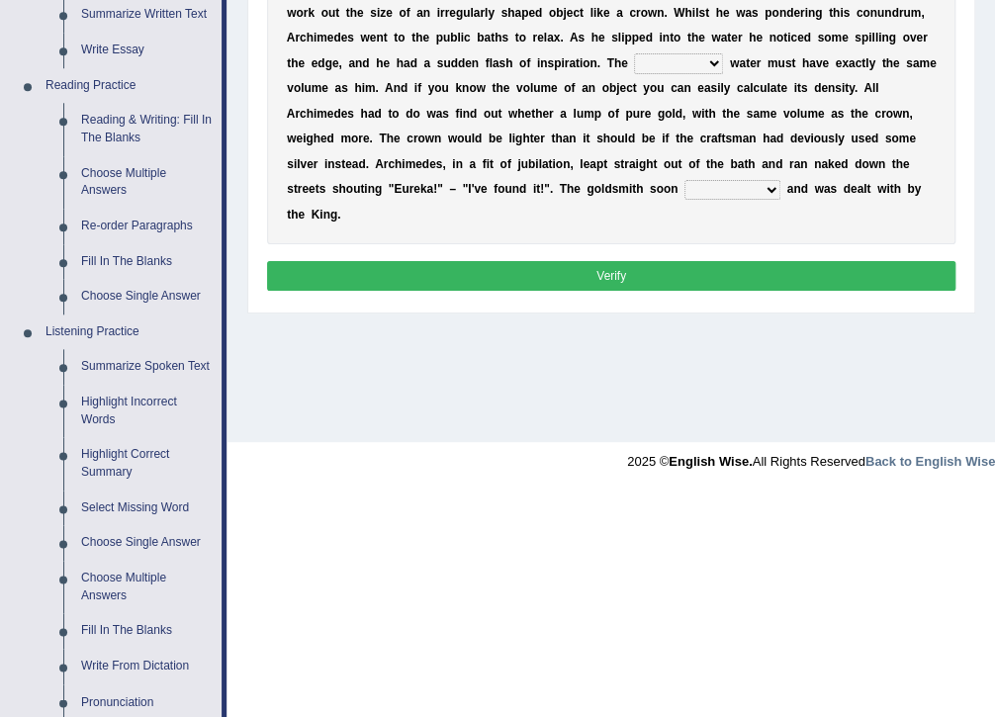
scroll to position [554, 0]
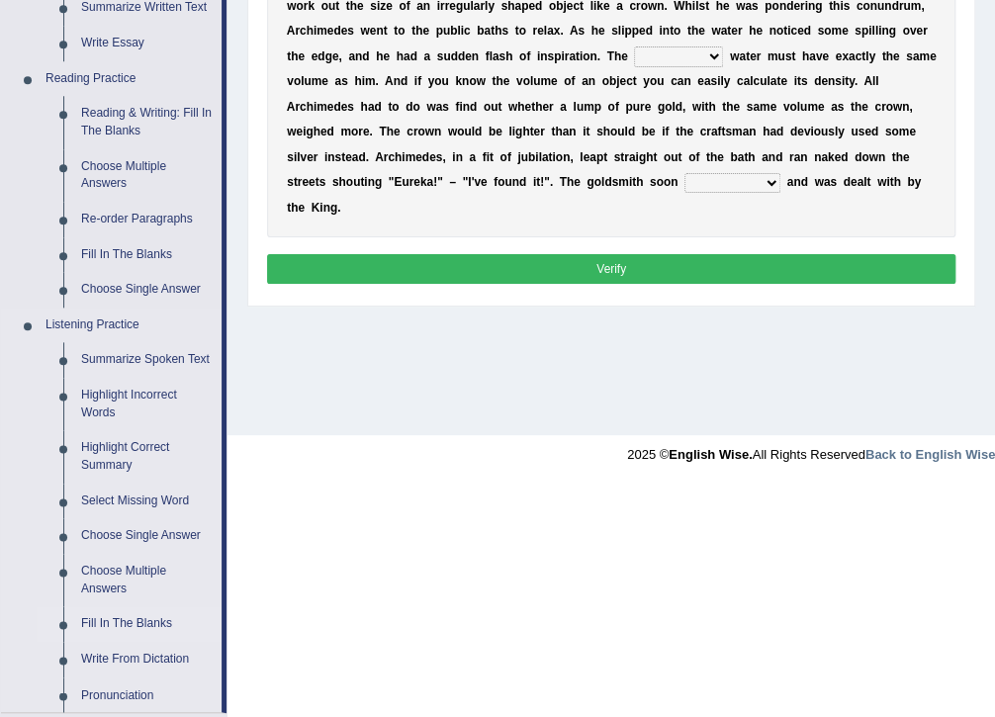
click at [142, 632] on link "Fill In The Blanks" at bounding box center [146, 624] width 149 height 36
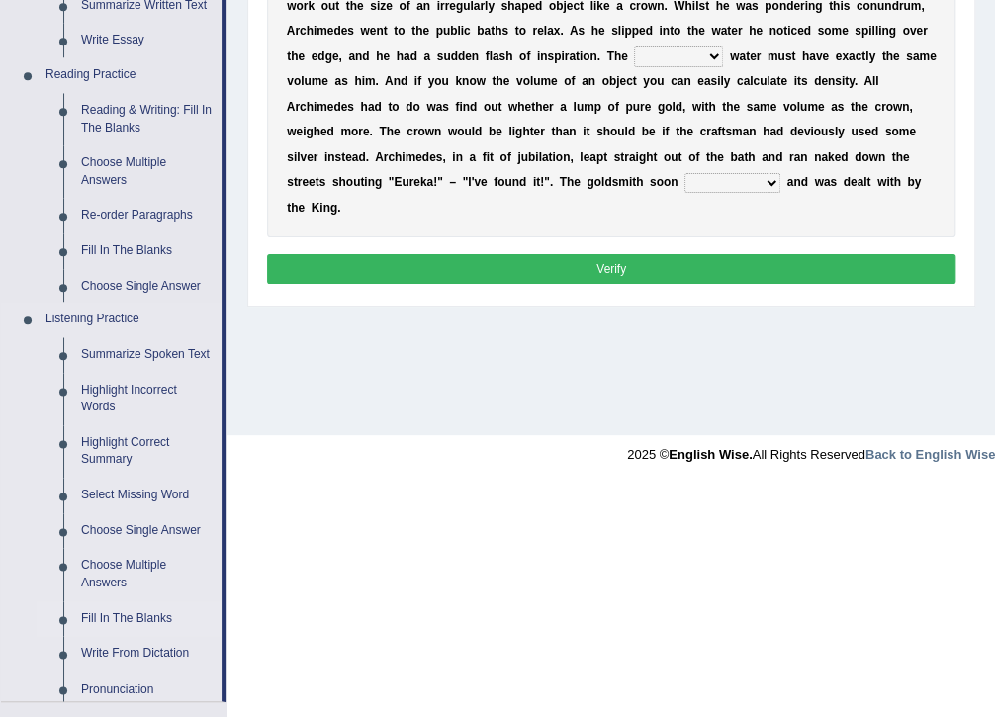
scroll to position [321, 0]
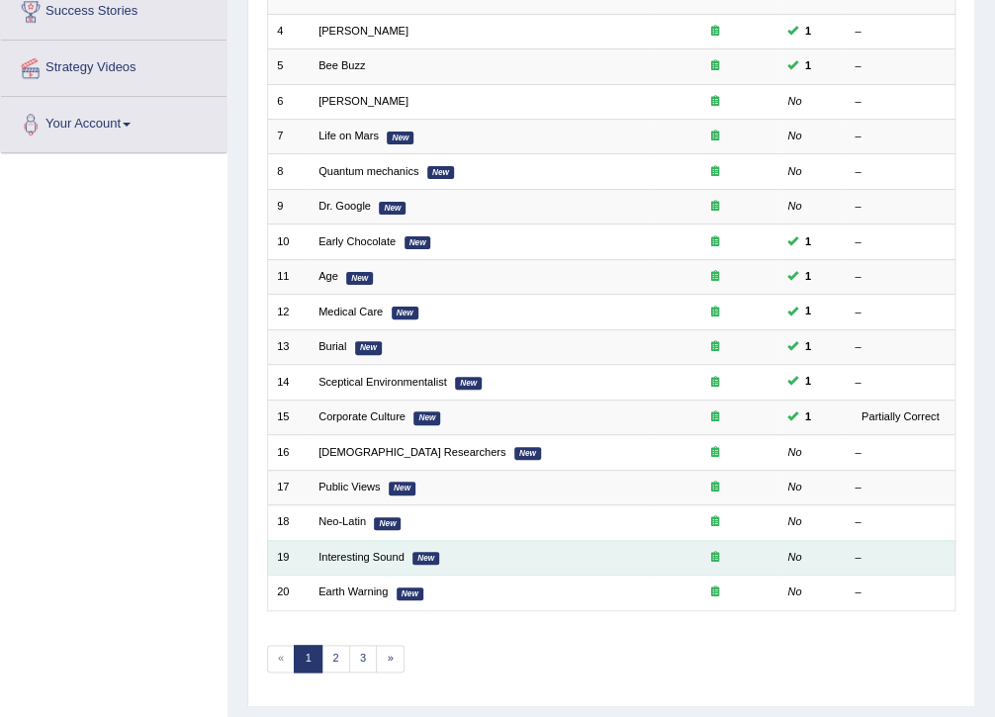
scroll to position [421, 0]
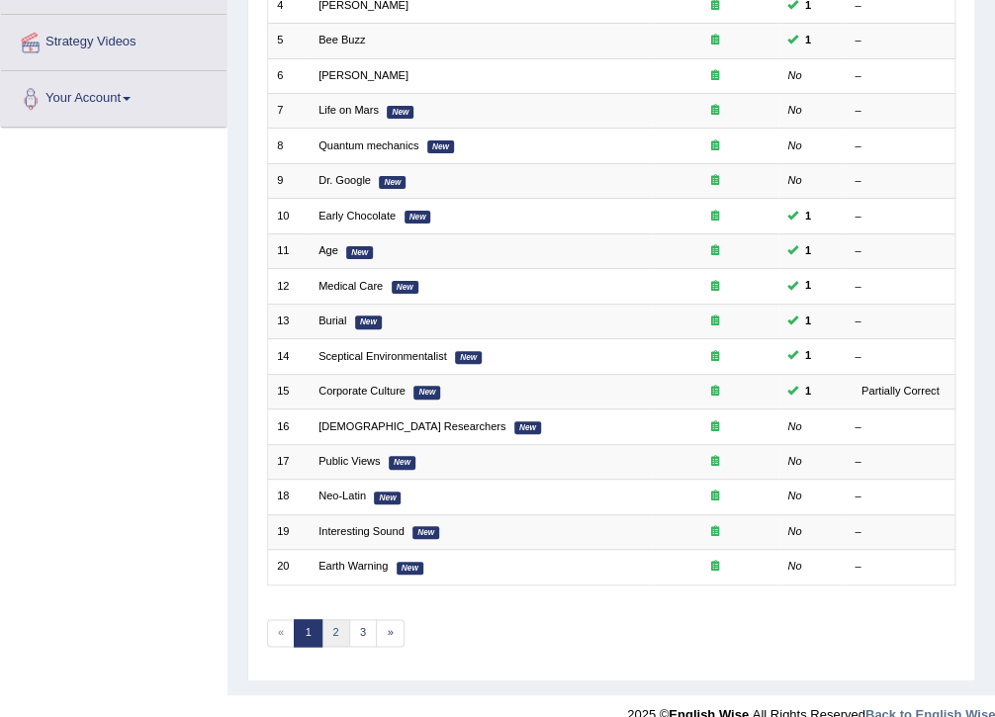
click at [339, 619] on link "2" at bounding box center [335, 633] width 29 height 28
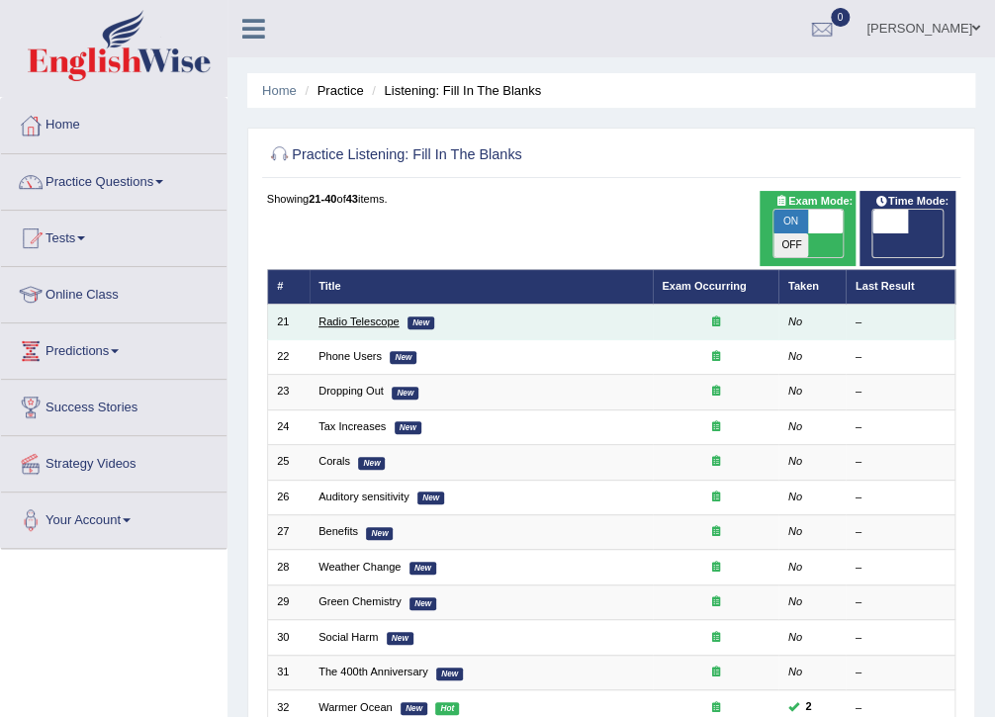
click at [371, 315] on link "Radio Telescope" at bounding box center [358, 321] width 80 height 12
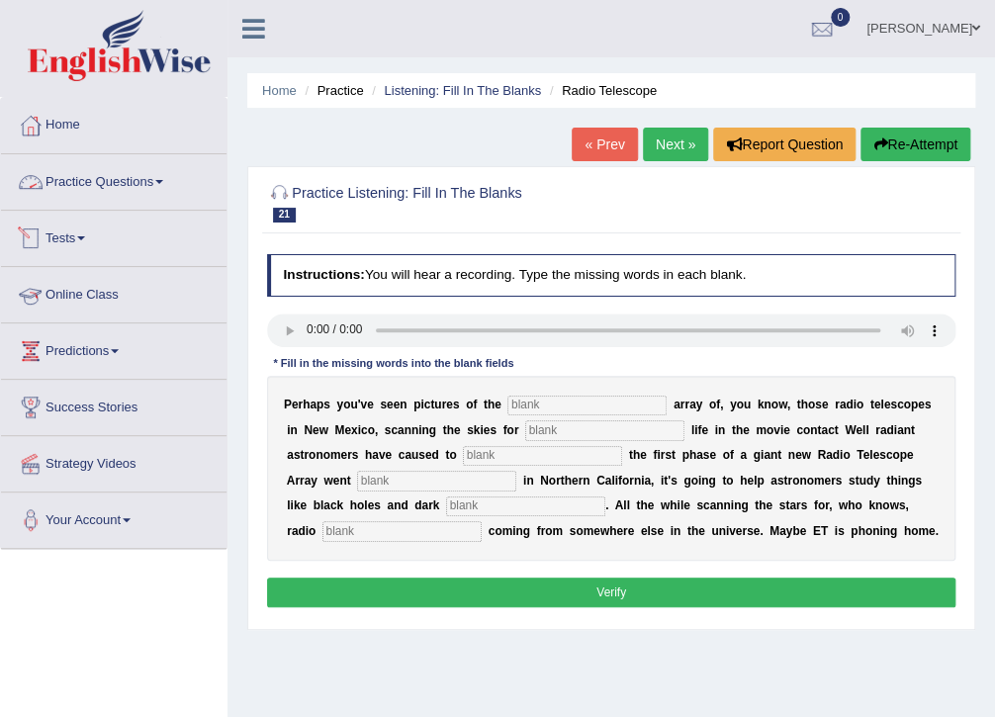
click at [150, 179] on link "Practice Questions" at bounding box center [113, 178] width 225 height 49
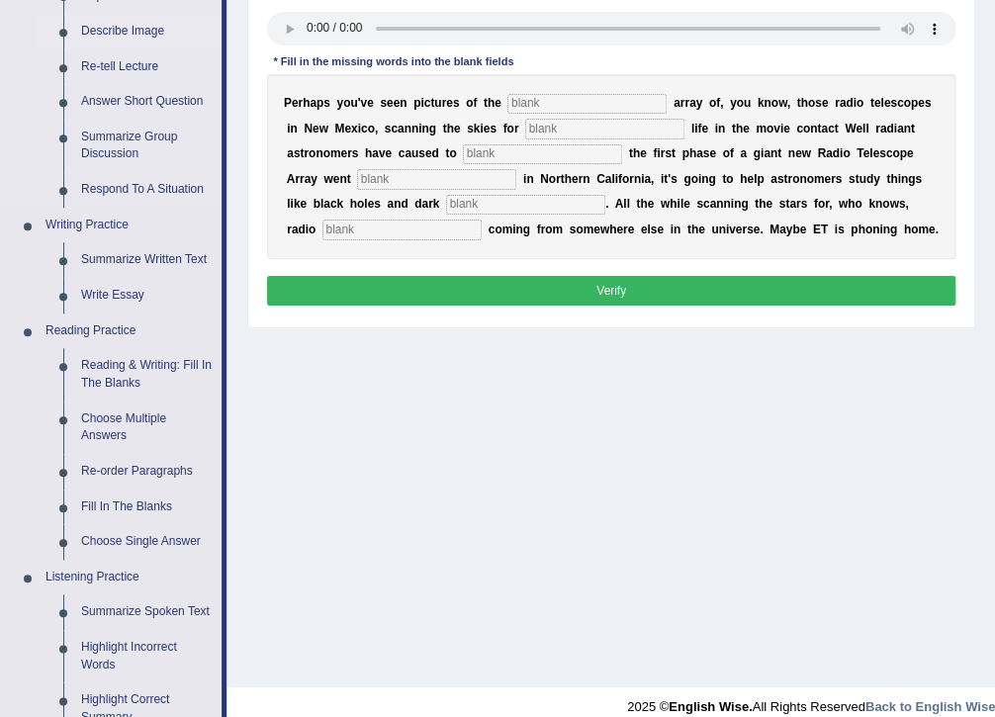
scroll to position [316, 0]
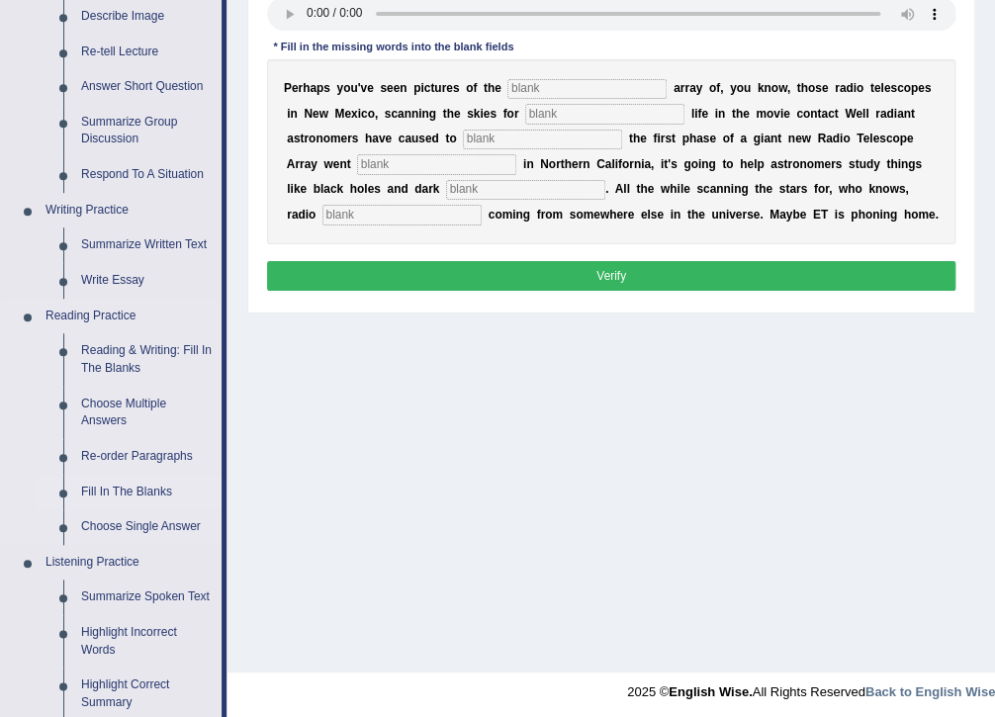
click at [124, 492] on link "Fill In The Blanks" at bounding box center [146, 493] width 149 height 36
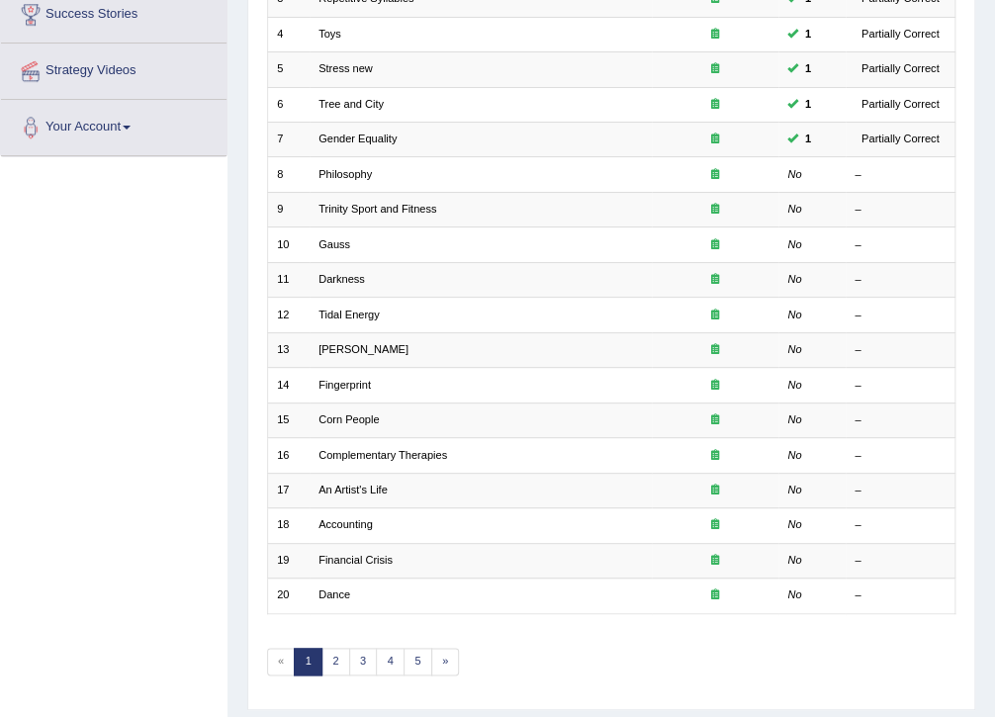
scroll to position [421, 0]
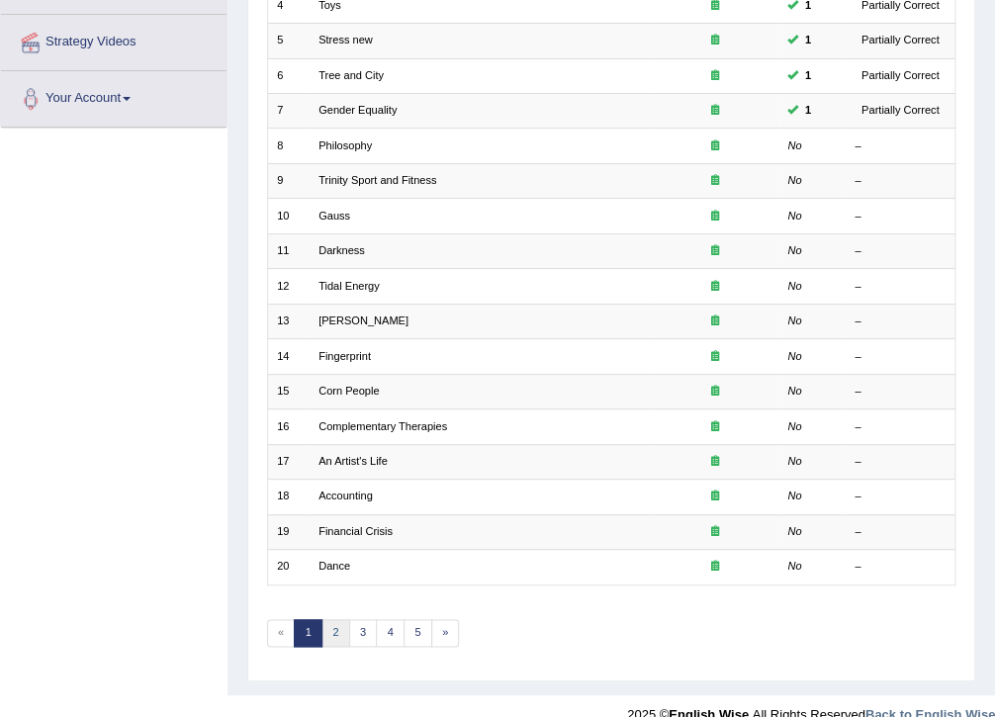
click at [332, 619] on link "2" at bounding box center [335, 633] width 29 height 28
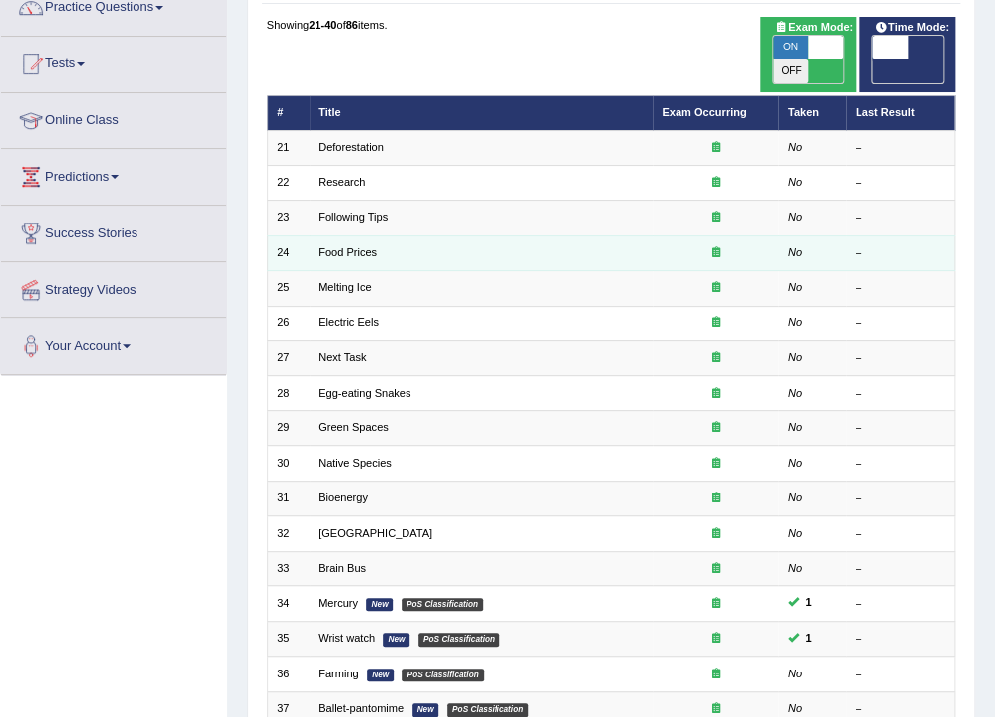
scroll to position [316, 0]
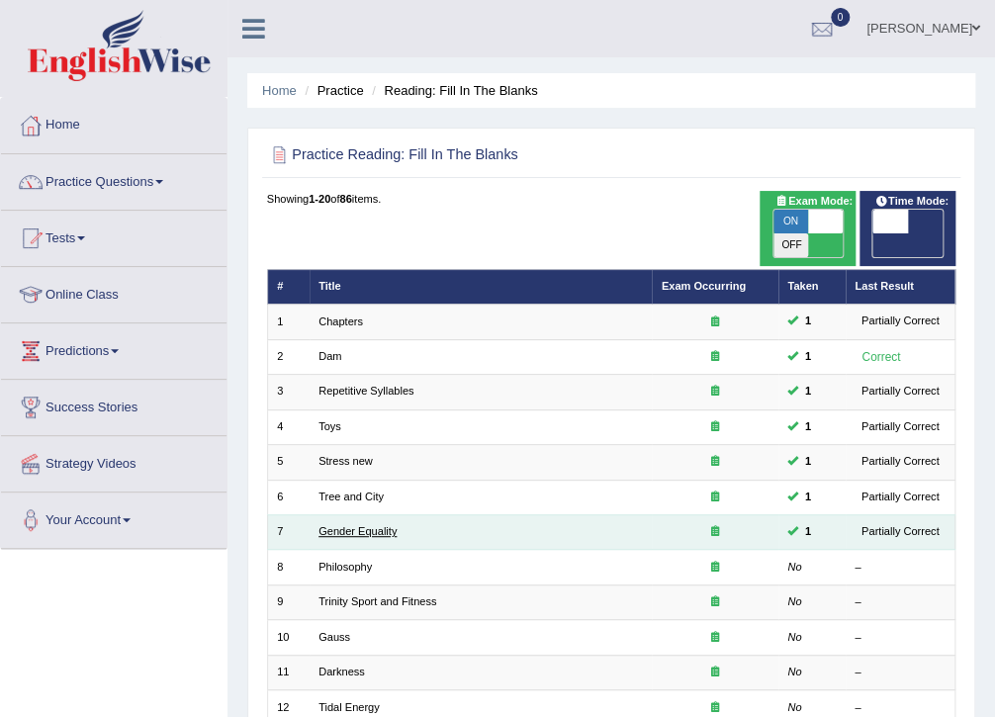
click at [341, 525] on link "Gender Equality" at bounding box center [357, 531] width 78 height 12
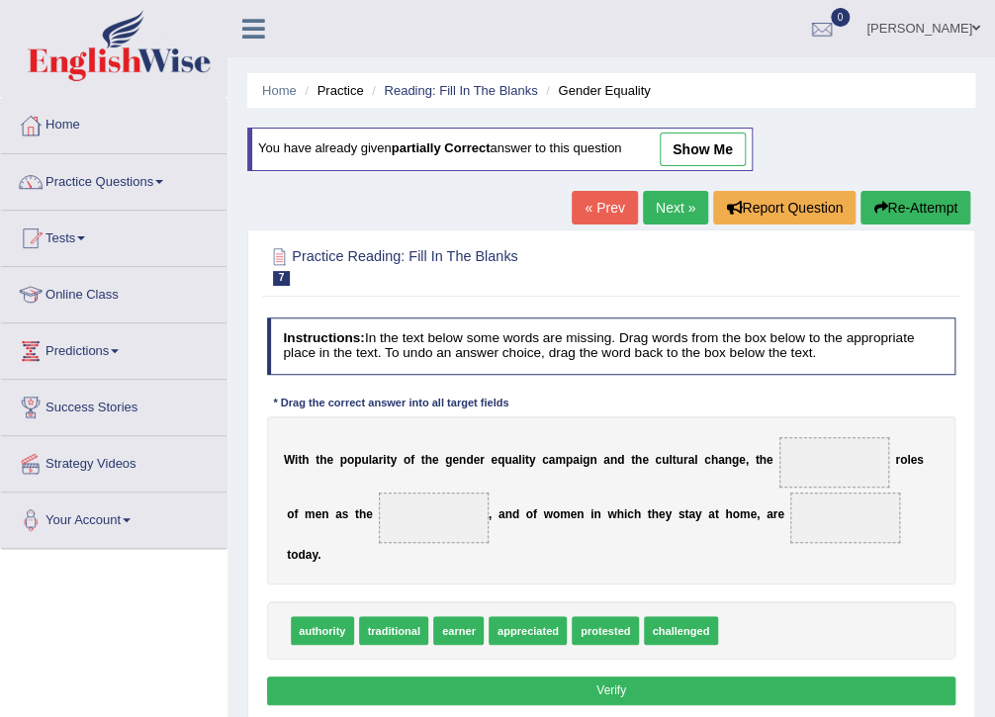
click at [694, 150] on link "show me" at bounding box center [702, 149] width 86 height 34
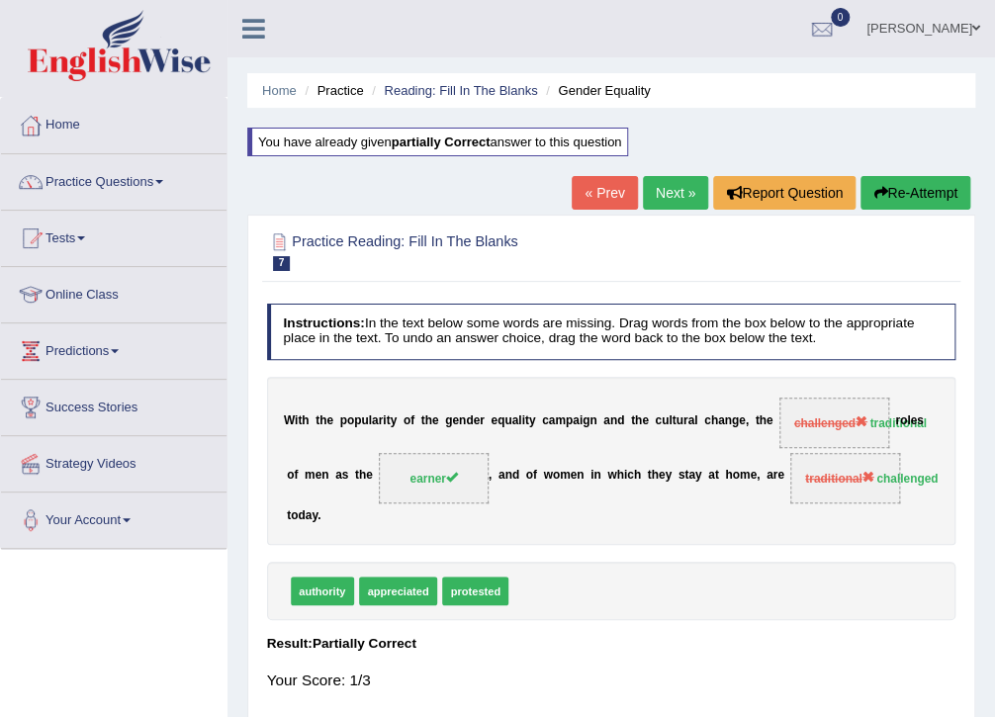
click at [660, 186] on link "Next »" at bounding box center [675, 193] width 65 height 34
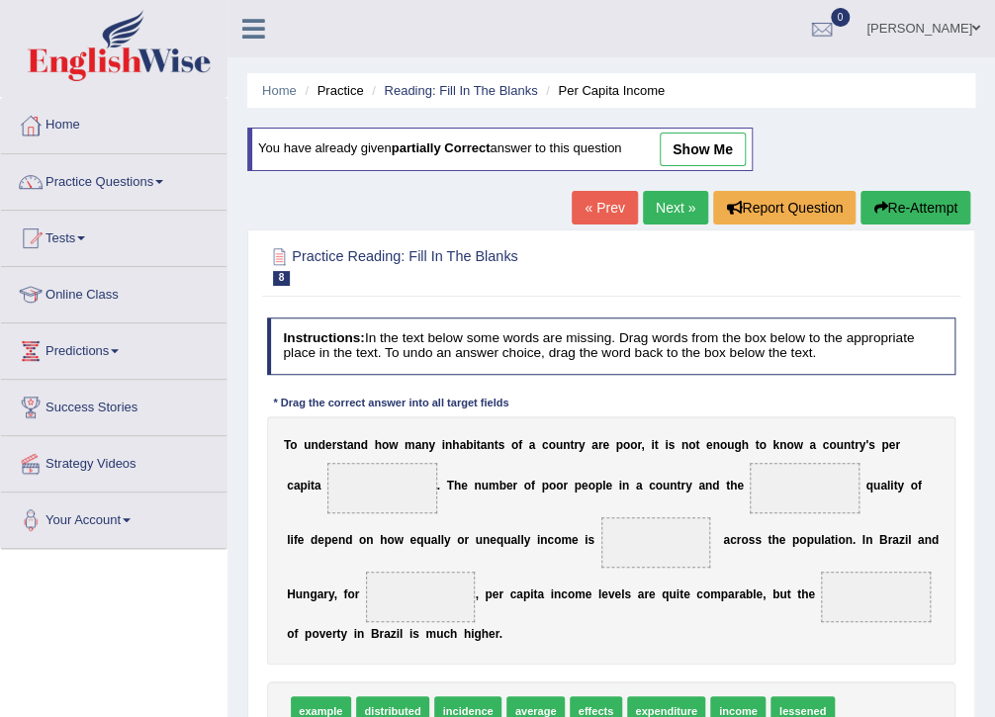
click at [713, 143] on link "show me" at bounding box center [702, 149] width 86 height 34
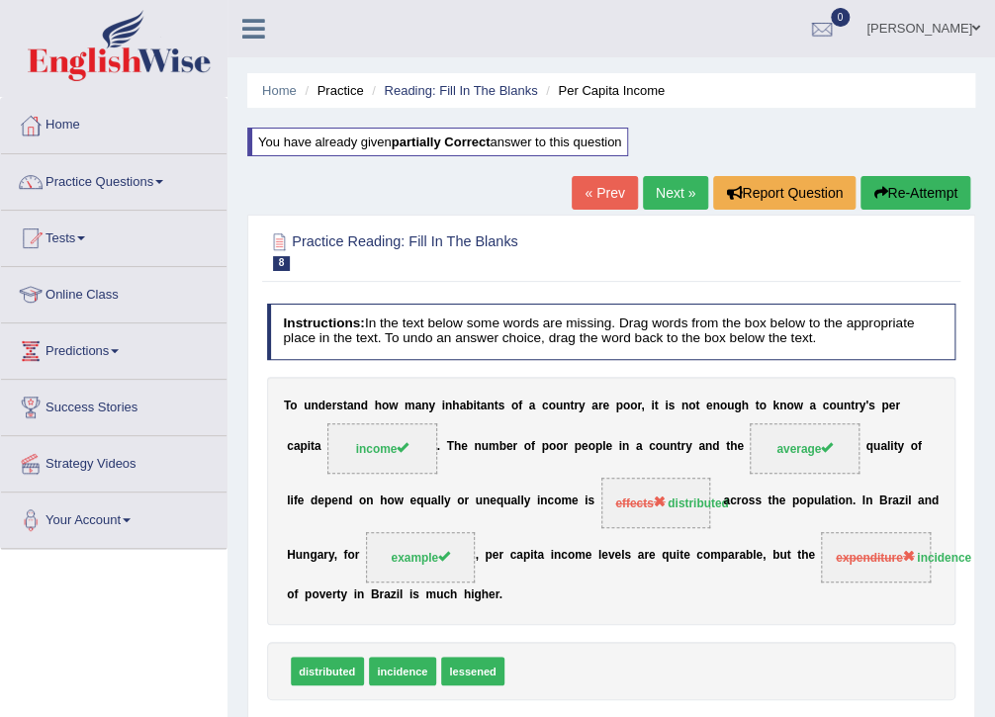
click at [684, 187] on link "Next »" at bounding box center [675, 193] width 65 height 34
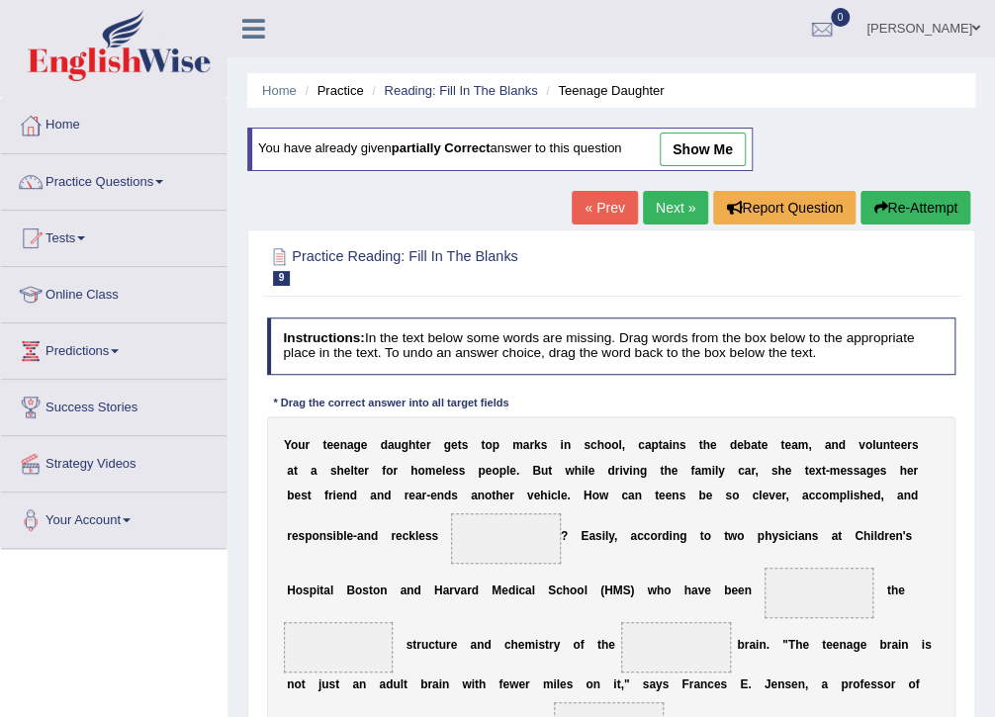
click at [683, 148] on link "show me" at bounding box center [702, 149] width 86 height 34
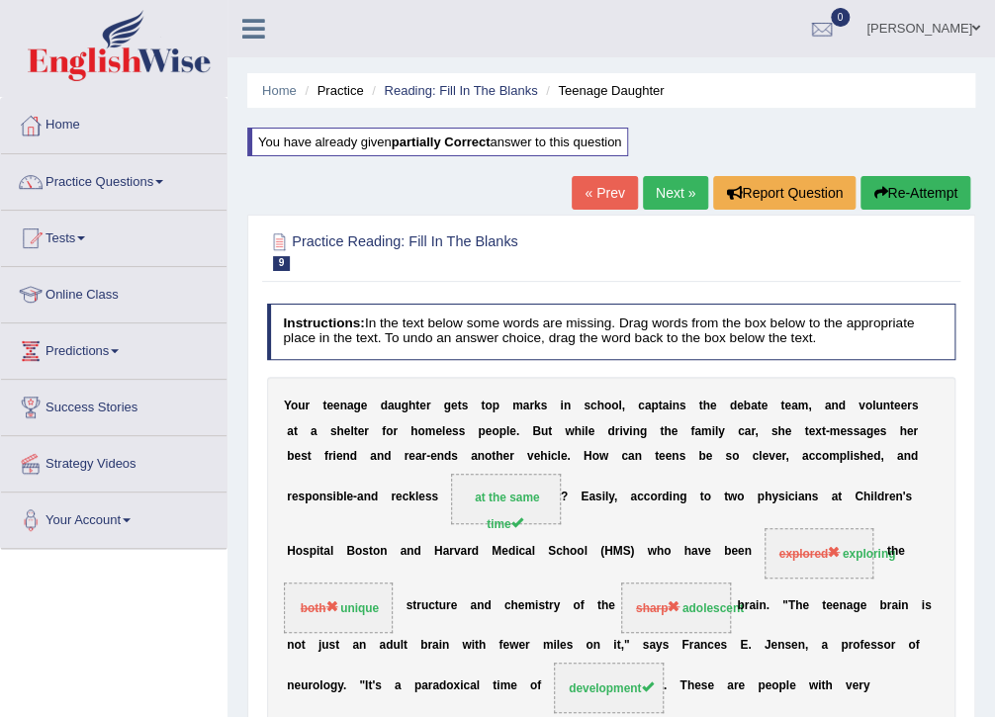
click at [675, 199] on link "Next »" at bounding box center [675, 193] width 65 height 34
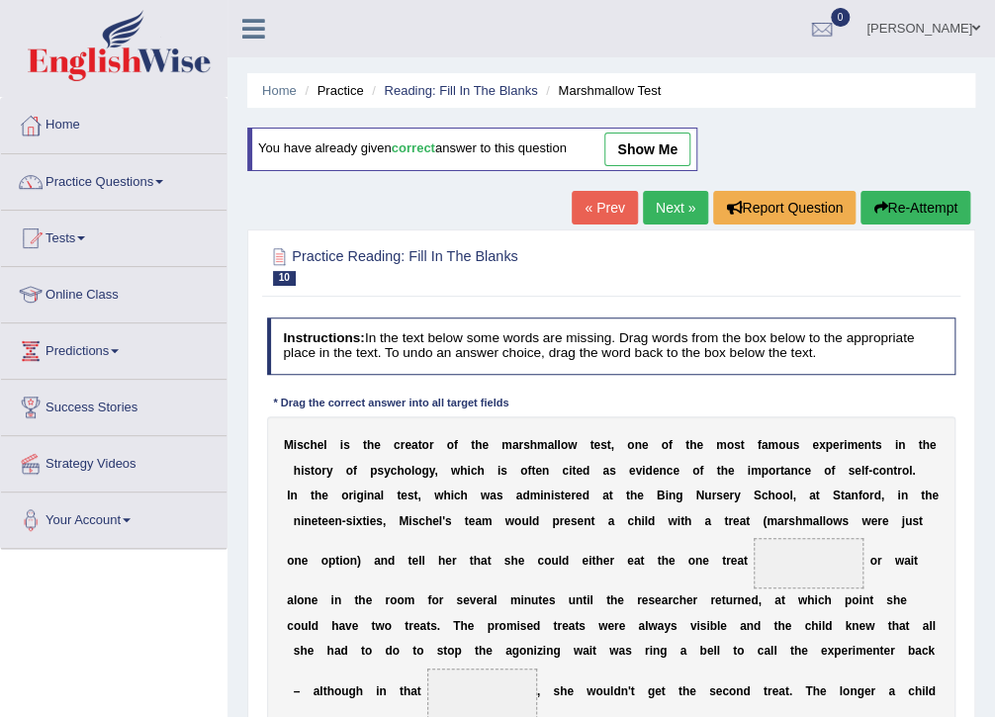
click at [674, 136] on link "show me" at bounding box center [647, 149] width 86 height 34
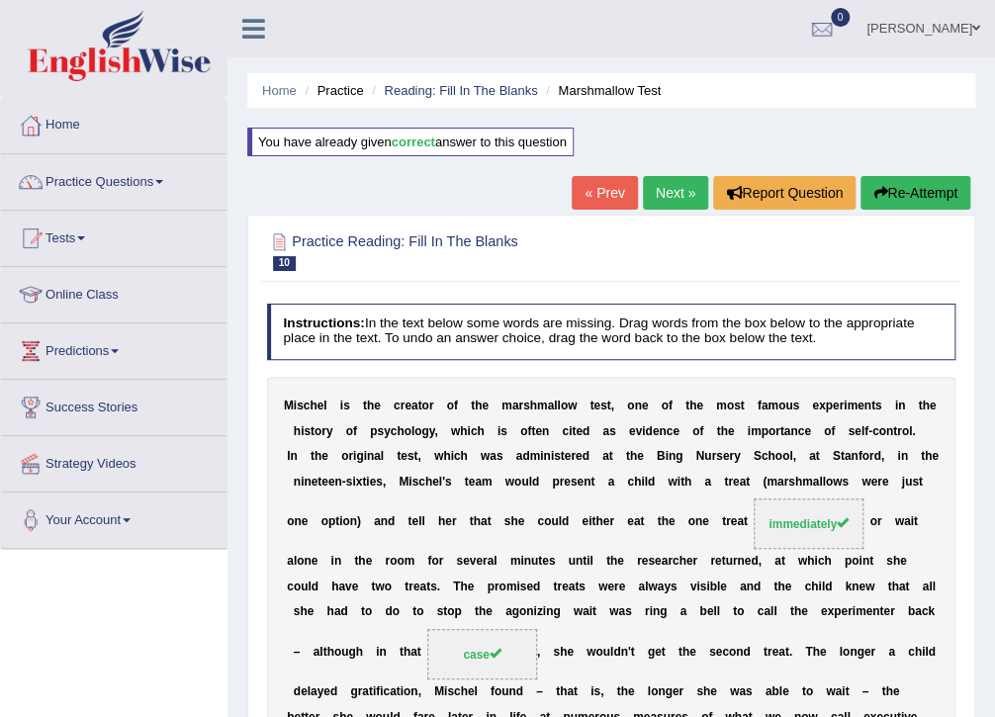
click at [666, 202] on link "Next »" at bounding box center [675, 193] width 65 height 34
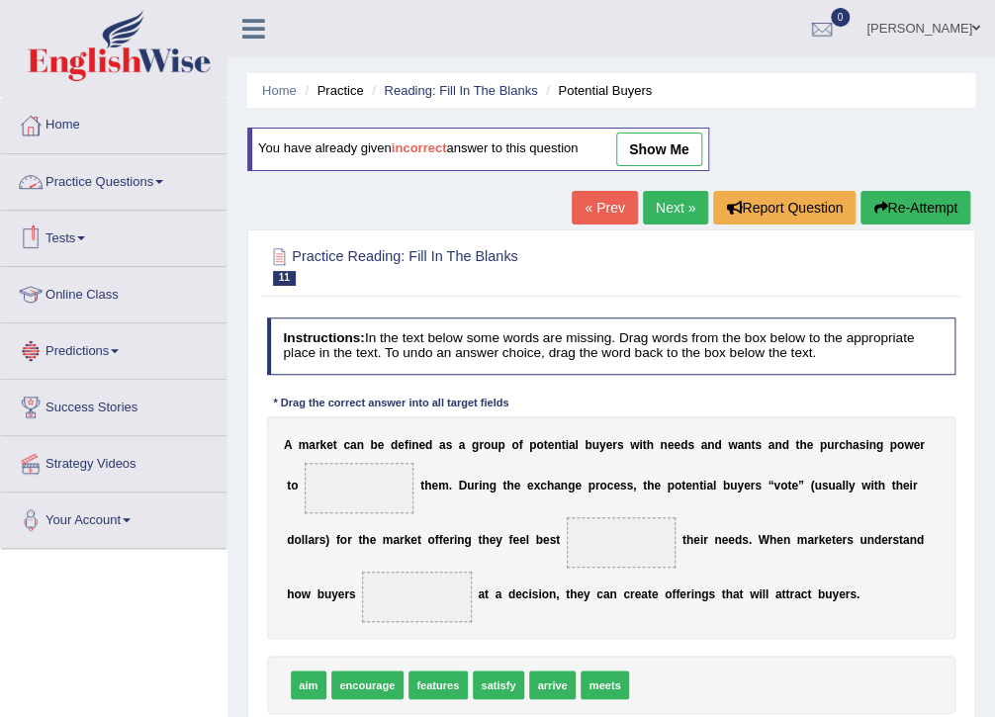
click at [103, 180] on link "Practice Questions" at bounding box center [113, 178] width 225 height 49
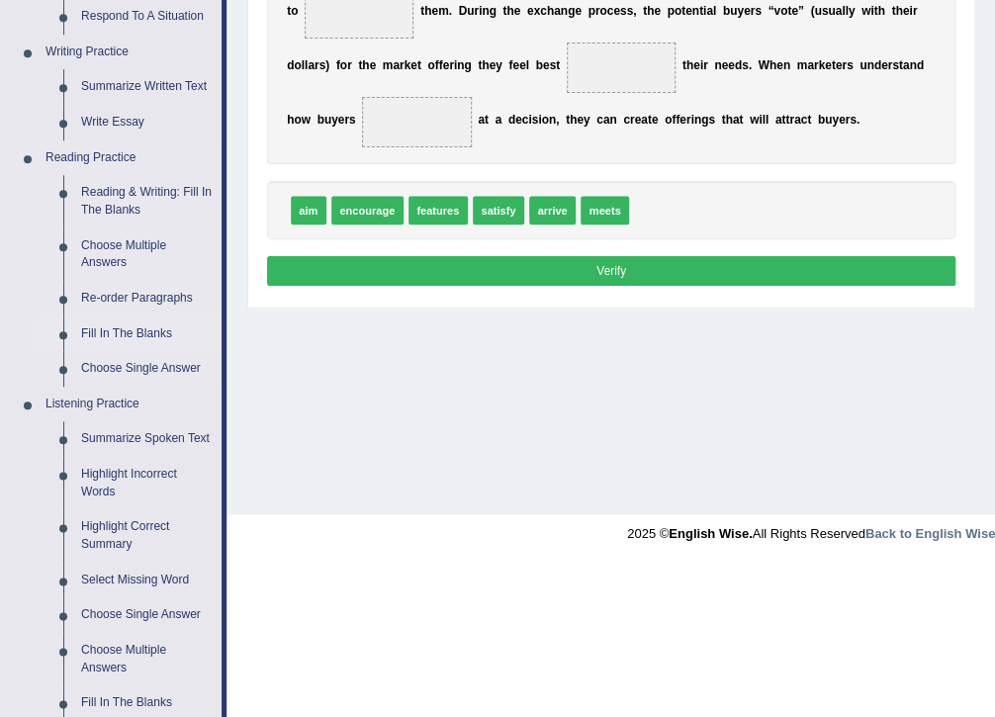
scroll to position [237, 0]
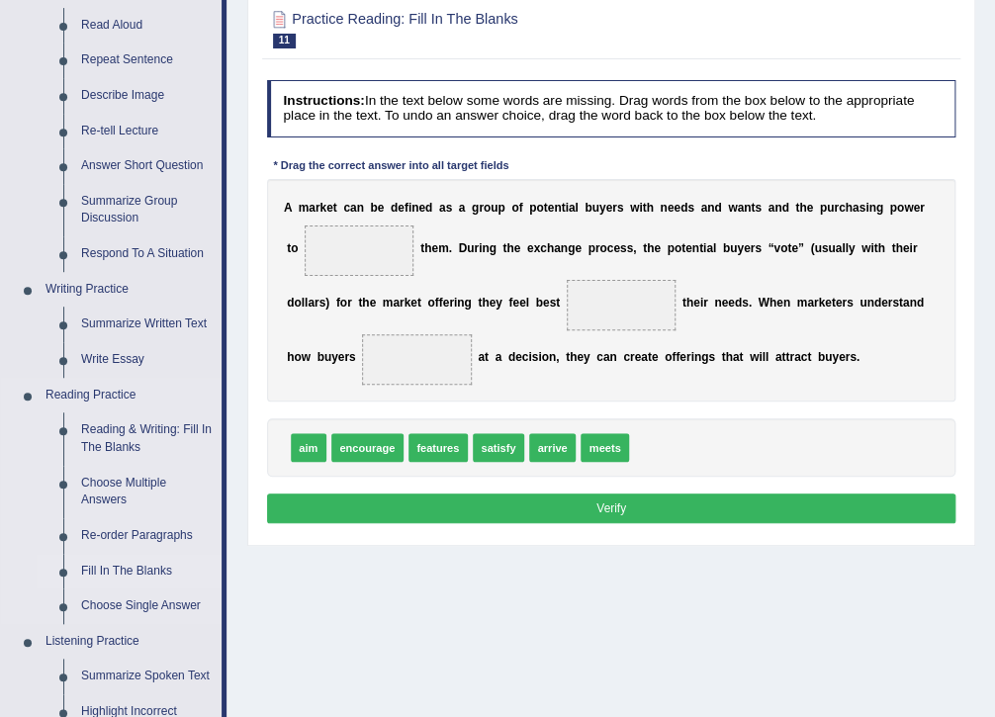
click at [150, 570] on link "Fill In The Blanks" at bounding box center [146, 572] width 149 height 36
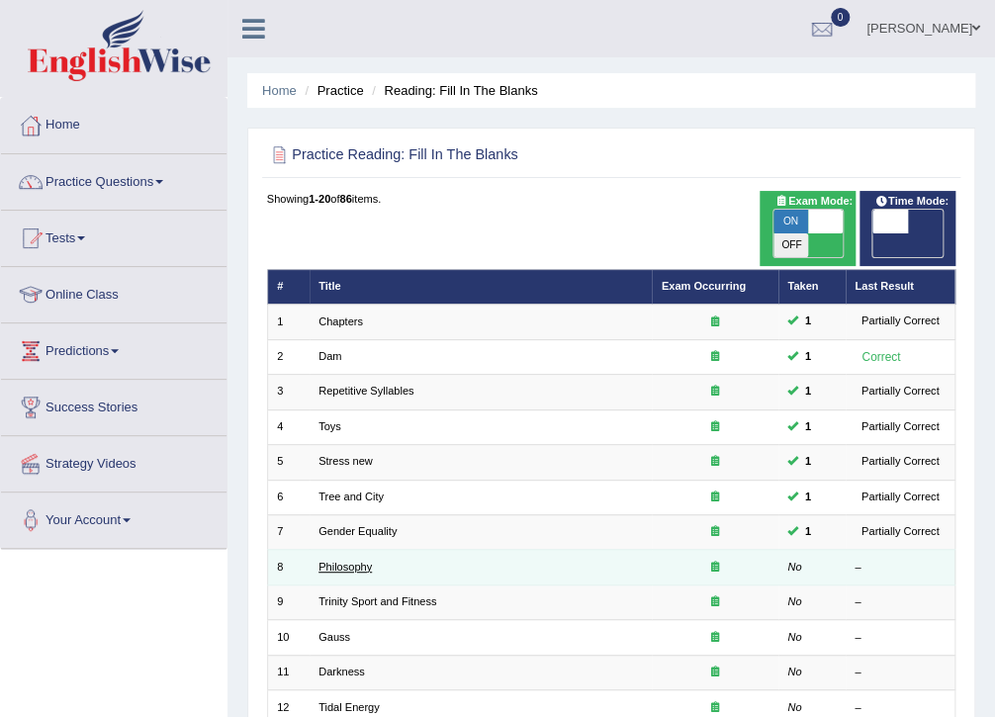
click at [352, 561] on link "Philosophy" at bounding box center [344, 567] width 53 height 12
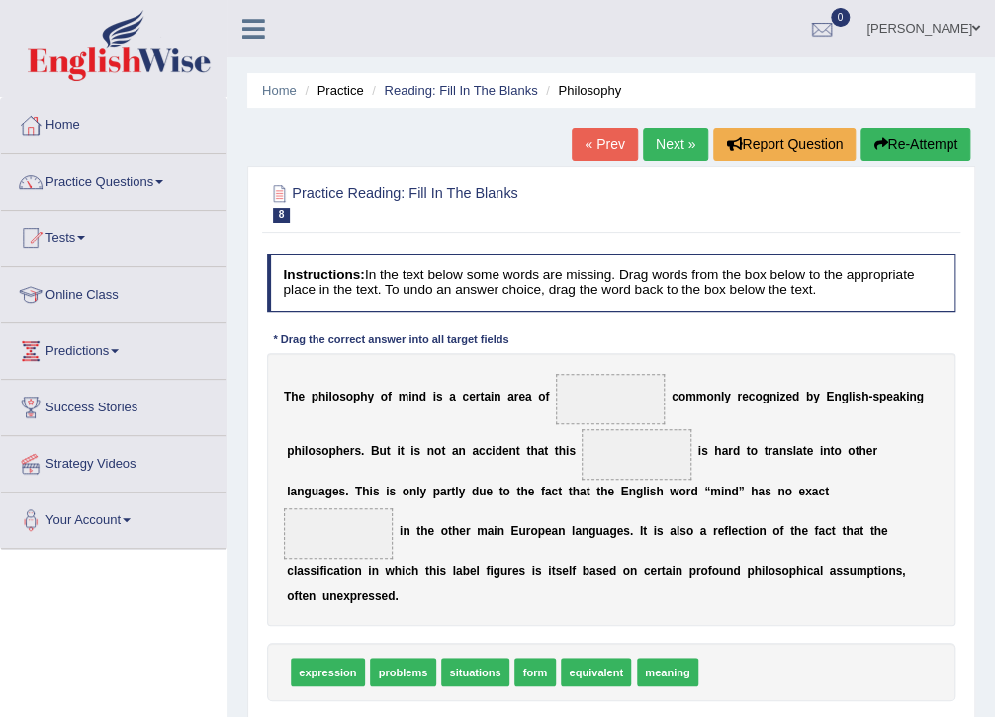
click at [530, 658] on span "form" at bounding box center [535, 672] width 42 height 29
drag, startPoint x: 530, startPoint y: 644, endPoint x: 603, endPoint y: 520, distance: 143.6
click at [606, 513] on div "T h e p h i l o s o p h y o f m i n d i s a c e r t a i n a r e a o f c o m m o…" at bounding box center [611, 490] width 689 height 274
drag, startPoint x: 663, startPoint y: 647, endPoint x: 608, endPoint y: 374, distance: 278.5
drag, startPoint x: 608, startPoint y: 405, endPoint x: 645, endPoint y: 573, distance: 172.0
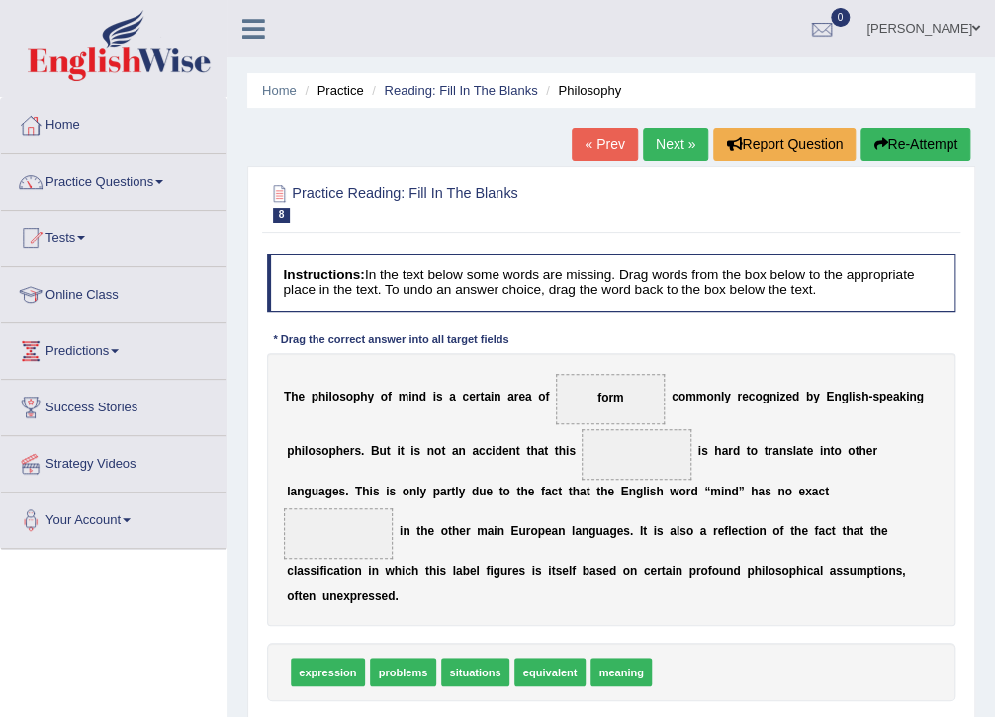
click at [645, 573] on div "T h e p h i l o s o p h y o f m i n d i s a c e r t a i n a r e a o f form c o …" at bounding box center [611, 490] width 689 height 274
click at [597, 398] on span "form" at bounding box center [610, 398] width 26 height 14
drag, startPoint x: 605, startPoint y: 398, endPoint x: 705, endPoint y: 702, distance: 319.6
click at [705, 702] on div "Instructions: In the text below some words are missing. Drag words from the box…" at bounding box center [610, 503] width 697 height 514
drag, startPoint x: 586, startPoint y: 398, endPoint x: 530, endPoint y: 694, distance: 301.0
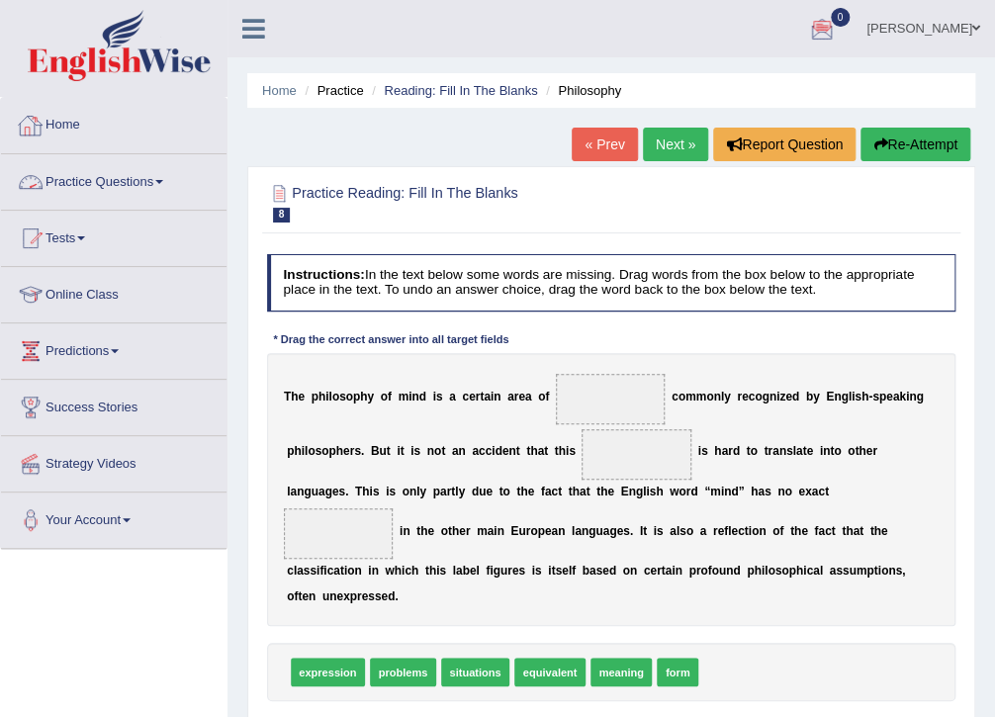
click at [70, 181] on link "Practice Questions" at bounding box center [113, 178] width 225 height 49
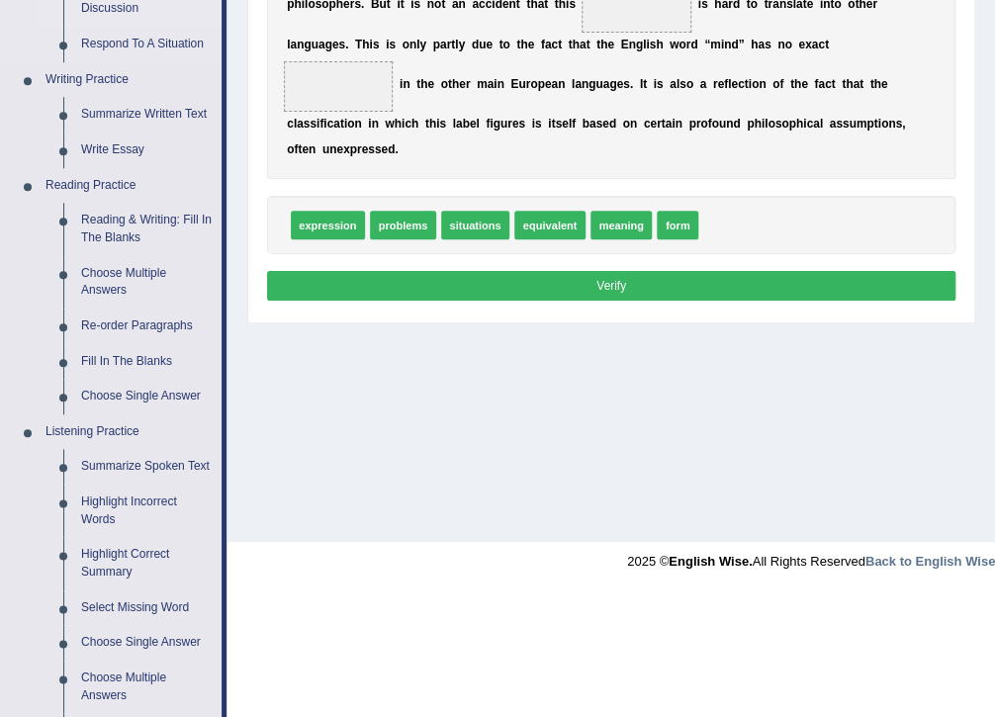
scroll to position [475, 0]
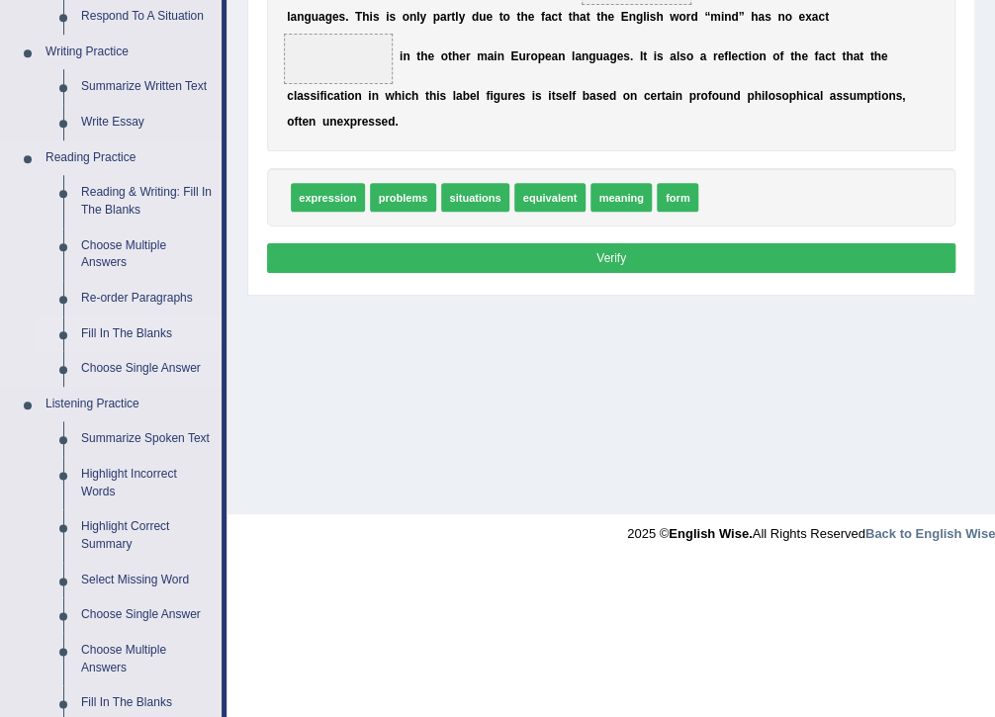
click at [103, 336] on link "Fill In The Blanks" at bounding box center [146, 334] width 149 height 36
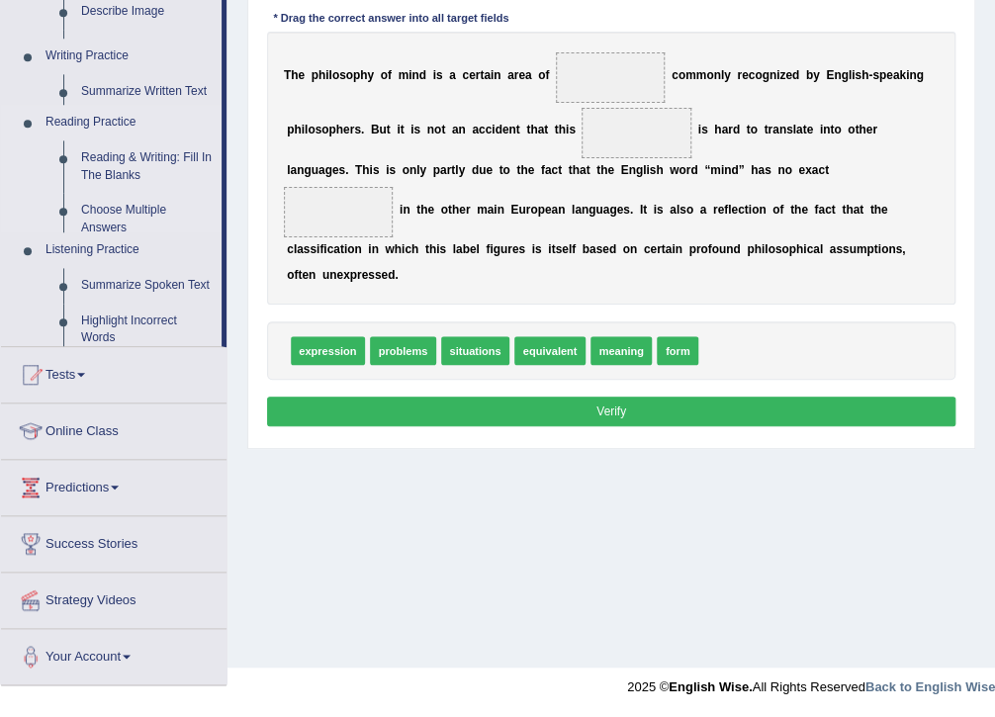
scroll to position [321, 0]
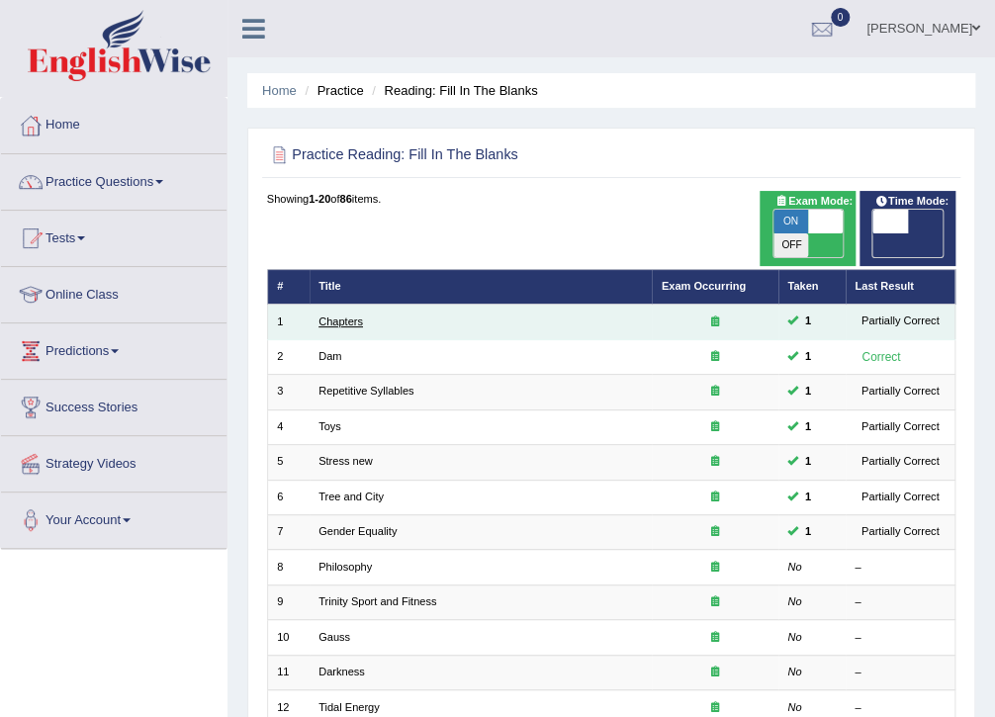
click at [324, 315] on link "Chapters" at bounding box center [340, 321] width 44 height 12
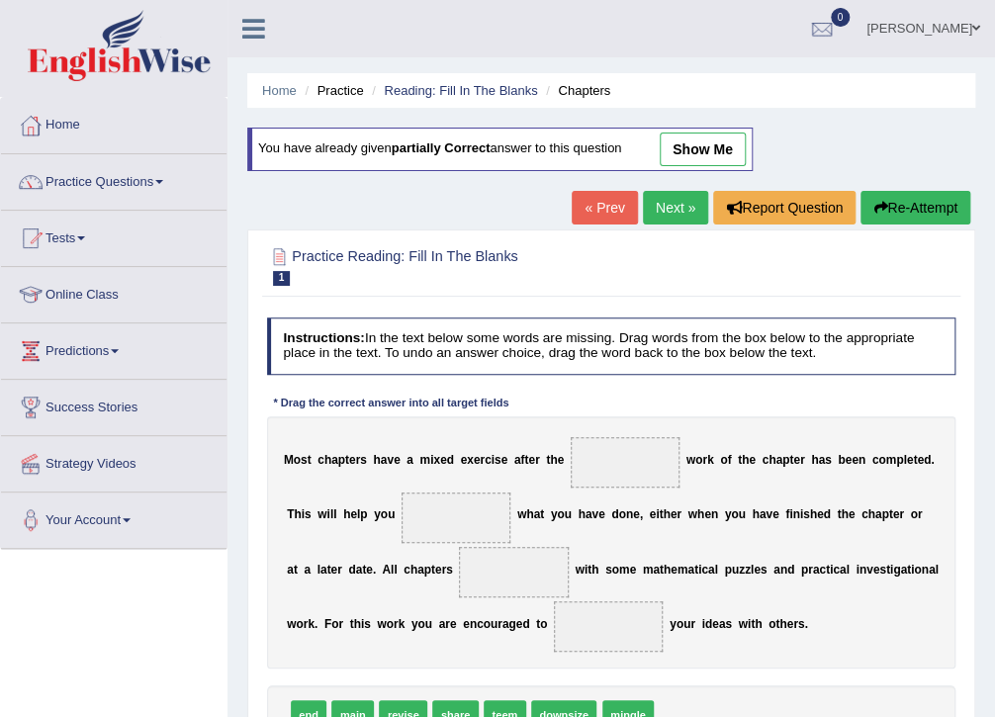
click at [706, 142] on link "show me" at bounding box center [702, 149] width 86 height 34
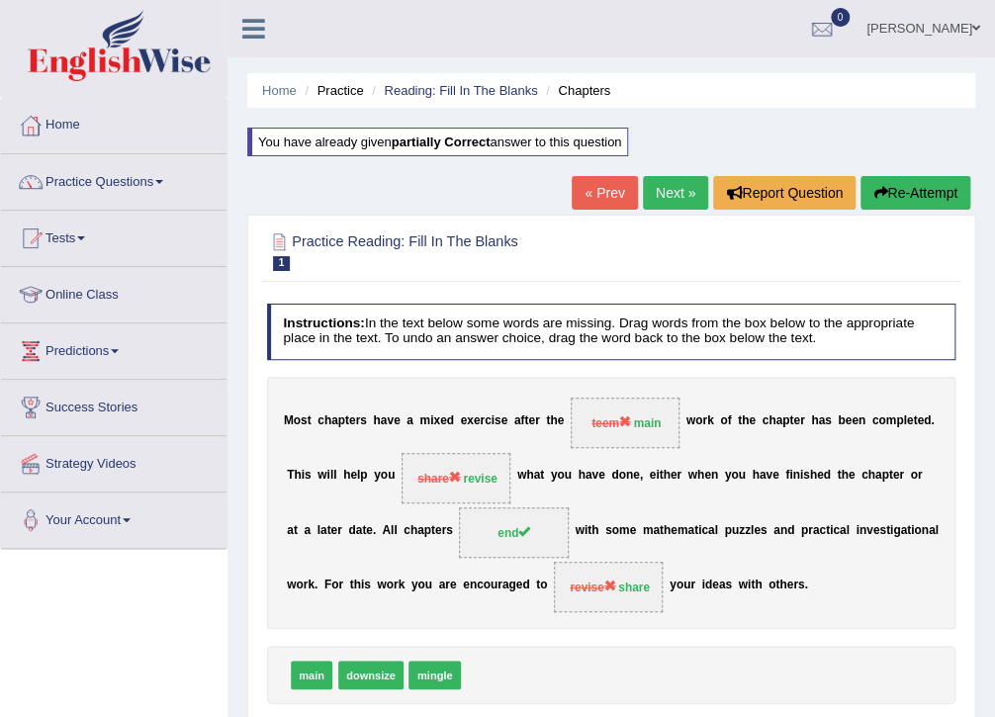
click at [665, 197] on link "Next »" at bounding box center [675, 193] width 65 height 34
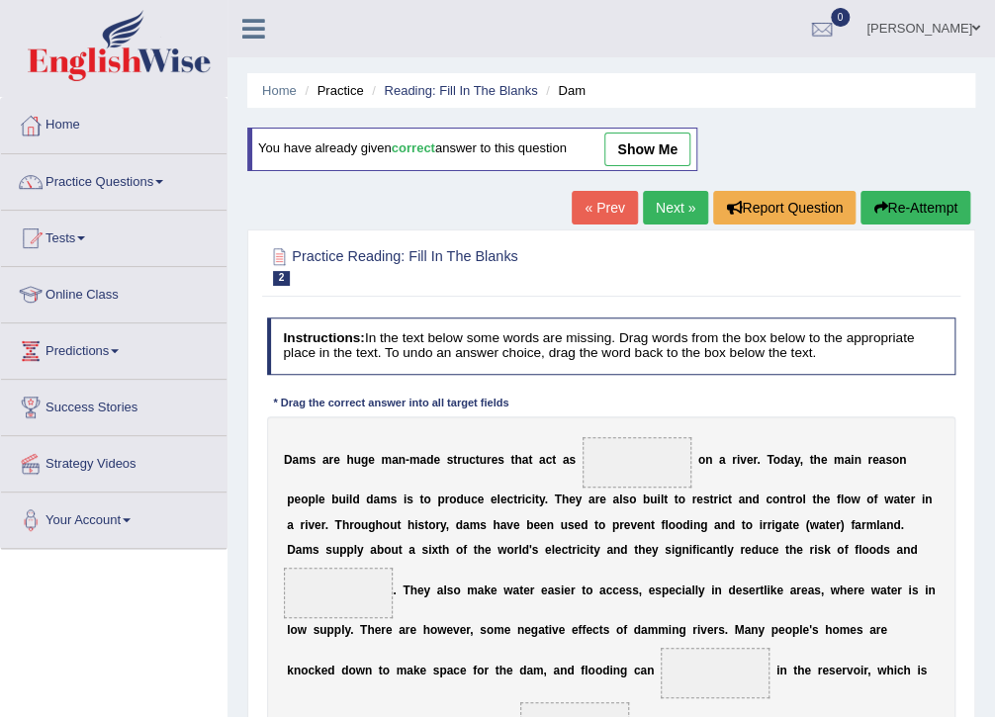
click at [644, 152] on link "show me" at bounding box center [647, 149] width 86 height 34
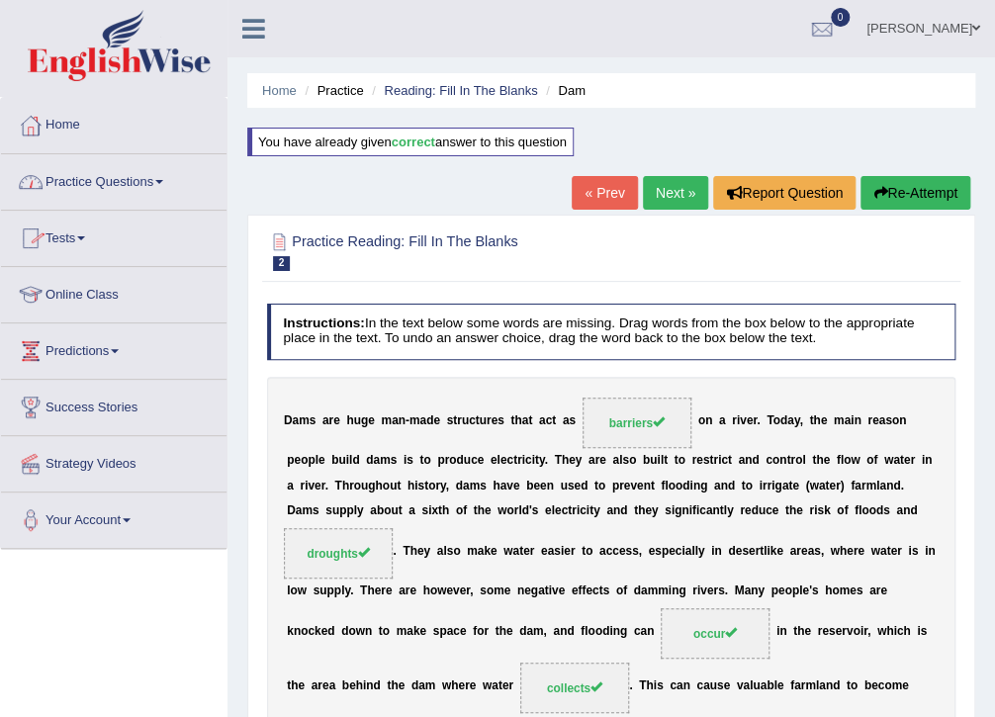
click at [127, 180] on link "Practice Questions" at bounding box center [113, 178] width 225 height 49
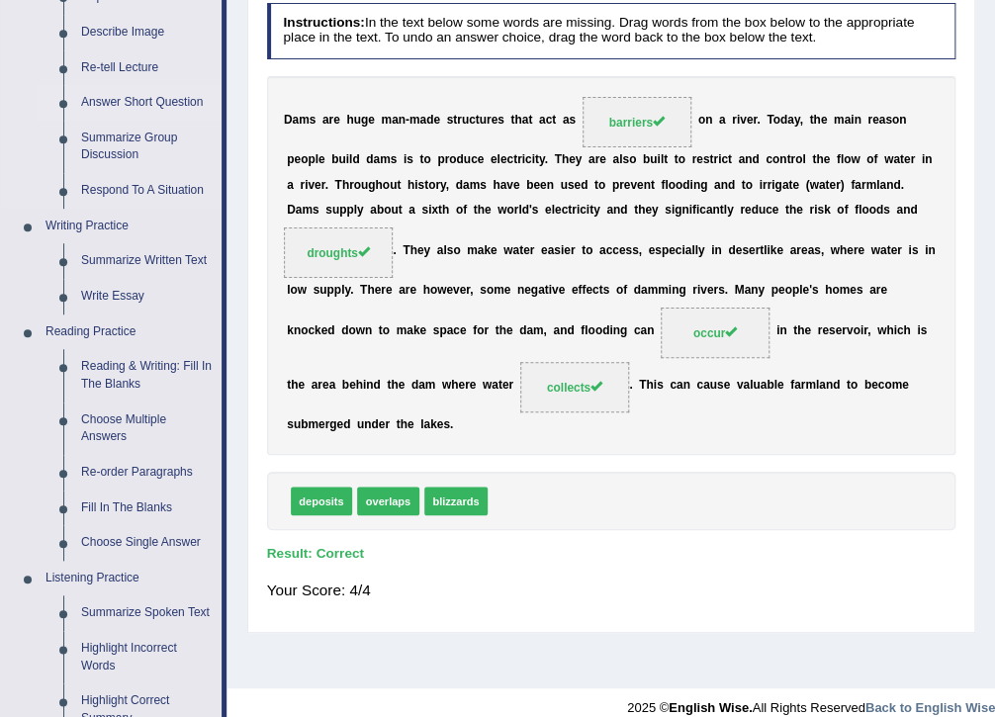
scroll to position [316, 0]
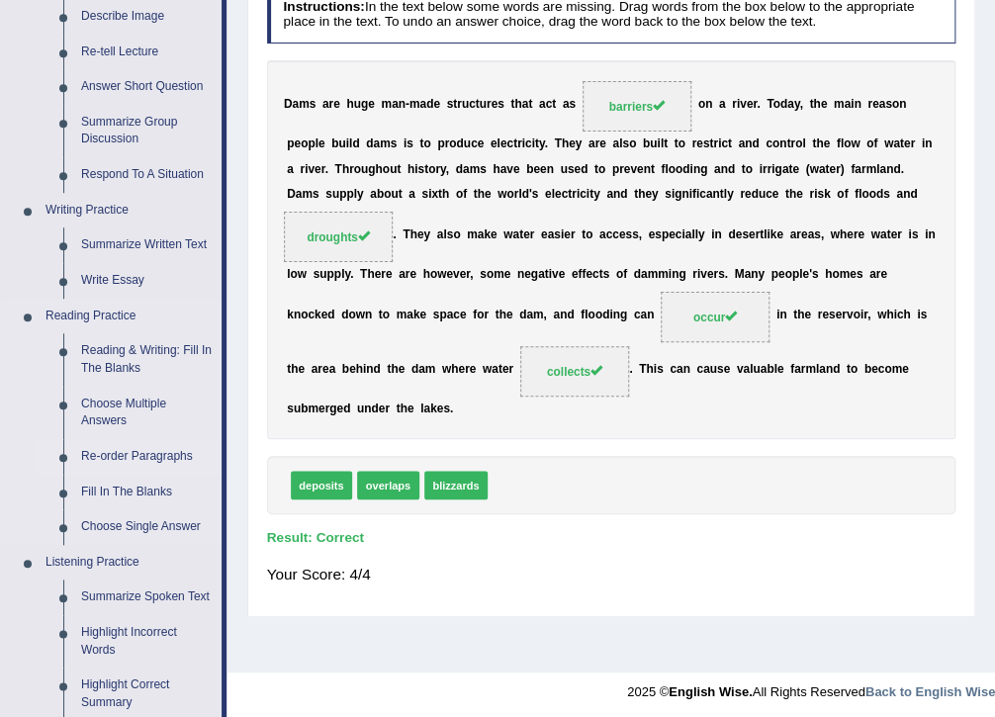
click at [114, 453] on link "Re-order Paragraphs" at bounding box center [146, 457] width 149 height 36
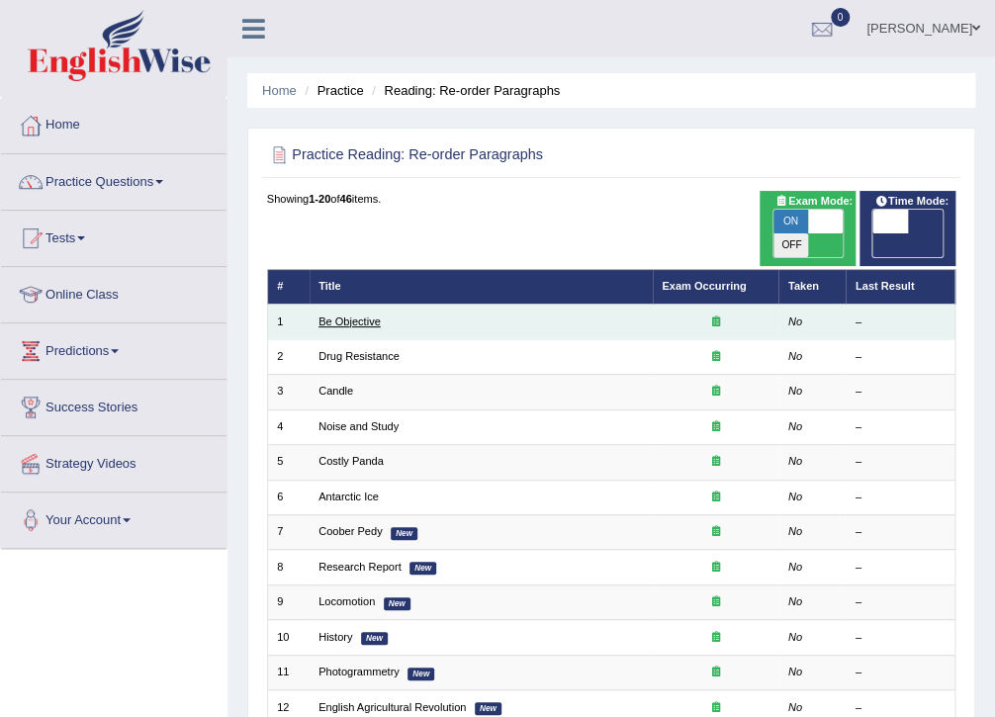
click at [369, 315] on link "Be Objective" at bounding box center [349, 321] width 62 height 12
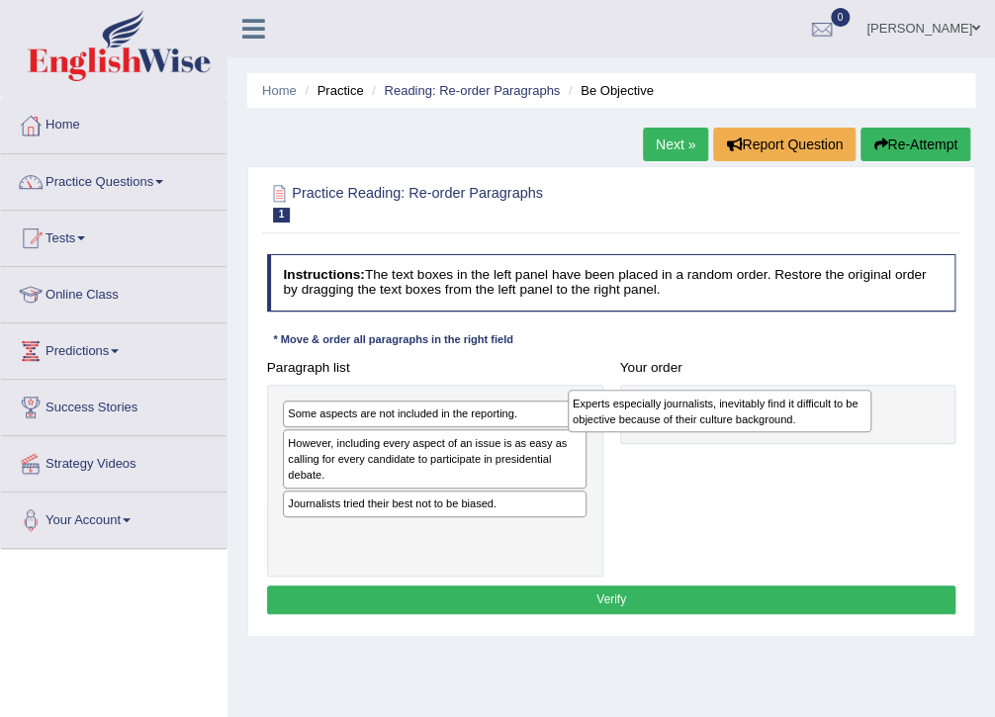
drag, startPoint x: 401, startPoint y: 419, endPoint x: 741, endPoint y: 415, distance: 339.2
click at [741, 415] on div "Experts especially journalists, inevitably find it difficult to be objective be…" at bounding box center [720, 411] width 305 height 43
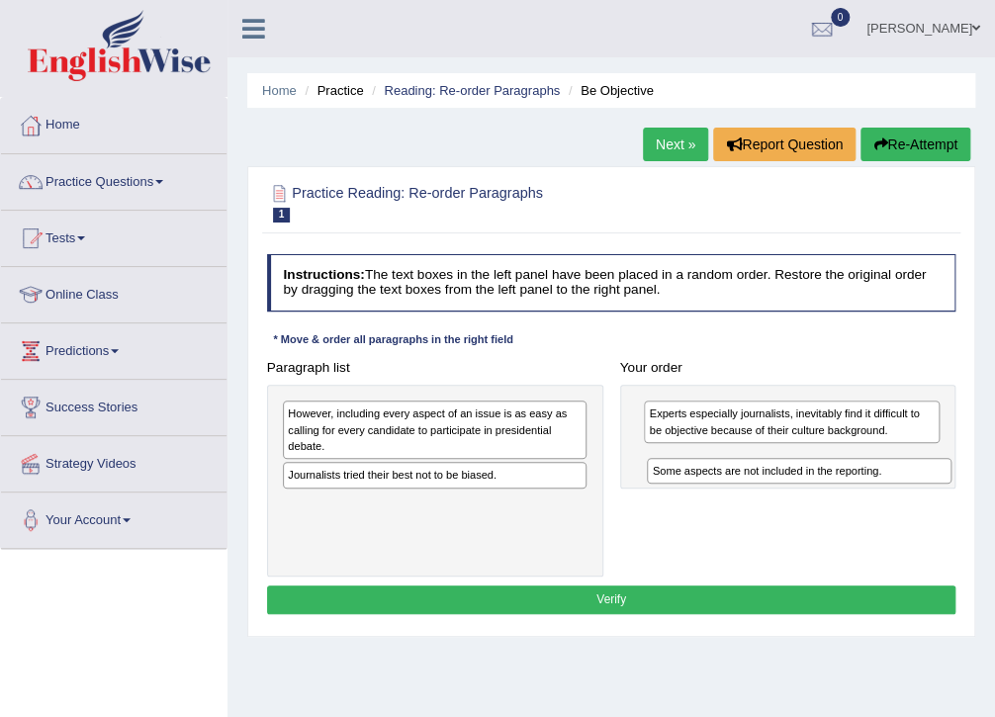
drag, startPoint x: 364, startPoint y: 416, endPoint x: 797, endPoint y: 492, distance: 439.7
click at [797, 492] on div "Paragraph list Some aspects are not included in the reporting. However, includi…" at bounding box center [611, 464] width 706 height 223
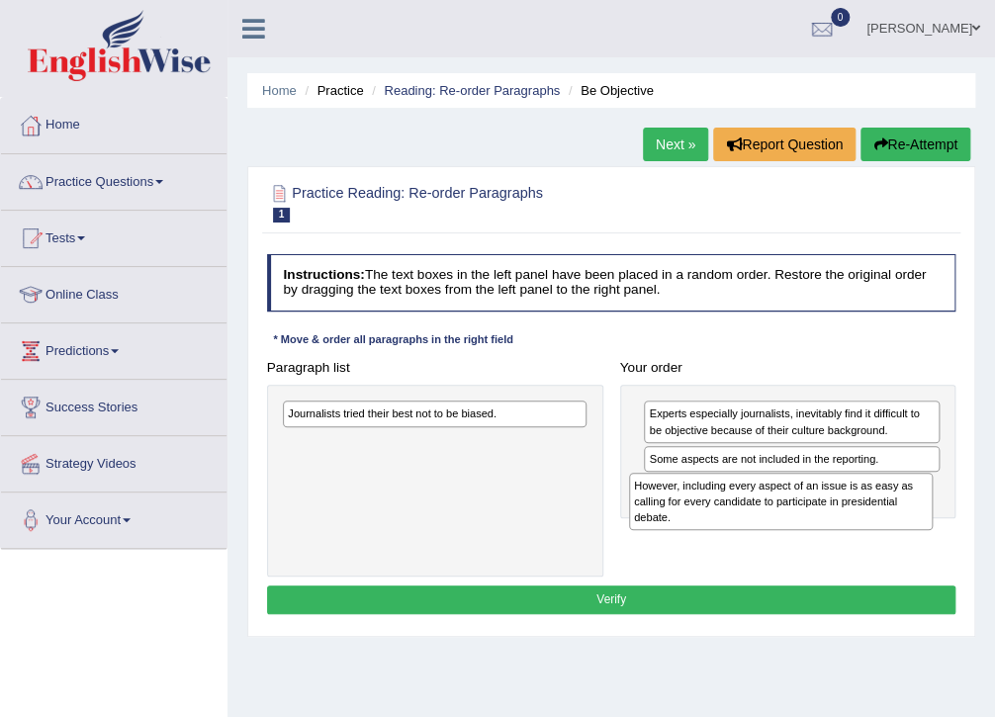
drag, startPoint x: 456, startPoint y: 436, endPoint x: 867, endPoint y: 529, distance: 421.7
click at [867, 529] on div "However, including every aspect of an issue is as easy as calling for every can…" at bounding box center [781, 502] width 305 height 58
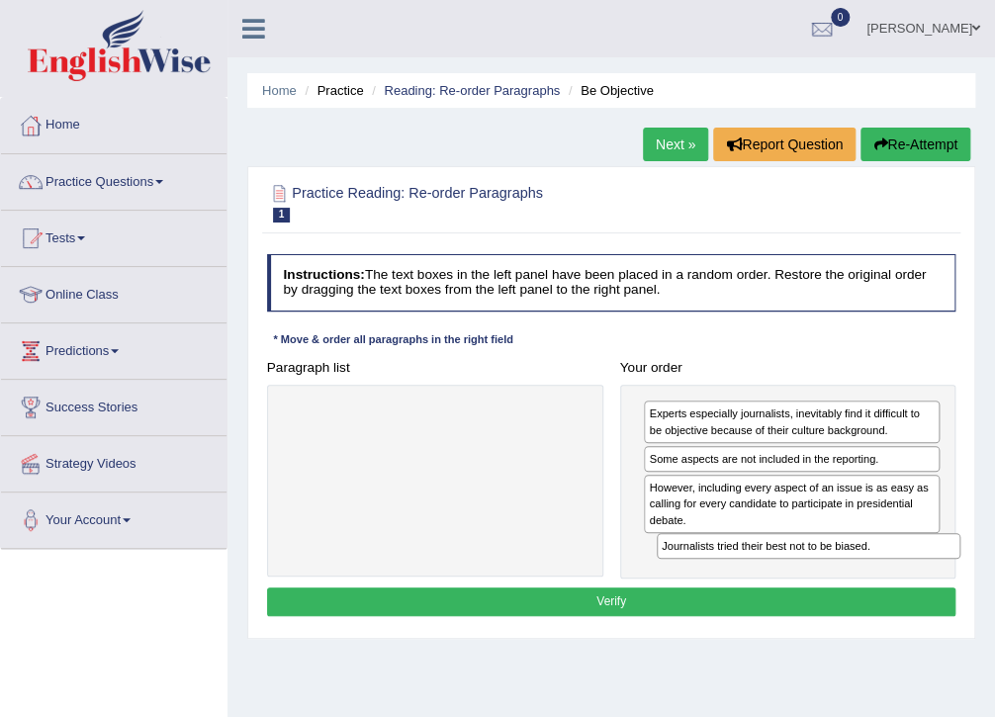
drag, startPoint x: 364, startPoint y: 420, endPoint x: 808, endPoint y: 584, distance: 473.3
click at [808, 584] on div "Instructions: The text boxes in the left panel have been placed in a random ord…" at bounding box center [610, 438] width 697 height 384
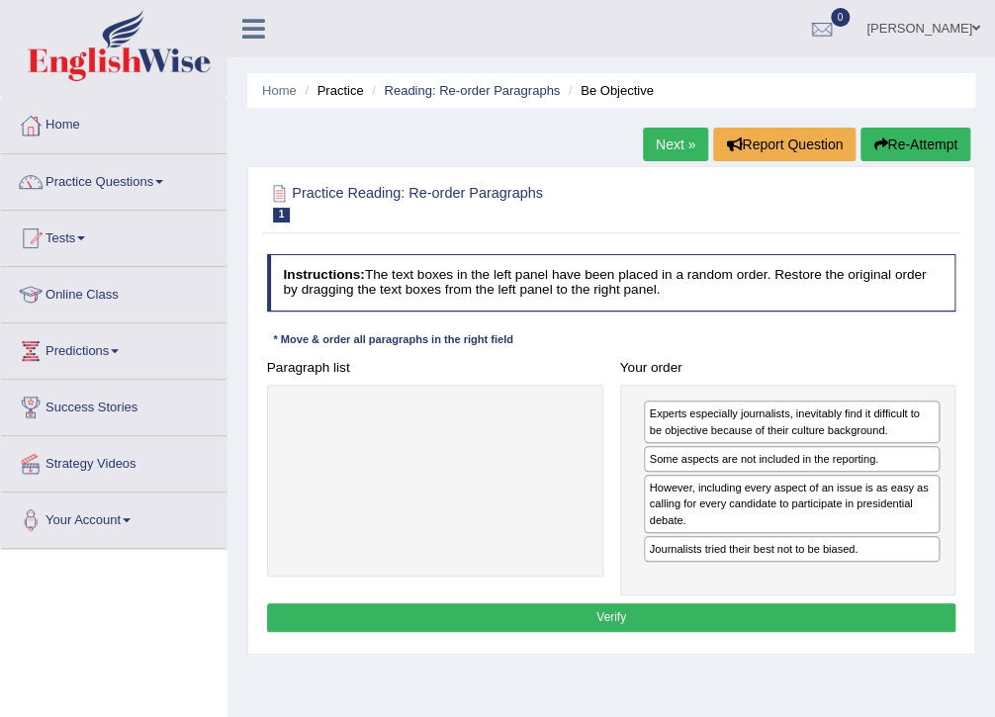
click at [615, 609] on button "Verify" at bounding box center [611, 617] width 689 height 29
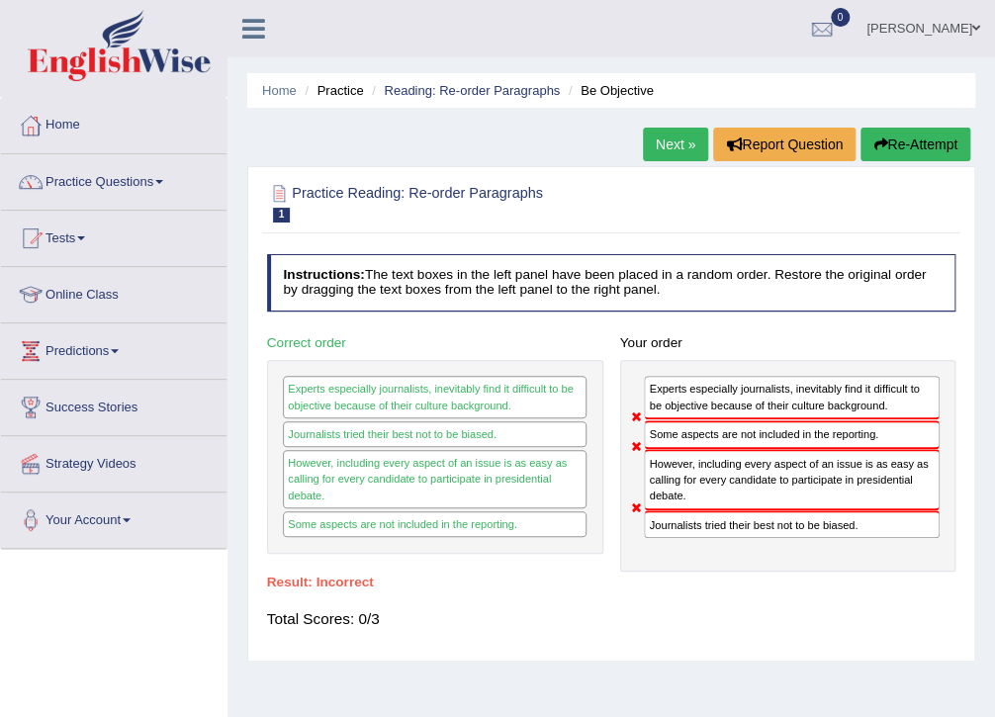
click at [684, 143] on link "Next »" at bounding box center [675, 145] width 65 height 34
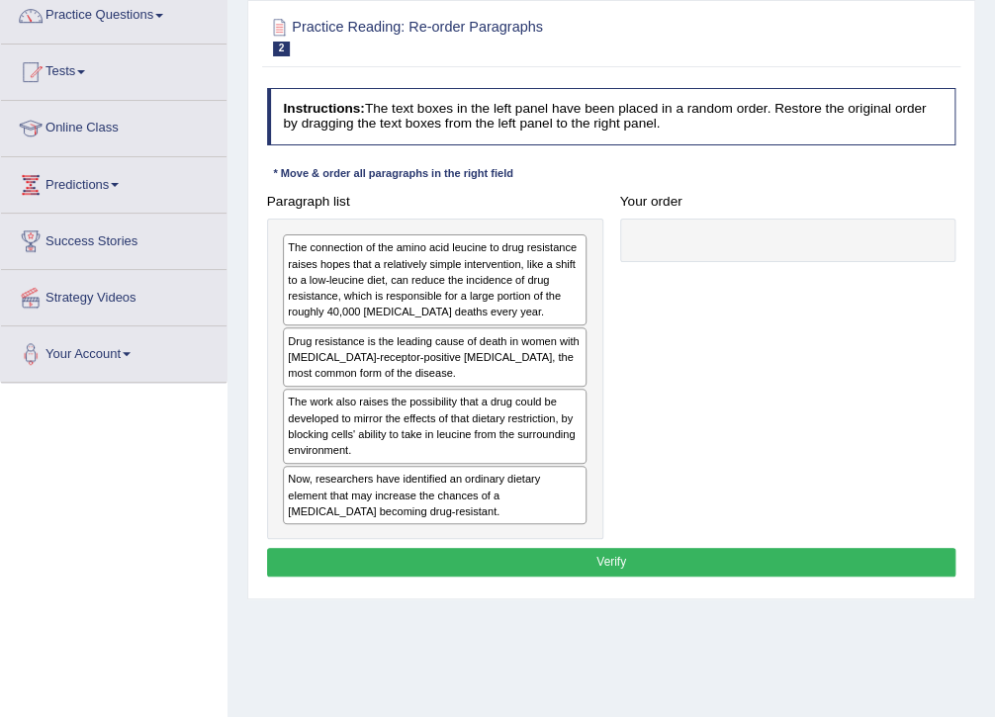
scroll to position [79, 0]
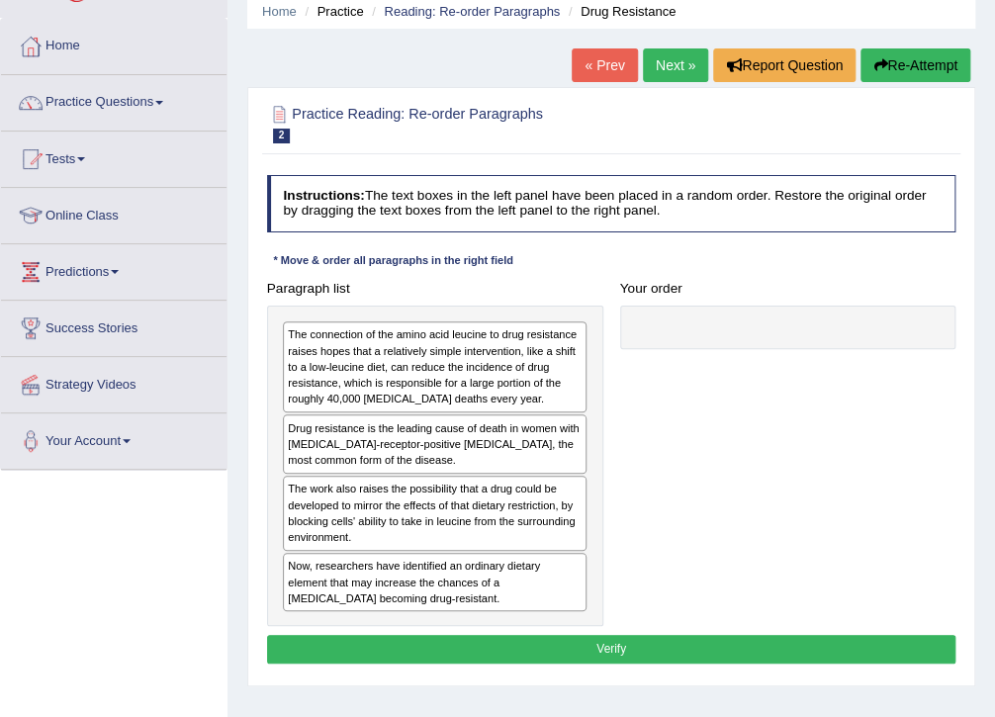
click at [354, 389] on div "The connection of the amino acid leucine to drug resistance raises hopes that a…" at bounding box center [435, 366] width 304 height 91
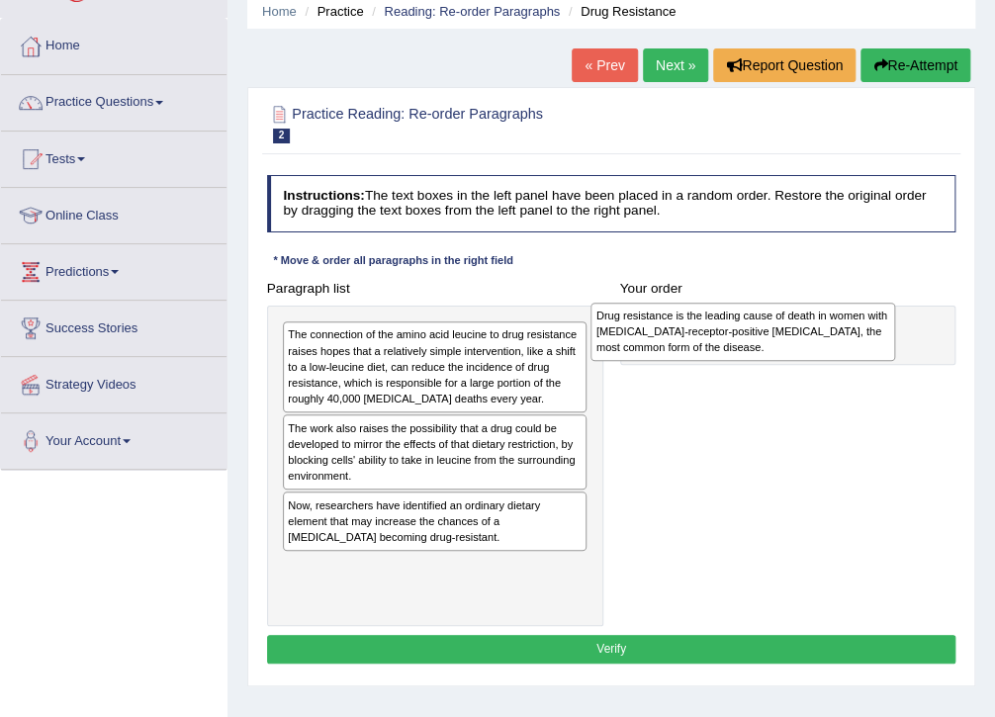
drag, startPoint x: 349, startPoint y: 449, endPoint x: 716, endPoint y: 342, distance: 382.1
click at [716, 342] on div "Drug resistance is the leading cause of death in women with estrogen-receptor-p…" at bounding box center [742, 332] width 305 height 58
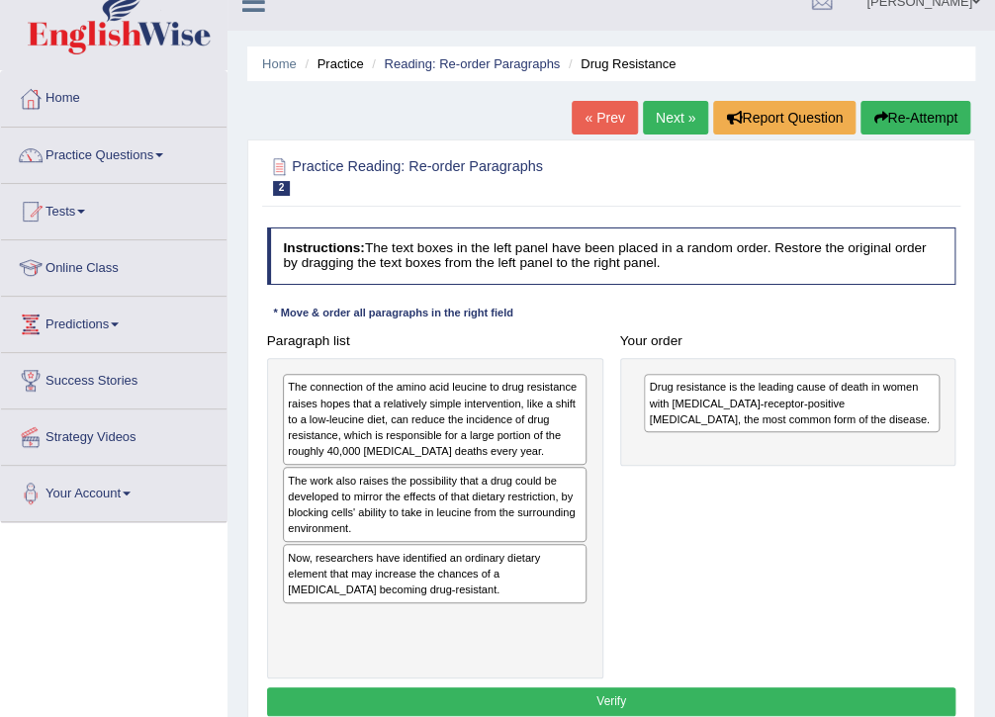
scroll to position [0, 0]
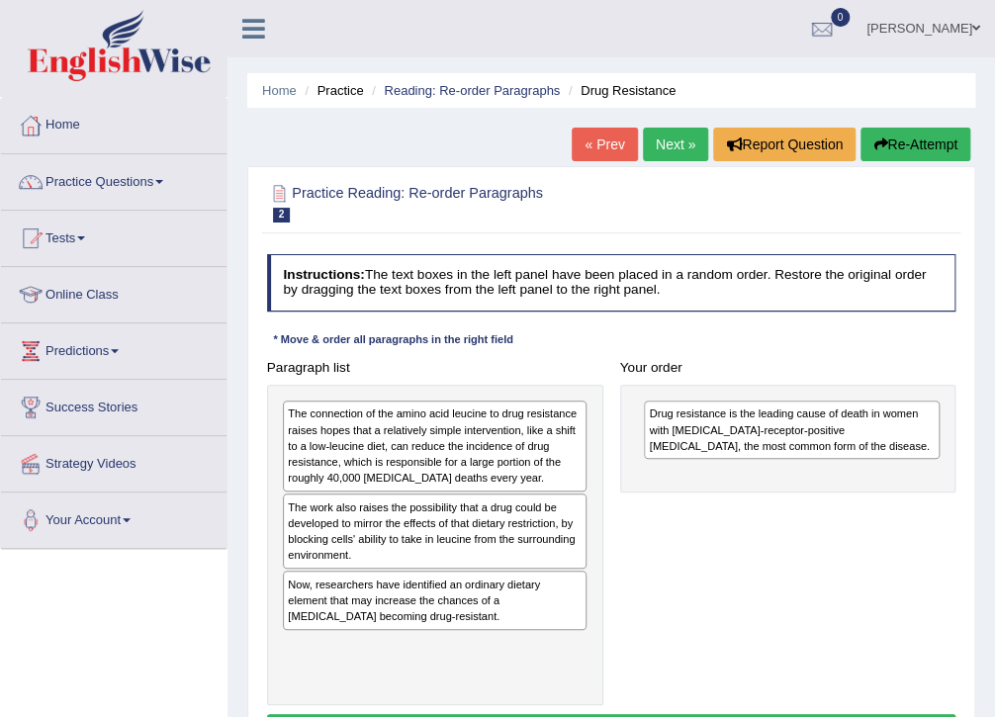
click at [935, 28] on link "Susmita Gautam" at bounding box center [922, 25] width 143 height 51
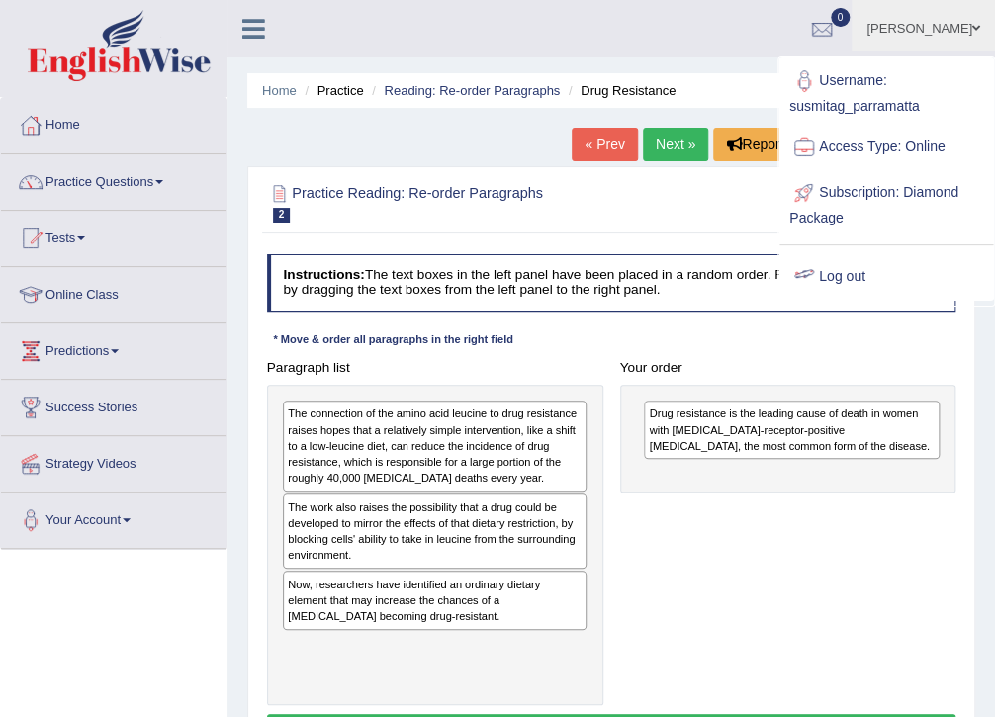
click at [836, 266] on link "Log out" at bounding box center [886, 276] width 214 height 45
